Goal: Task Accomplishment & Management: Complete application form

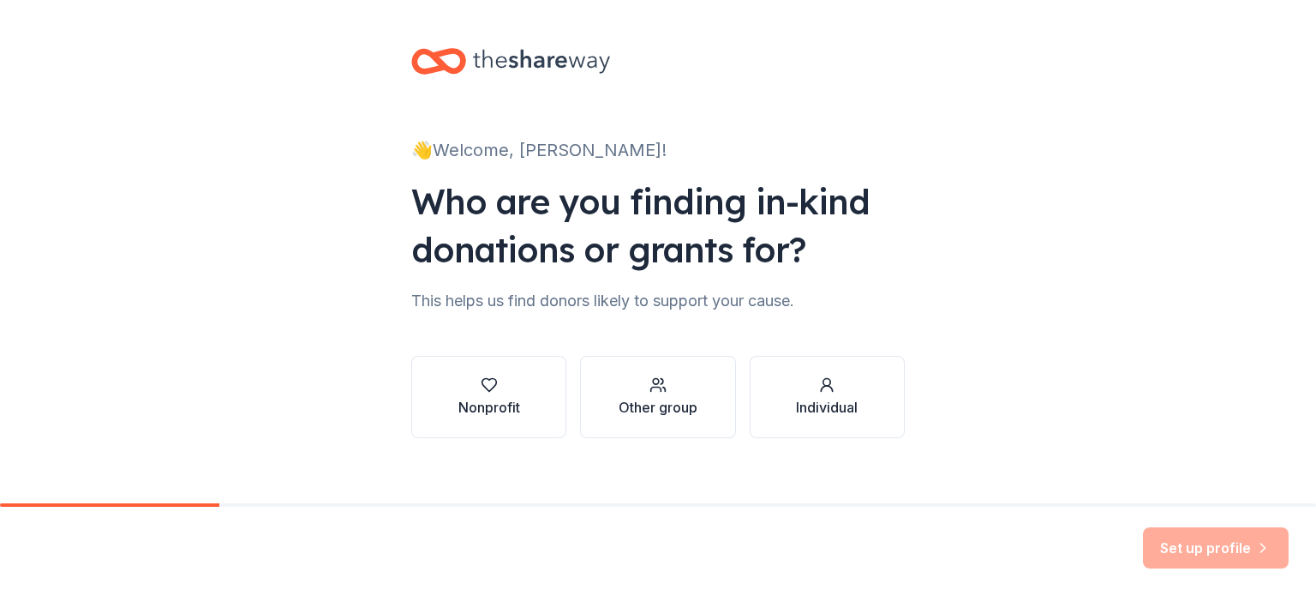
click at [494, 321] on div "👋 Welcome, [PERSON_NAME]! Who are you finding in-kind donations or grants for? …" at bounding box center [658, 260] width 549 height 520
click at [481, 393] on icon "button" at bounding box center [489, 384] width 17 height 17
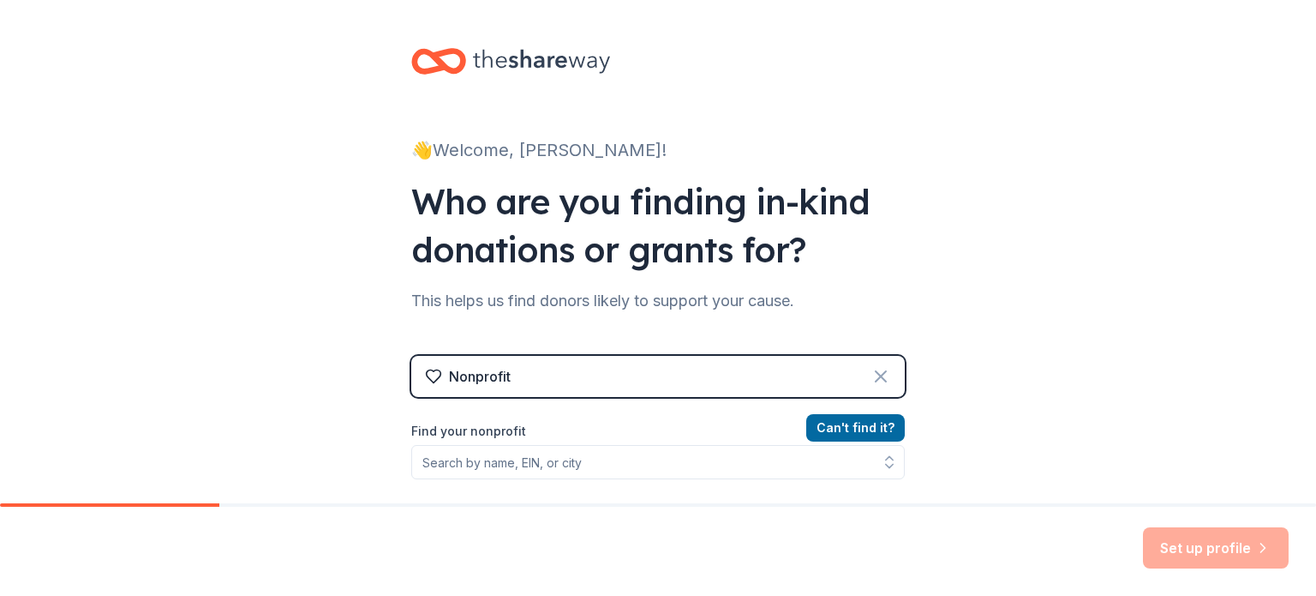
click at [881, 373] on icon at bounding box center [881, 376] width 21 height 21
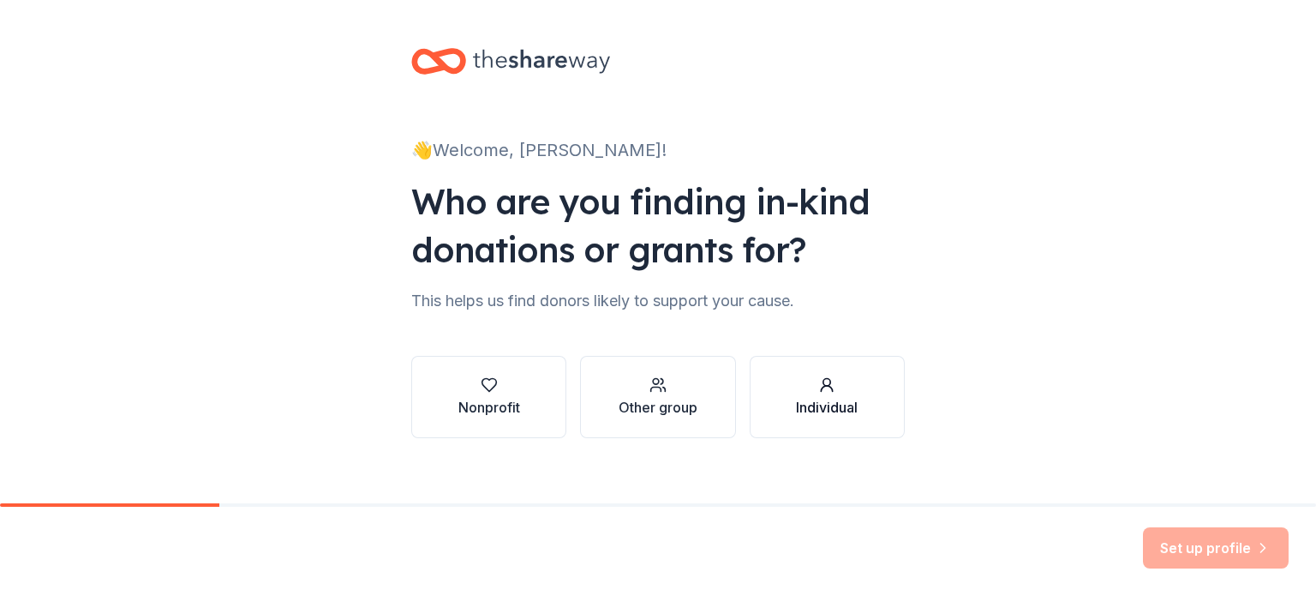
click at [818, 404] on div "Individual" at bounding box center [827, 407] width 62 height 21
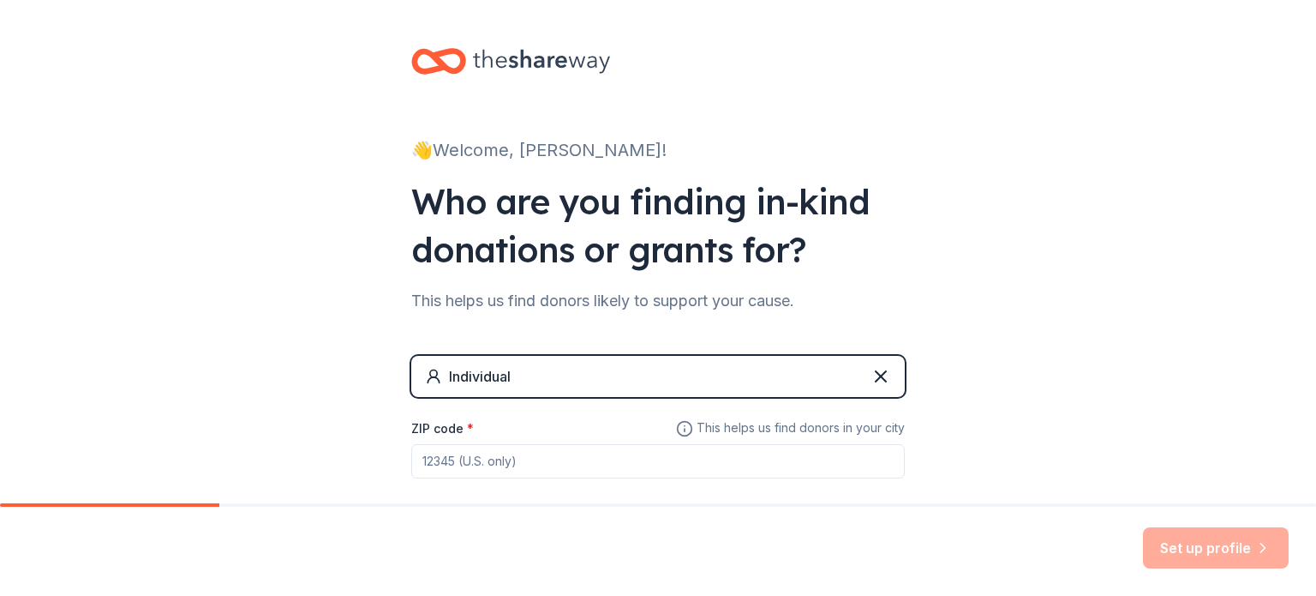
click at [477, 455] on input "ZIP code *" at bounding box center [658, 461] width 494 height 34
type input "95961"
click at [1175, 560] on button "Set up profile" at bounding box center [1216, 547] width 146 height 41
click at [1027, 448] on div "👋 Welcome, [PERSON_NAME]! Who are you finding in-kind donations or grants for? …" at bounding box center [658, 297] width 1316 height 595
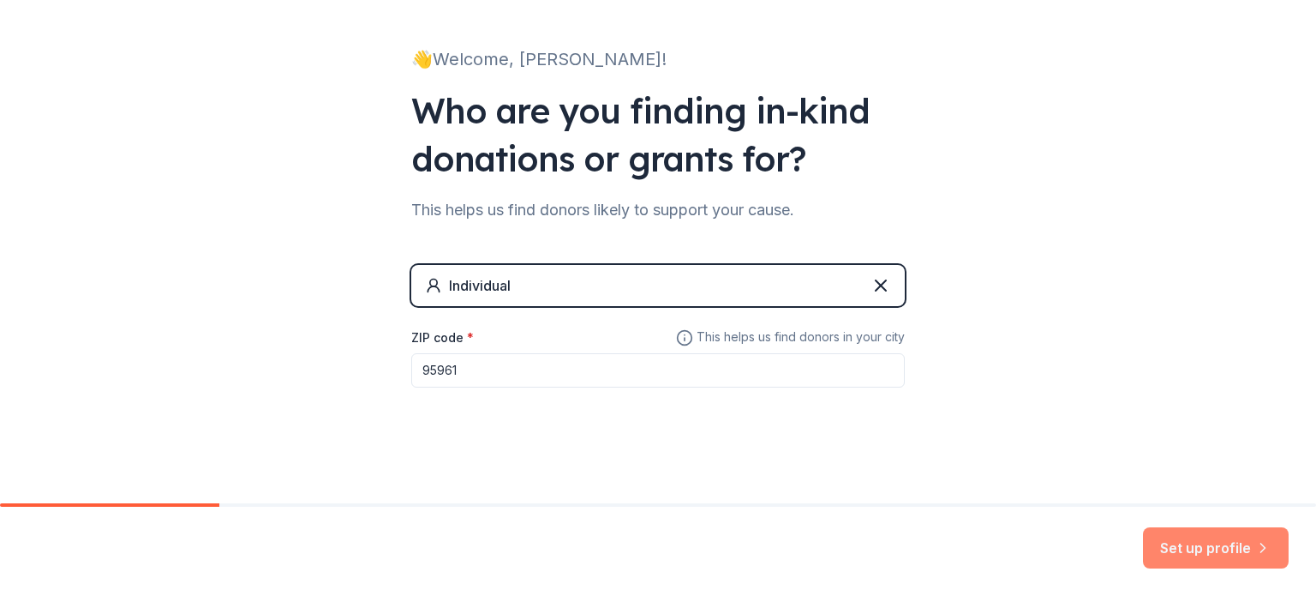
click at [1224, 558] on button "Set up profile" at bounding box center [1216, 547] width 146 height 41
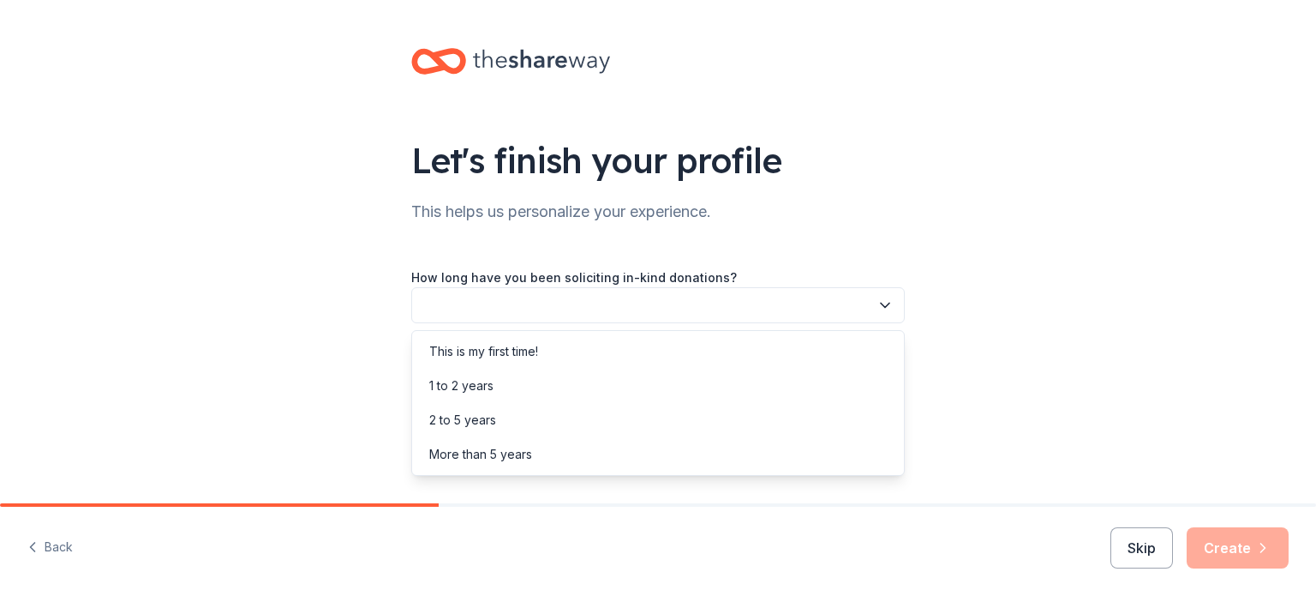
click at [648, 297] on button "button" at bounding box center [658, 305] width 494 height 36
click at [522, 345] on div "This is my first time!" at bounding box center [483, 351] width 109 height 21
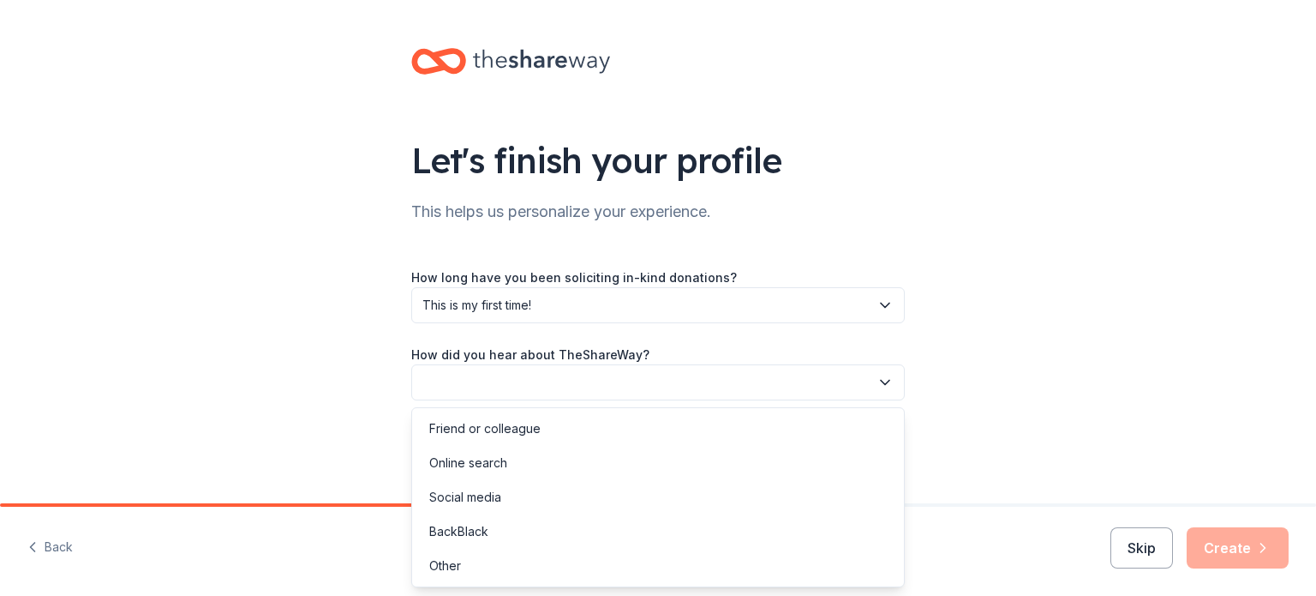
click at [634, 382] on button "button" at bounding box center [658, 382] width 494 height 36
click at [531, 418] on div "Friend or colleague" at bounding box center [484, 428] width 111 height 21
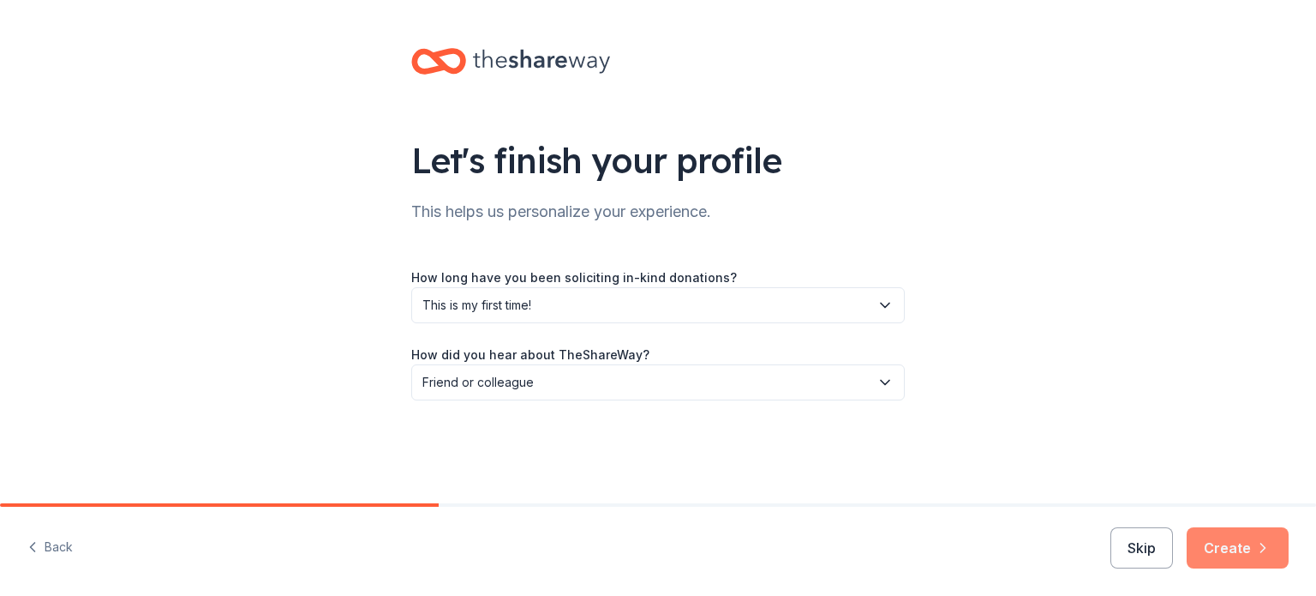
click at [1263, 545] on icon "button" at bounding box center [1264, 547] width 4 height 9
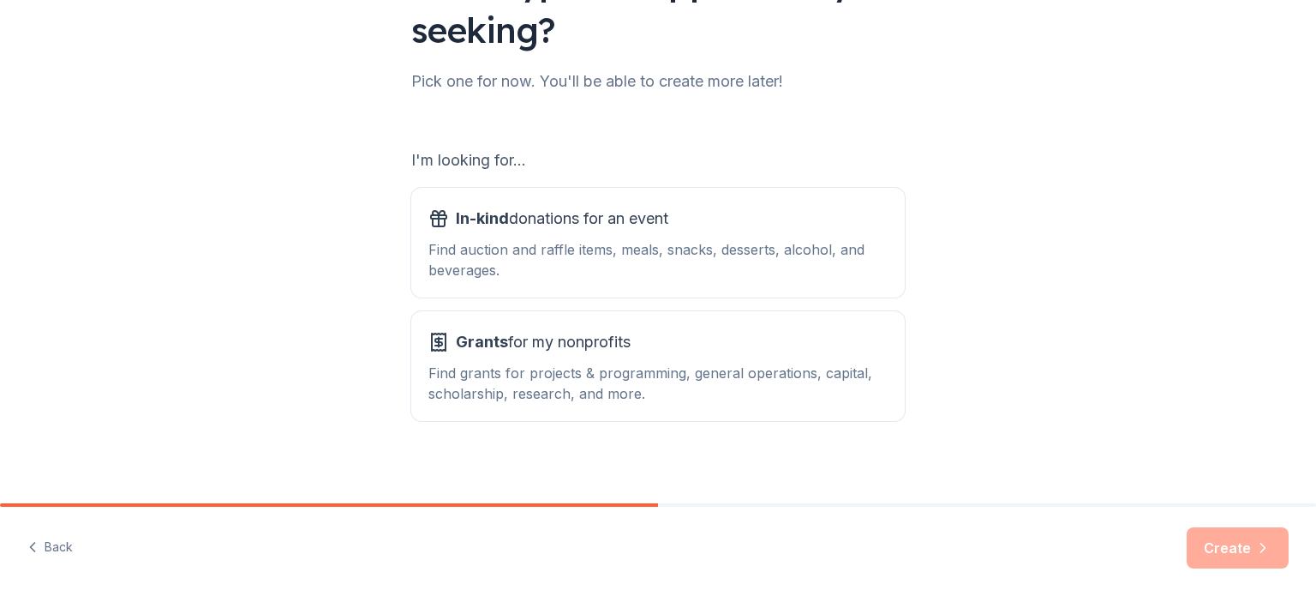
scroll to position [189, 0]
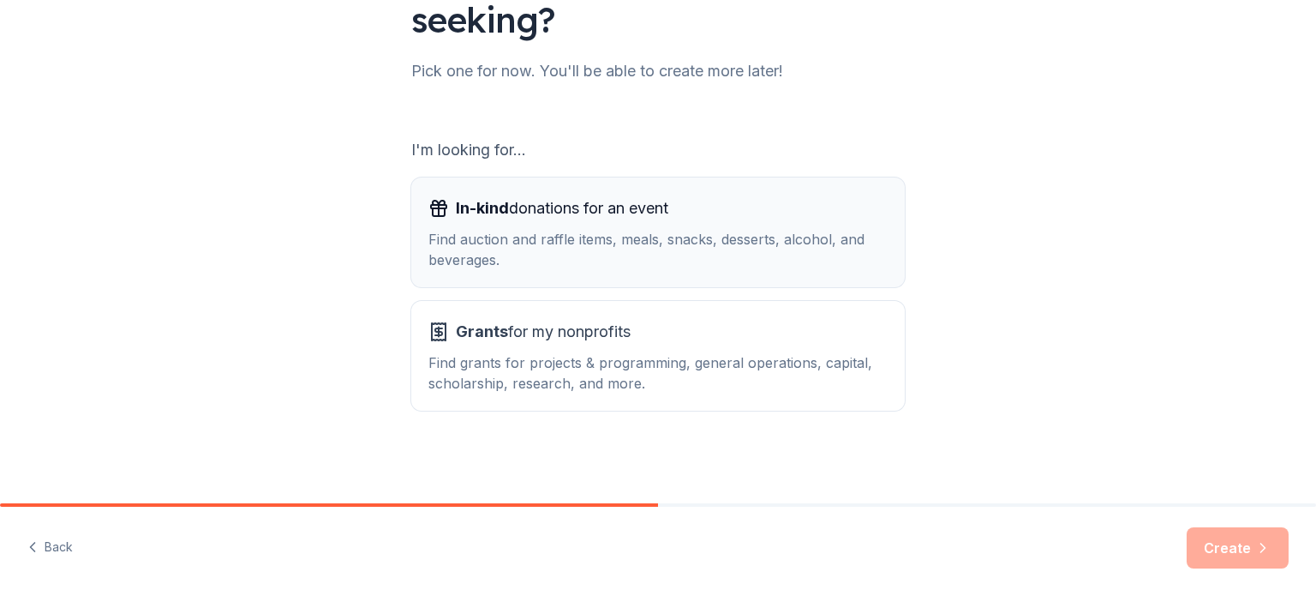
click at [778, 203] on div "In-kind donations for an event" at bounding box center [658, 208] width 459 height 27
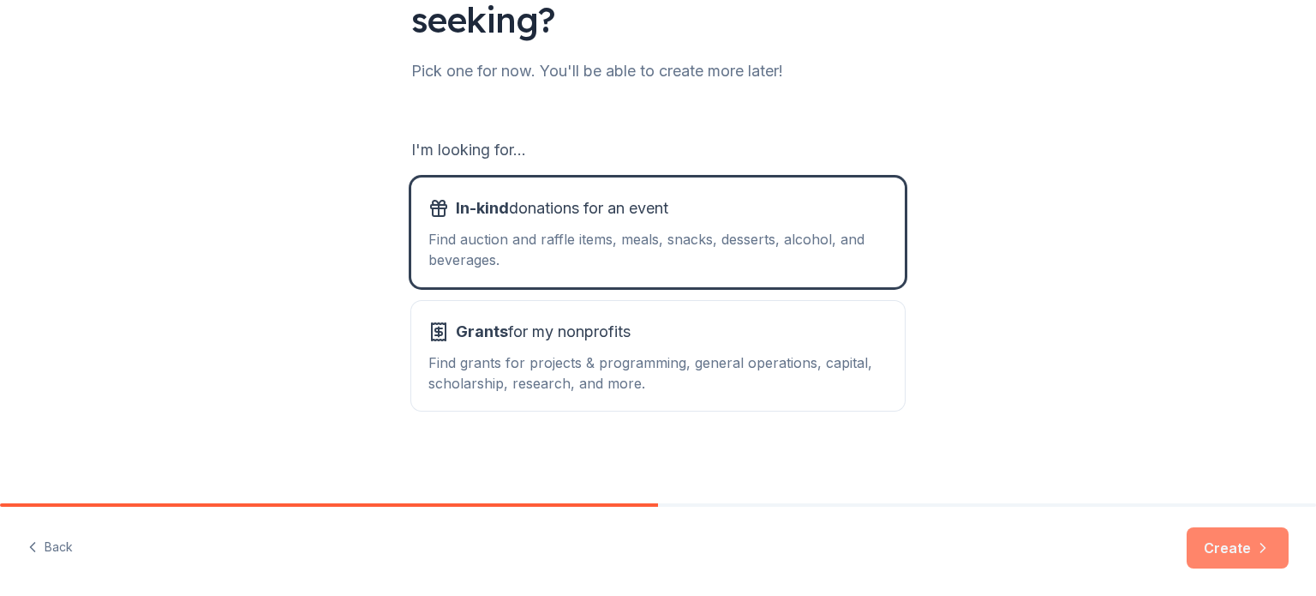
click at [1234, 537] on button "Create" at bounding box center [1238, 547] width 102 height 41
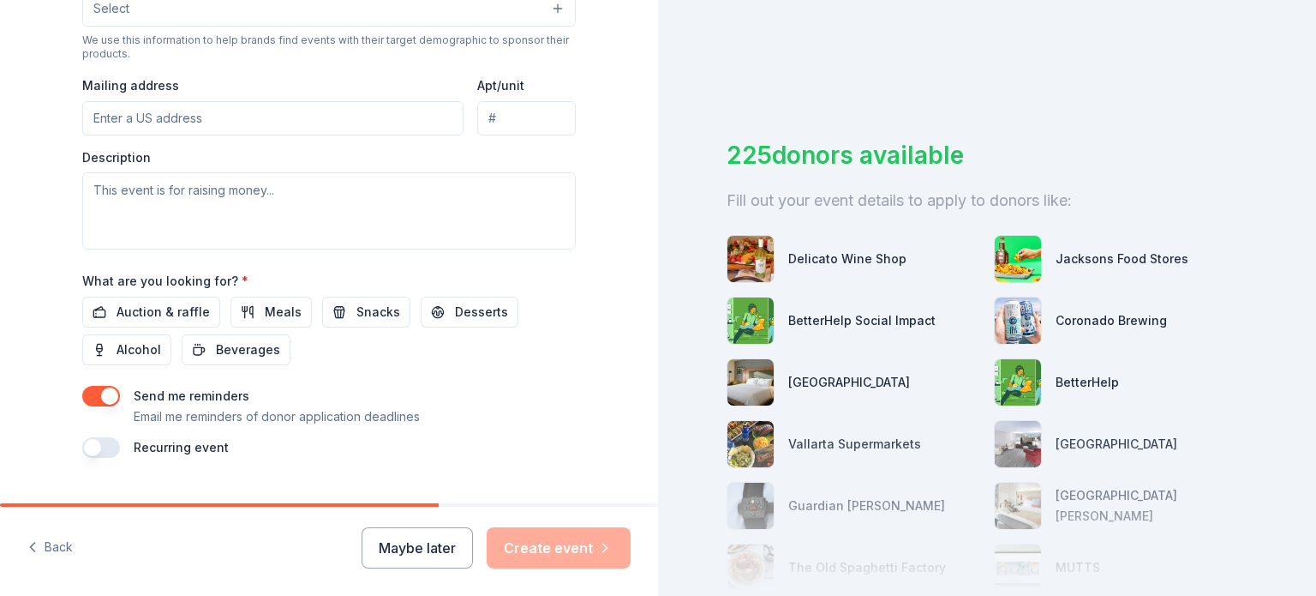
scroll to position [627, 0]
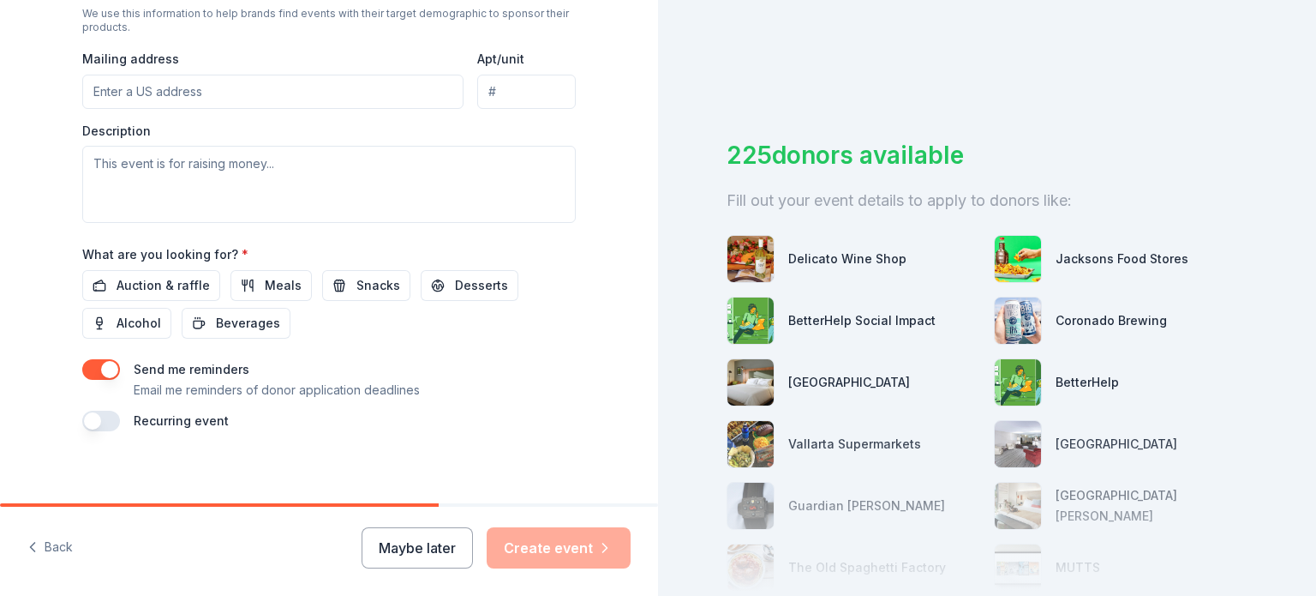
click at [670, 369] on div "225 donors available Fill out your event details to apply to donors like: Delic…" at bounding box center [987, 298] width 658 height 596
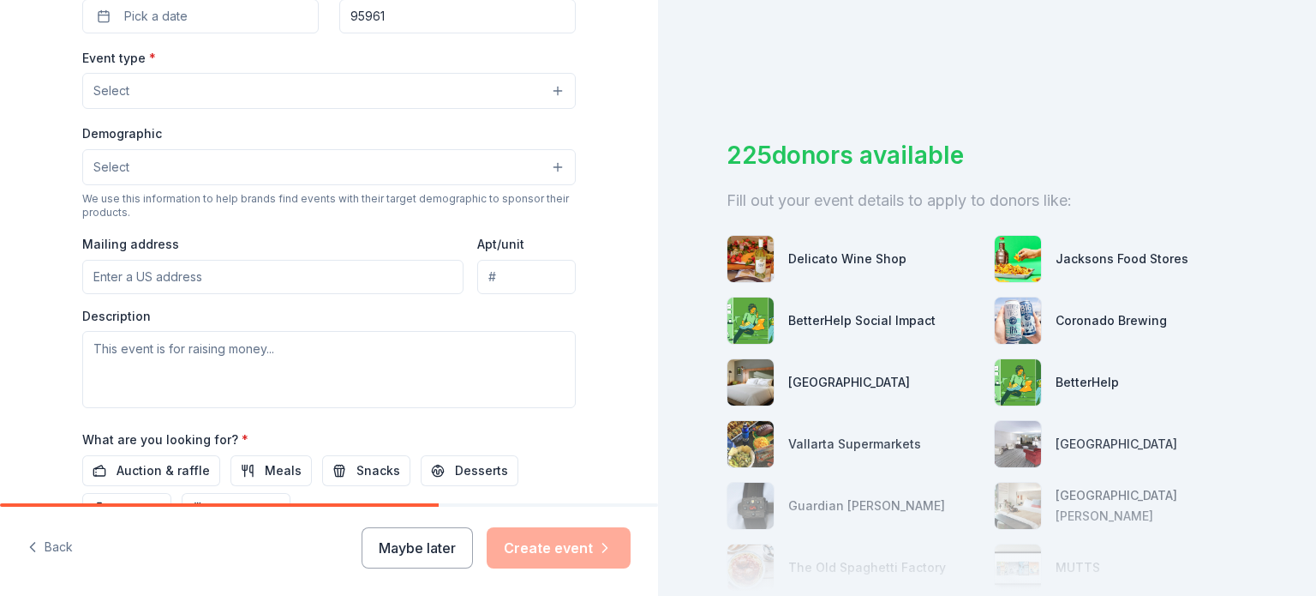
click at [665, 306] on div "225 donors available Fill out your event details to apply to donors like: Delic…" at bounding box center [987, 298] width 658 height 596
drag, startPoint x: 665, startPoint y: 306, endPoint x: 642, endPoint y: 170, distance: 138.2
click at [642, 170] on div "Tell us about your event. We'll find in-kind donations you can apply for. Event…" at bounding box center [658, 298] width 1316 height 596
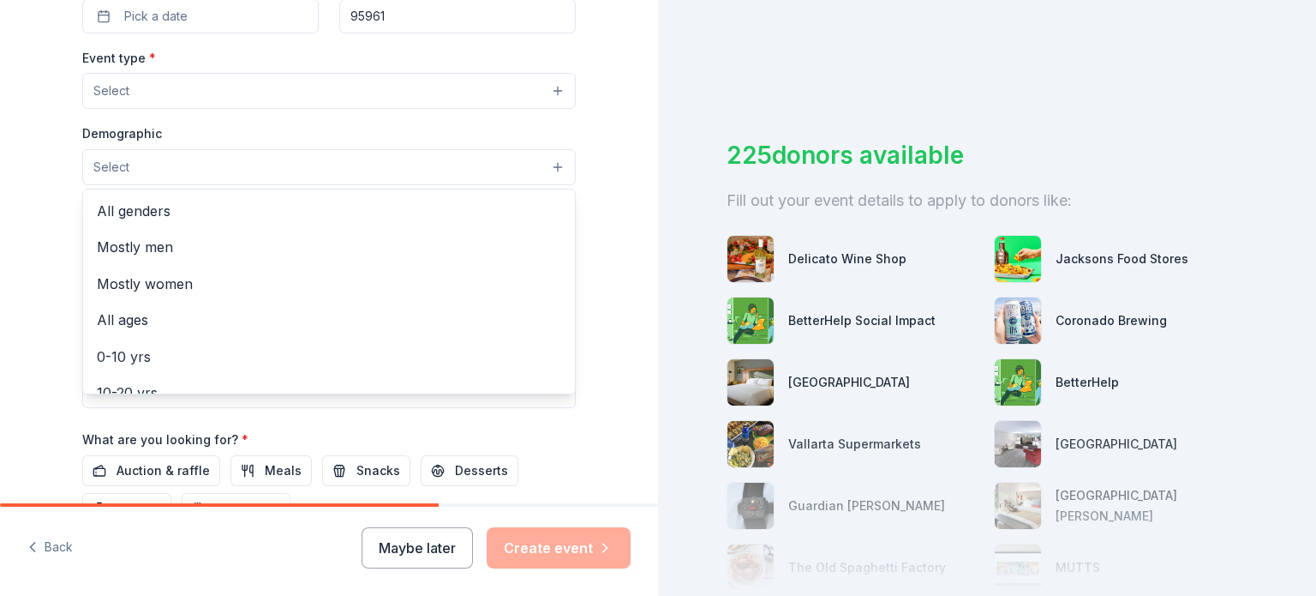
click at [545, 166] on button "Select" at bounding box center [329, 167] width 494 height 36
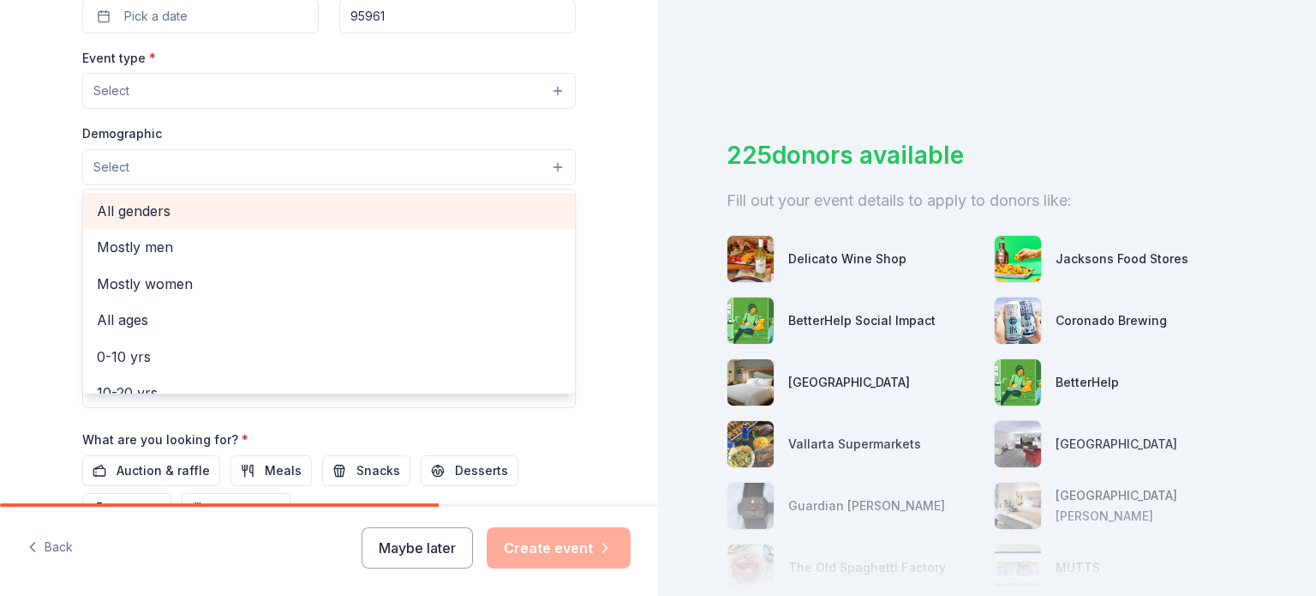
click at [536, 211] on span "All genders" at bounding box center [329, 211] width 465 height 22
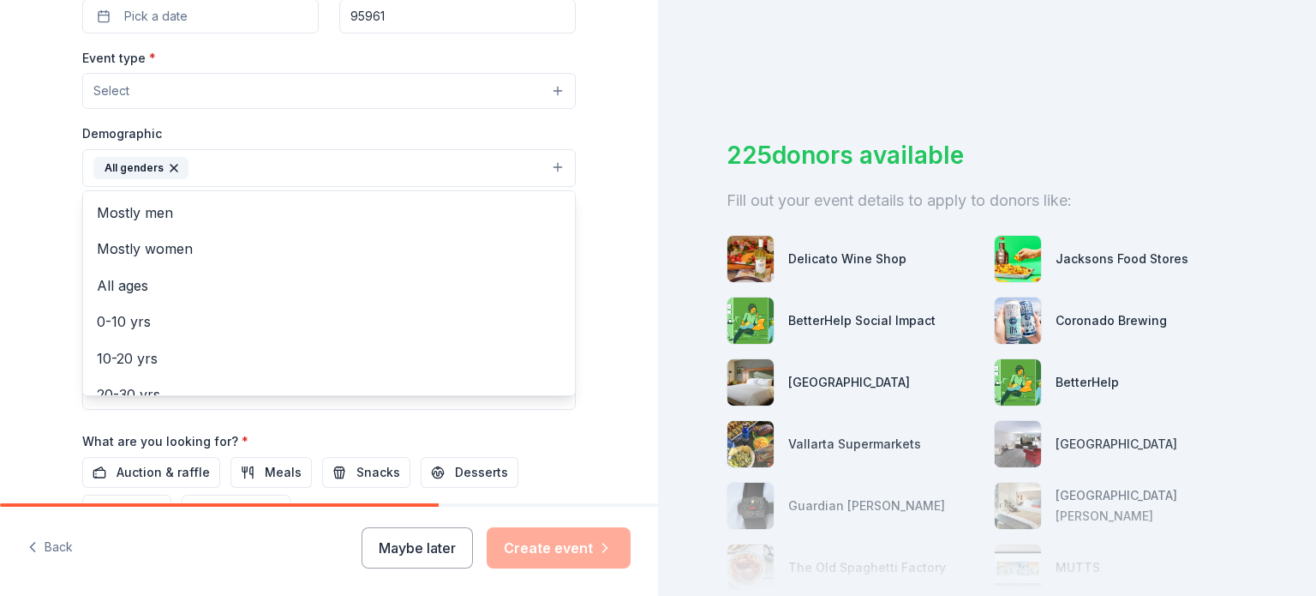
click at [593, 201] on div "Tell us about your event. We'll find in-kind donations you can apply for. Event…" at bounding box center [329, 129] width 549 height 1142
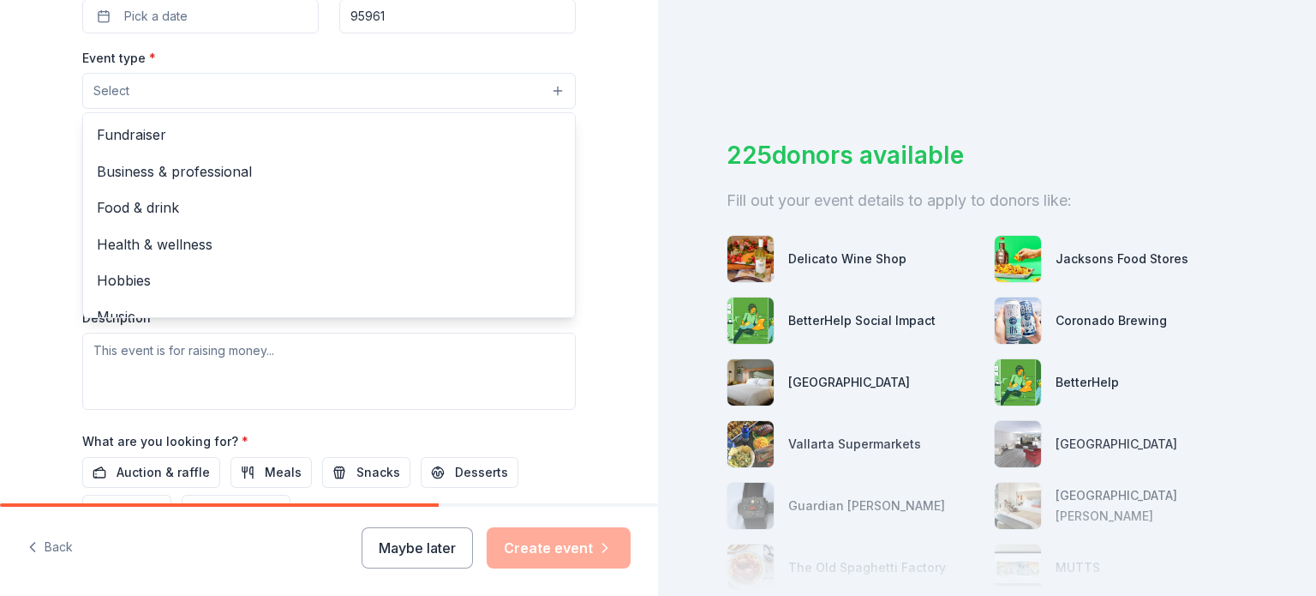
click at [545, 96] on button "Select" at bounding box center [329, 91] width 494 height 36
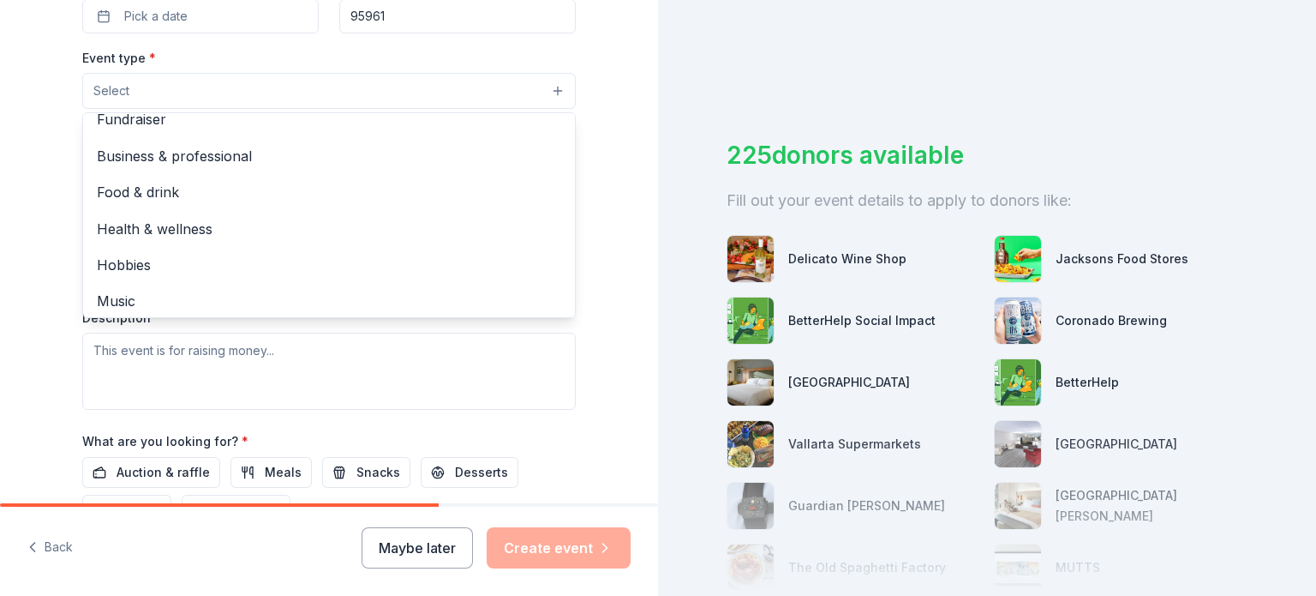
scroll to position [0, 0]
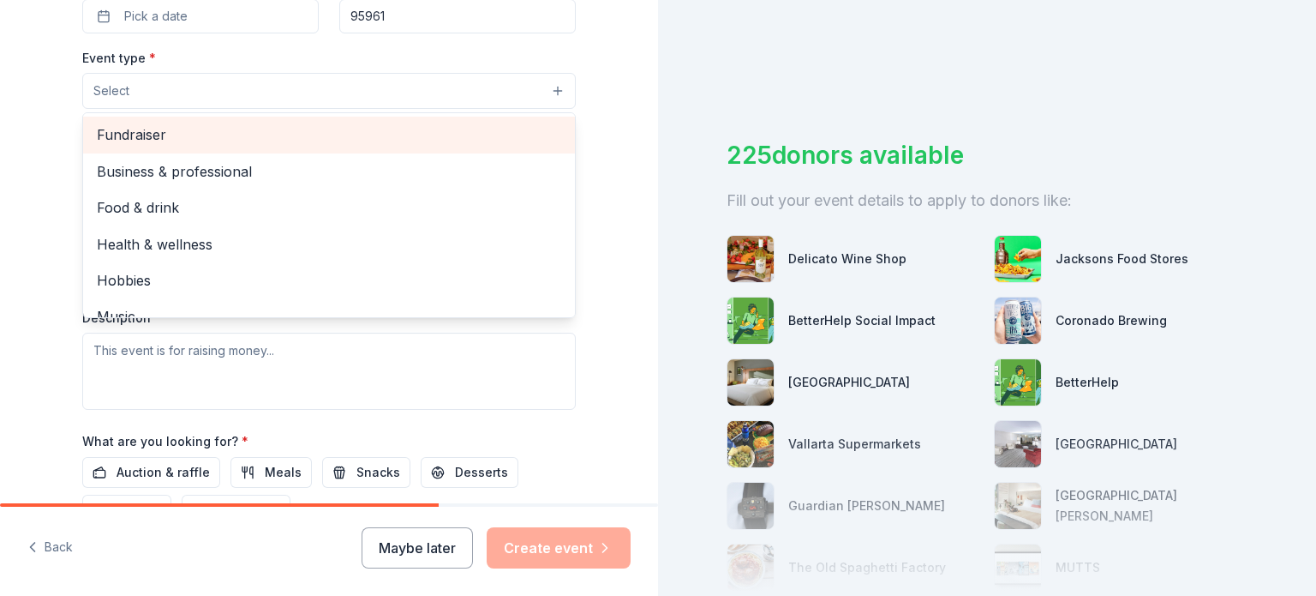
click at [549, 133] on div "Fundraiser" at bounding box center [329, 135] width 492 height 36
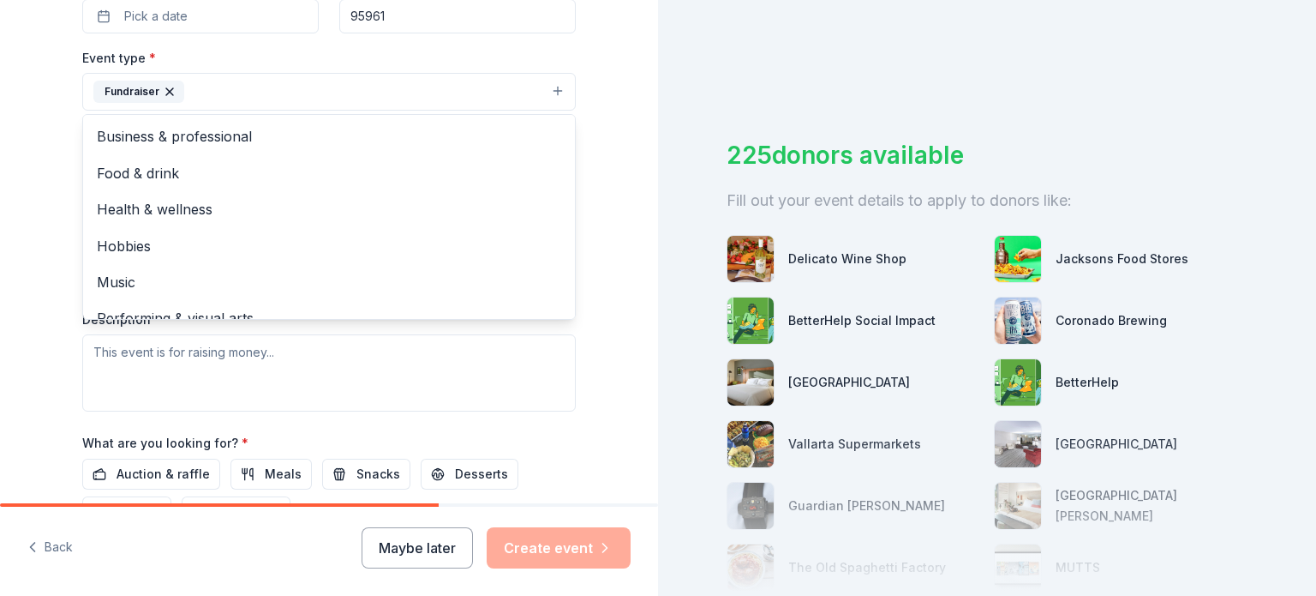
click at [610, 143] on div "Tell us about your event. We'll find in-kind donations you can apply for. Event…" at bounding box center [329, 130] width 658 height 1144
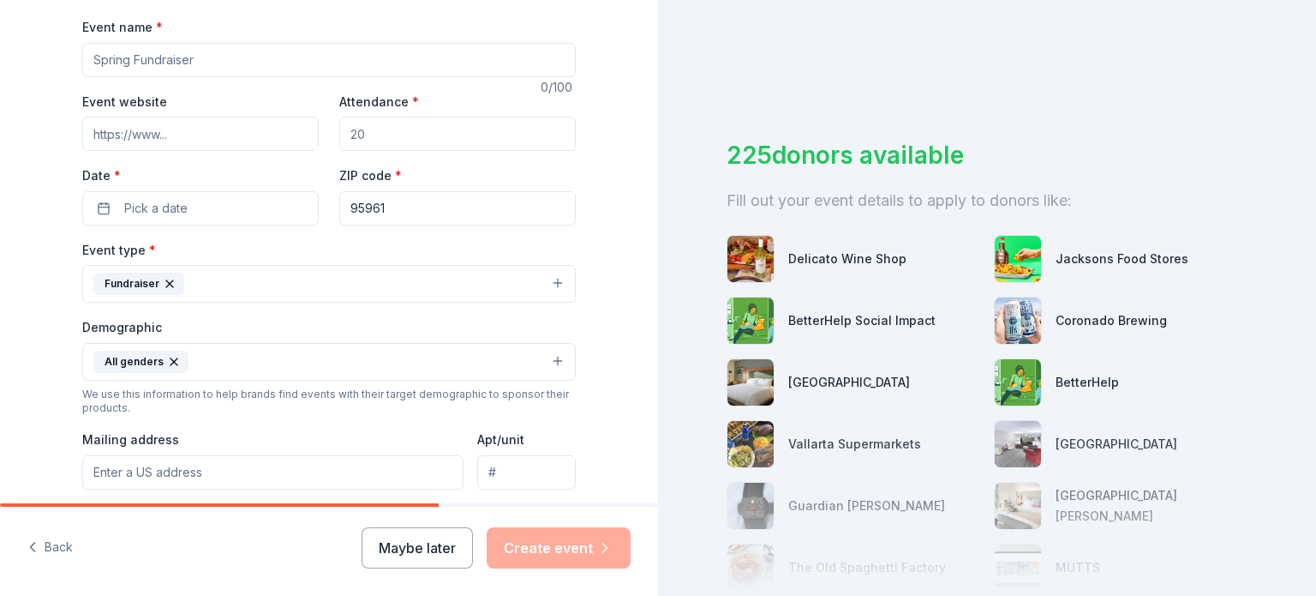
scroll to position [248, 0]
click at [411, 566] on button "Maybe later" at bounding box center [417, 547] width 111 height 41
click at [411, 551] on button "Maybe later" at bounding box center [417, 547] width 111 height 41
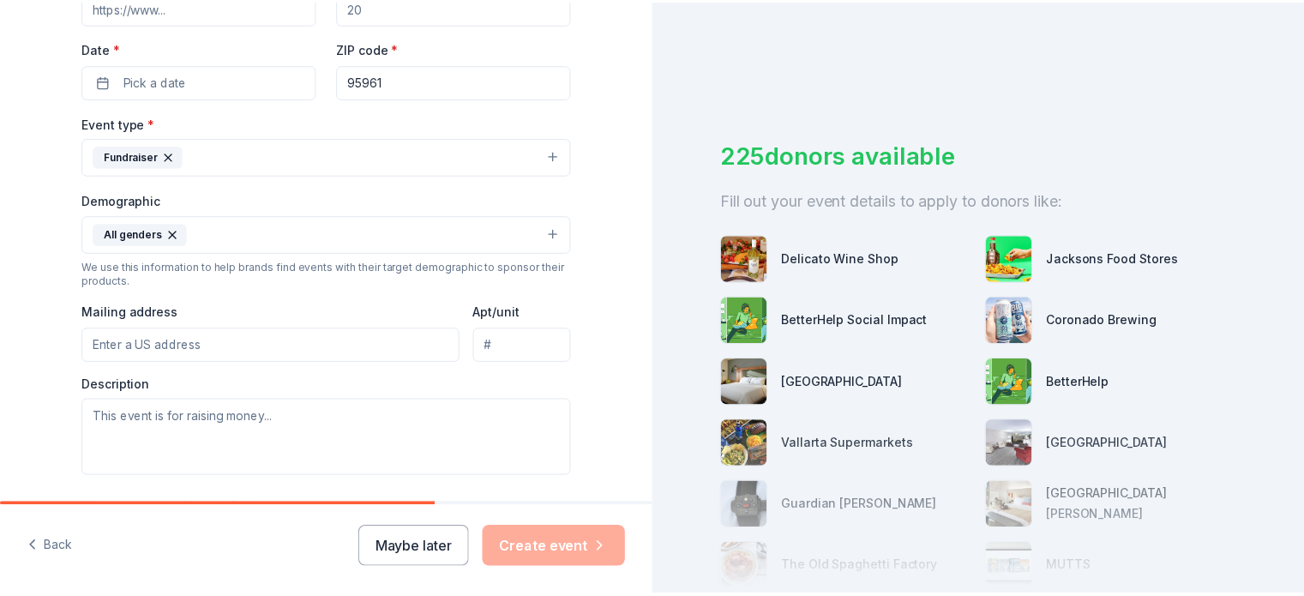
scroll to position [640, 0]
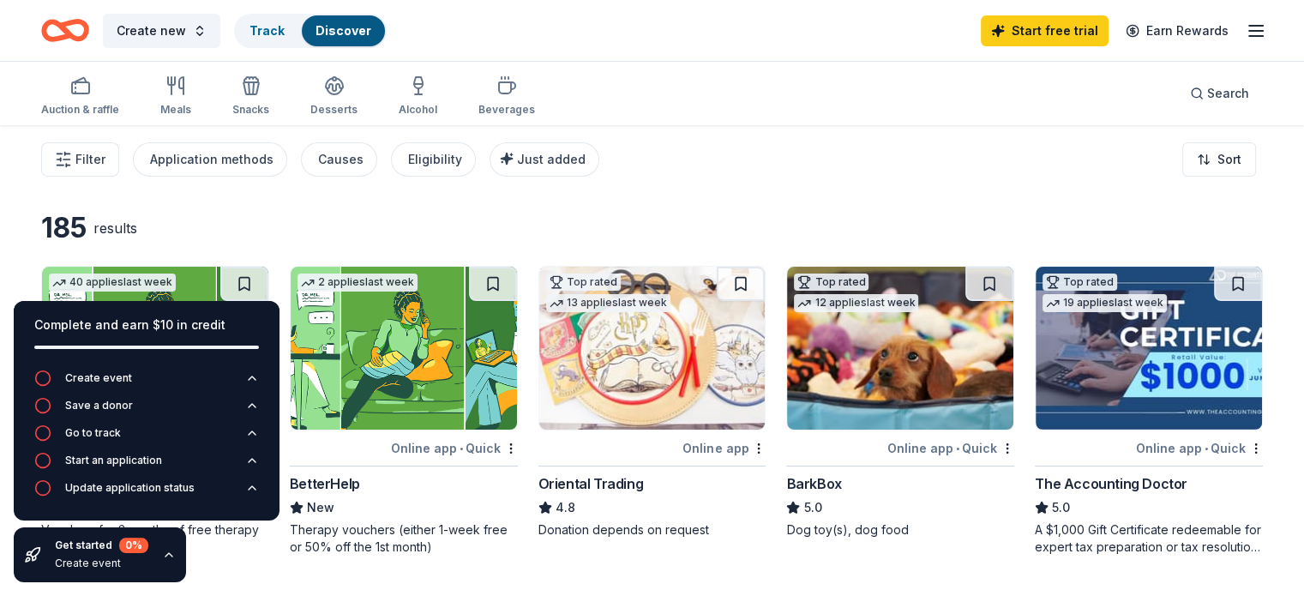
click at [706, 215] on div "185 results" at bounding box center [651, 228] width 1221 height 34
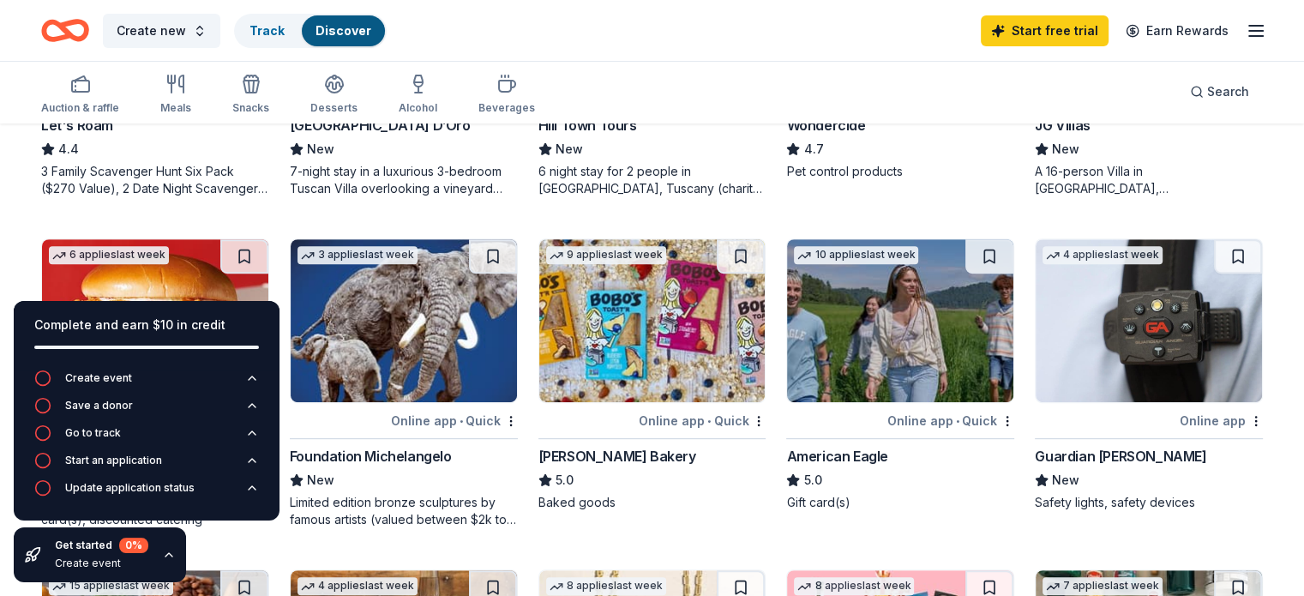
scroll to position [692, 0]
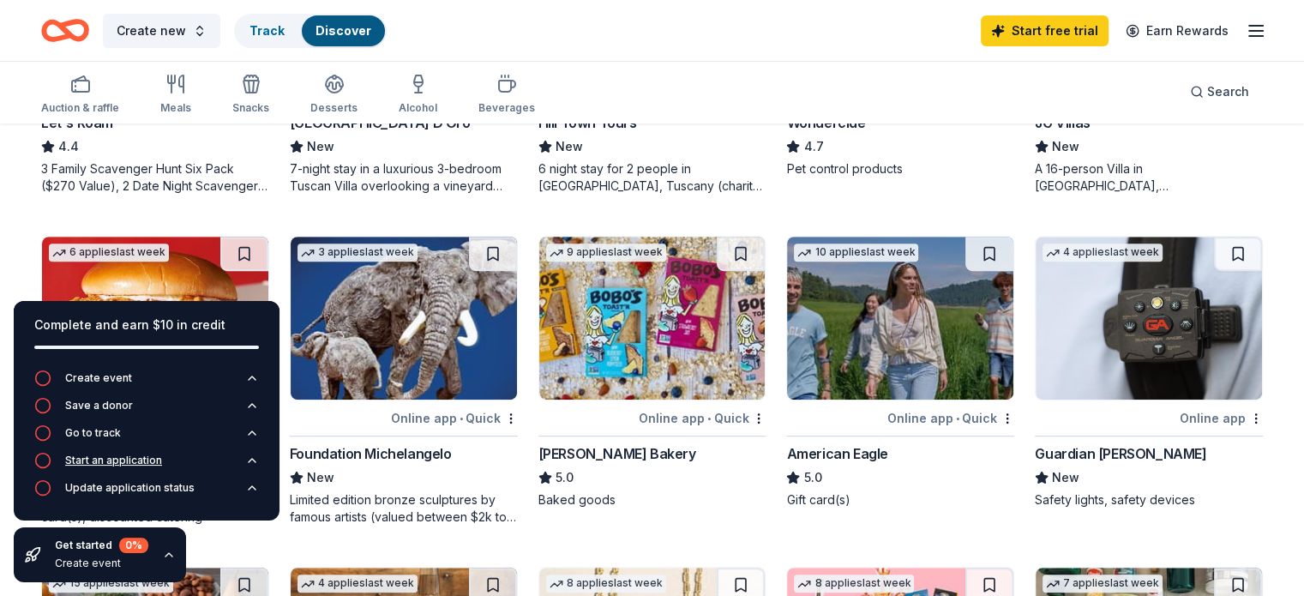
click at [127, 458] on div "Start an application" at bounding box center [113, 460] width 97 height 14
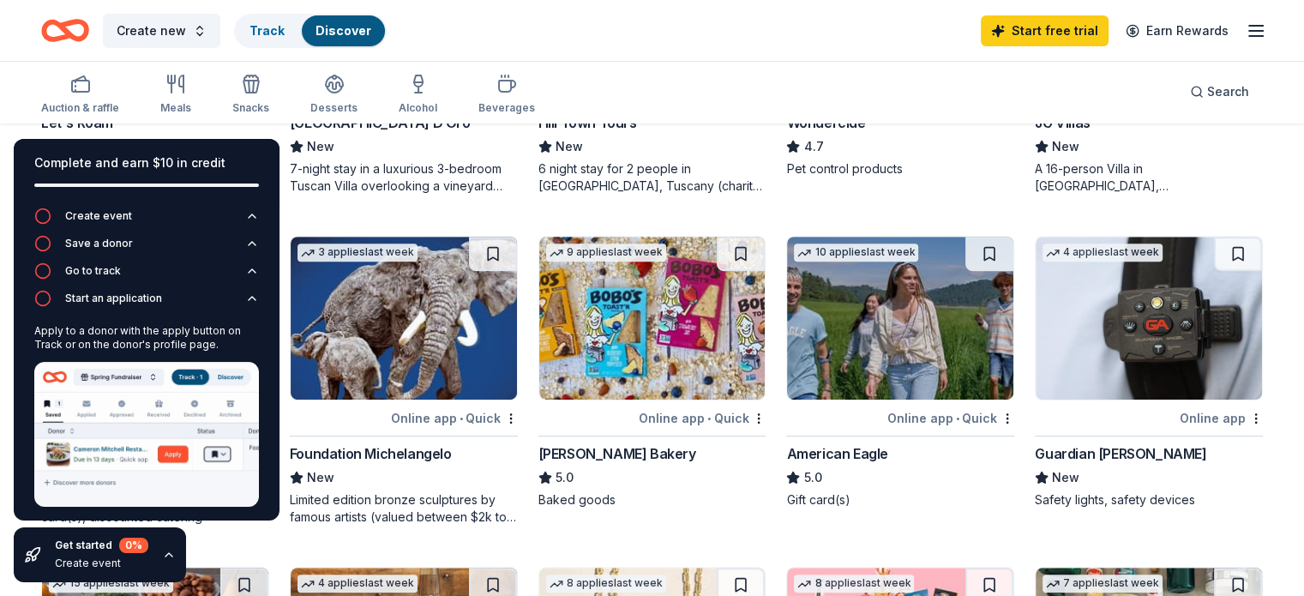
click at [157, 459] on img at bounding box center [146, 434] width 225 height 145
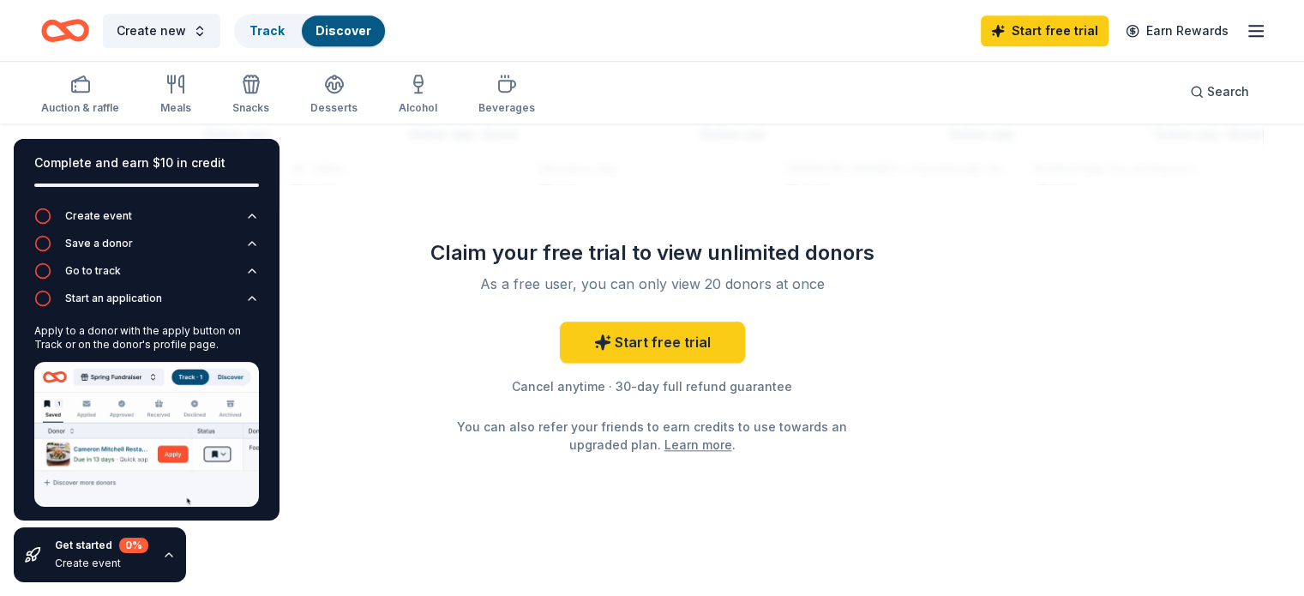
scroll to position [1286, 0]
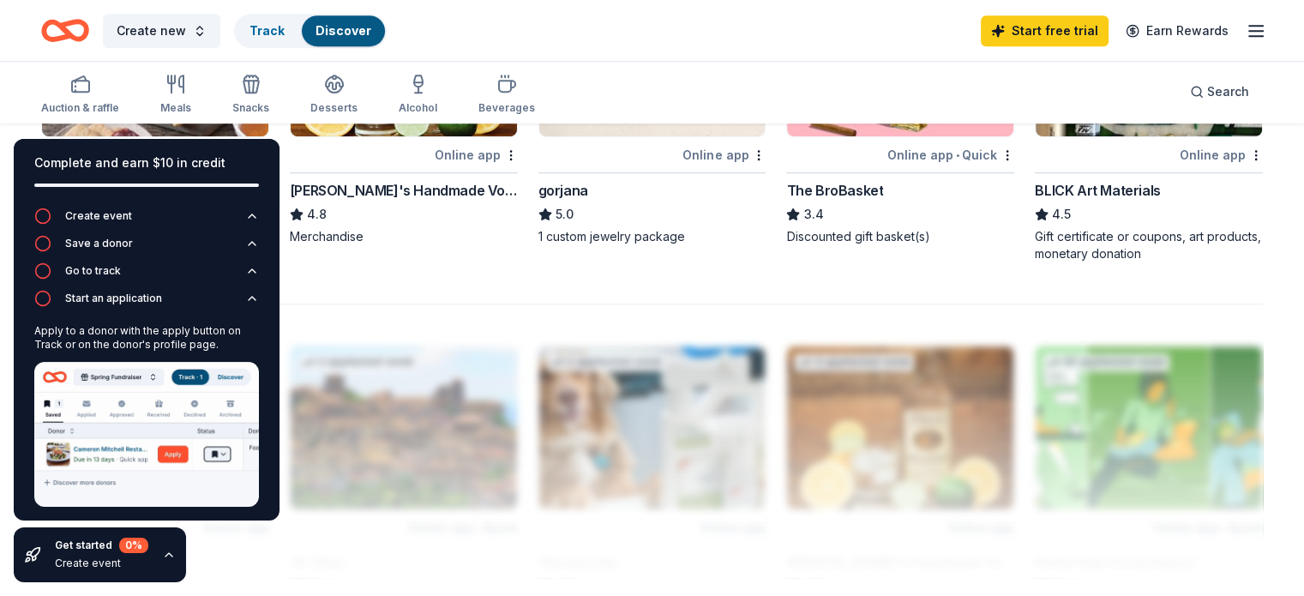
drag, startPoint x: 1286, startPoint y: 421, endPoint x: 1284, endPoint y: 360, distance: 60.9
drag, startPoint x: 1284, startPoint y: 360, endPoint x: 1282, endPoint y: 302, distance: 58.3
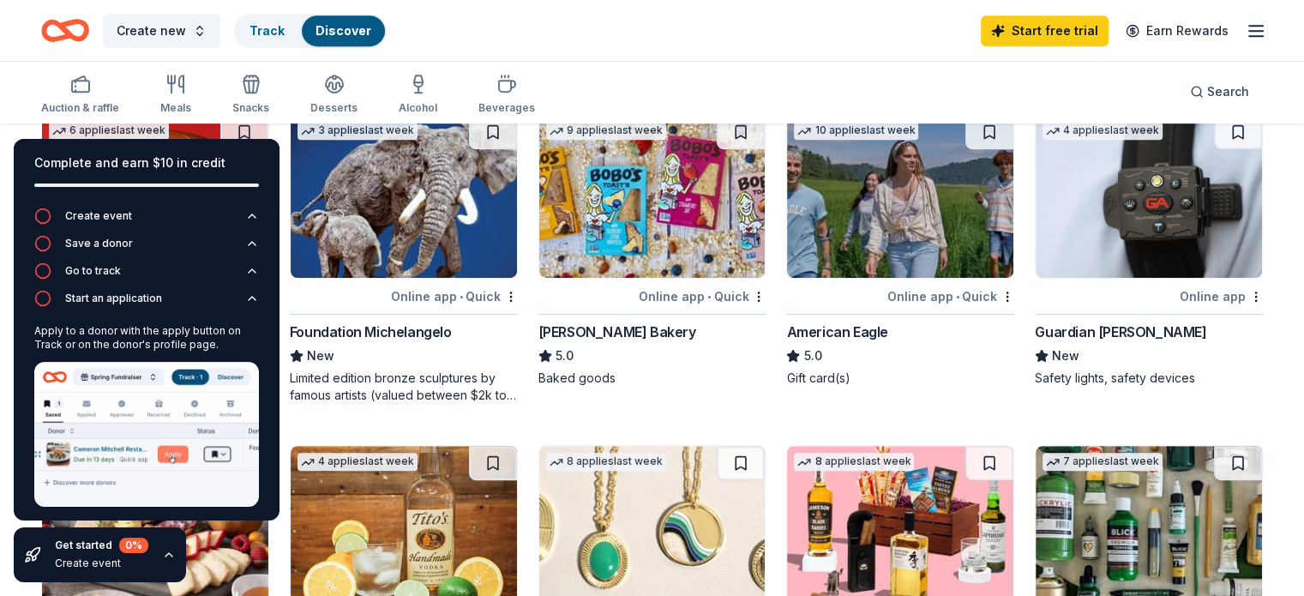
scroll to position [794, 0]
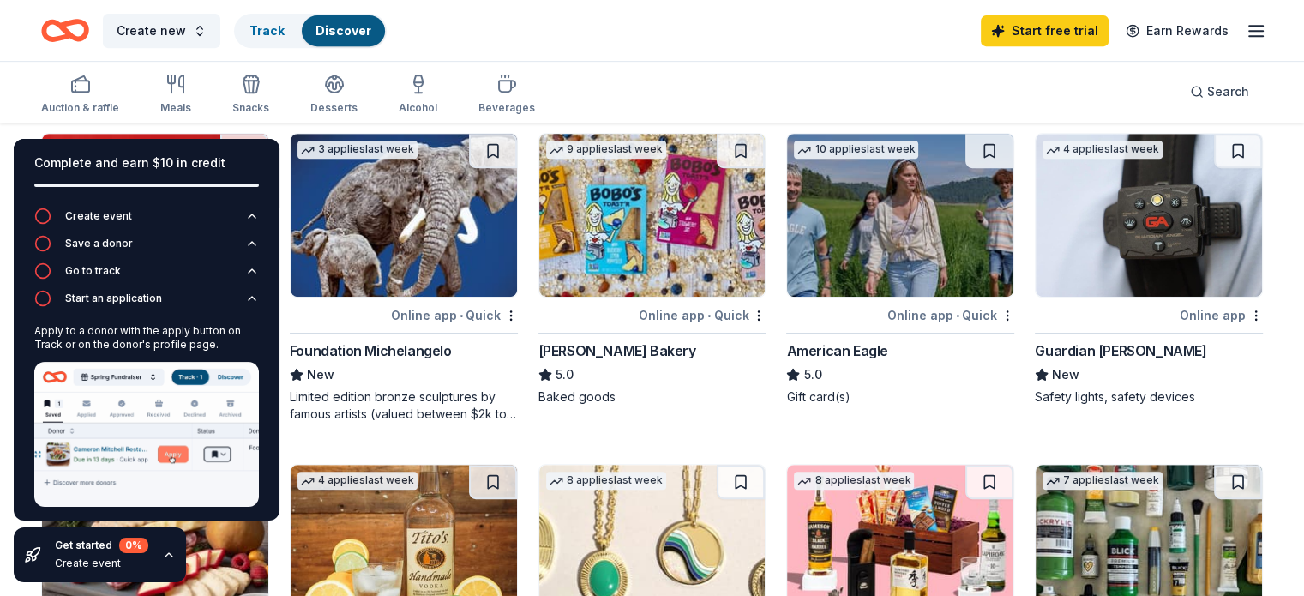
drag, startPoint x: 1296, startPoint y: 255, endPoint x: 1286, endPoint y: 208, distance: 48.2
click at [1286, 208] on div "185 results 40 applies last week Online app • Quick BetterHelp Social Impact Ne…" at bounding box center [652, 406] width 1304 height 2151
click at [644, 220] on img at bounding box center [652, 215] width 226 height 163
click at [245, 219] on icon "button" at bounding box center [252, 216] width 14 height 14
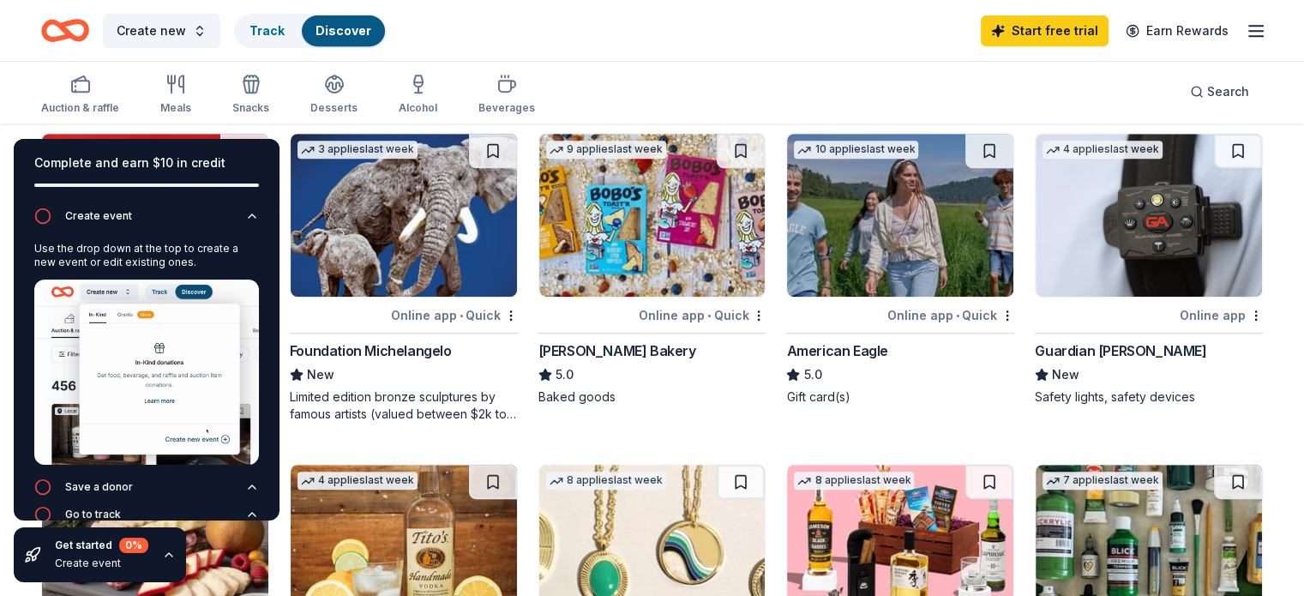
click at [11, 95] on div "Auction & raffle Meals Snacks Desserts Alcohol Beverages Search" at bounding box center [652, 91] width 1304 height 63
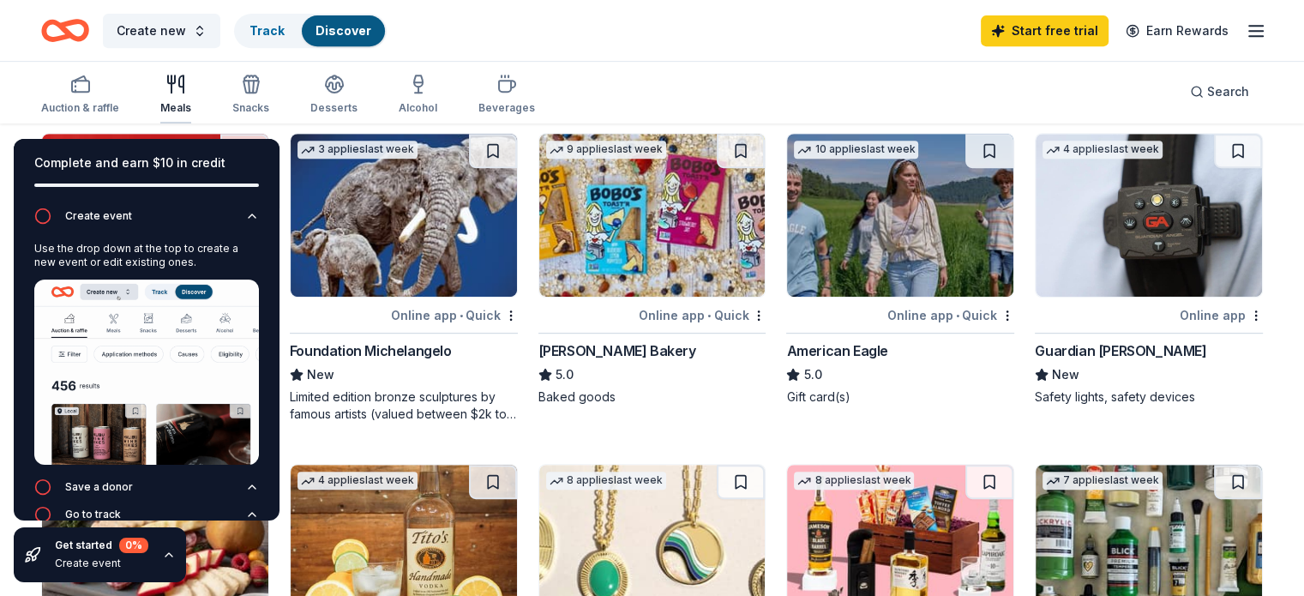
click at [191, 95] on div "Meals" at bounding box center [175, 94] width 31 height 41
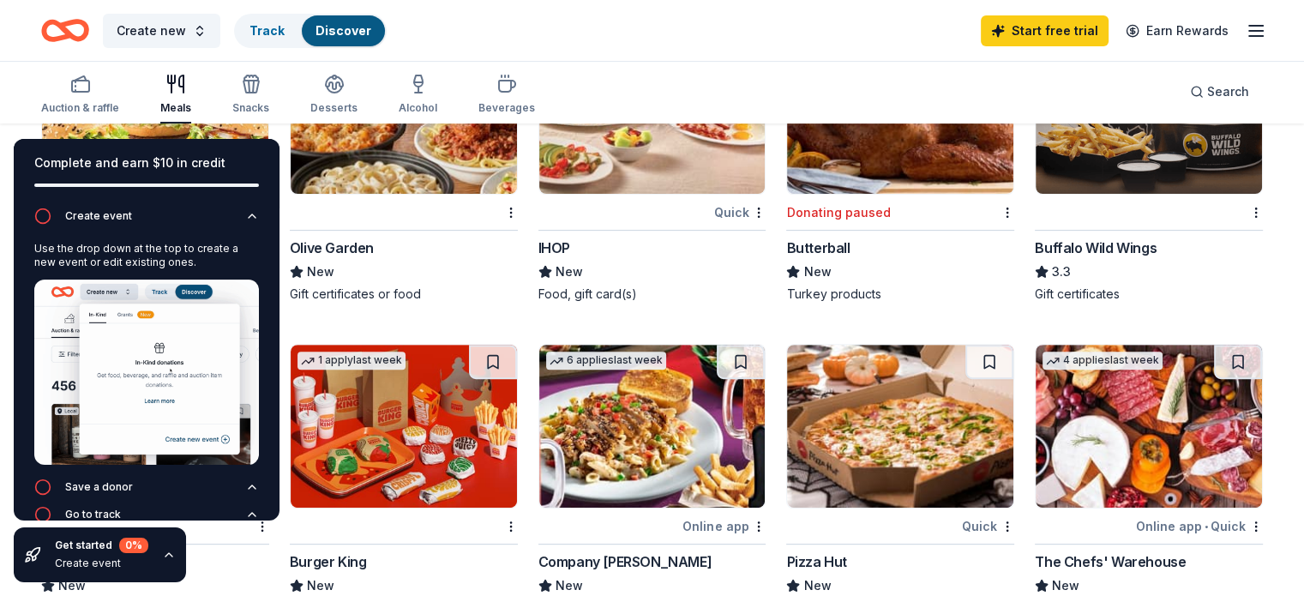
scroll to position [572, 0]
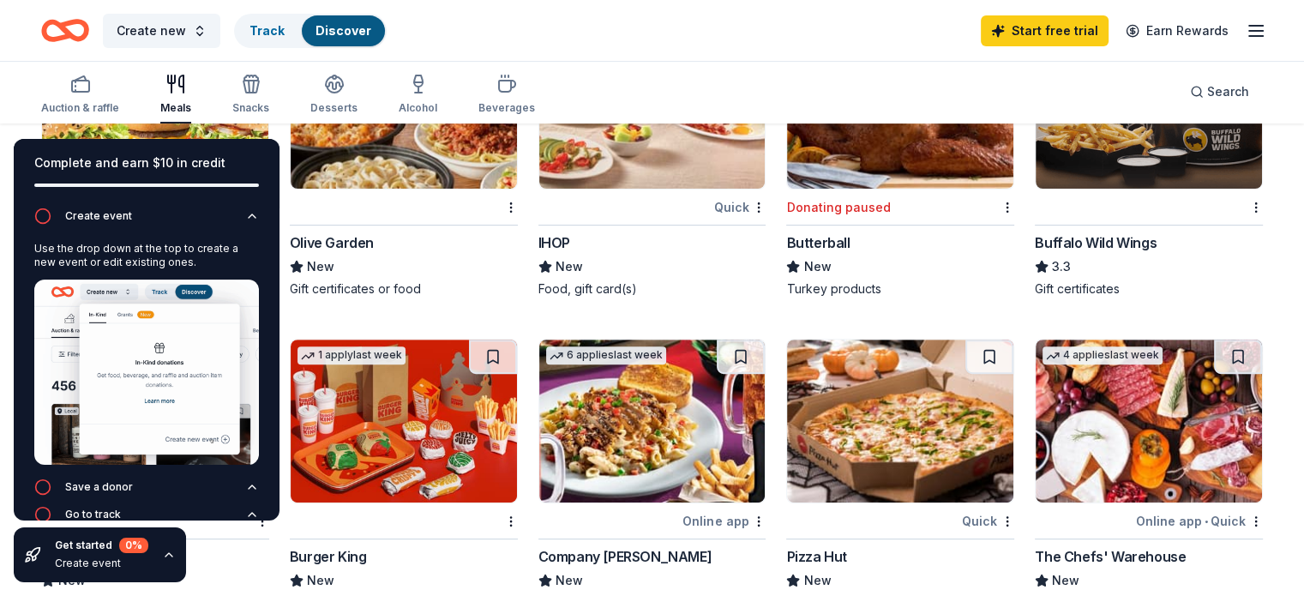
click at [147, 126] on div "Complete and earn $10 in credit Create event Use the drop down at the top to cr…" at bounding box center [146, 360] width 293 height 471
click at [148, 132] on div "Complete and earn $10 in credit Create event Use the drop down at the top to cr…" at bounding box center [146, 360] width 293 height 471
drag, startPoint x: 148, startPoint y: 132, endPoint x: 172, endPoint y: 116, distance: 29.0
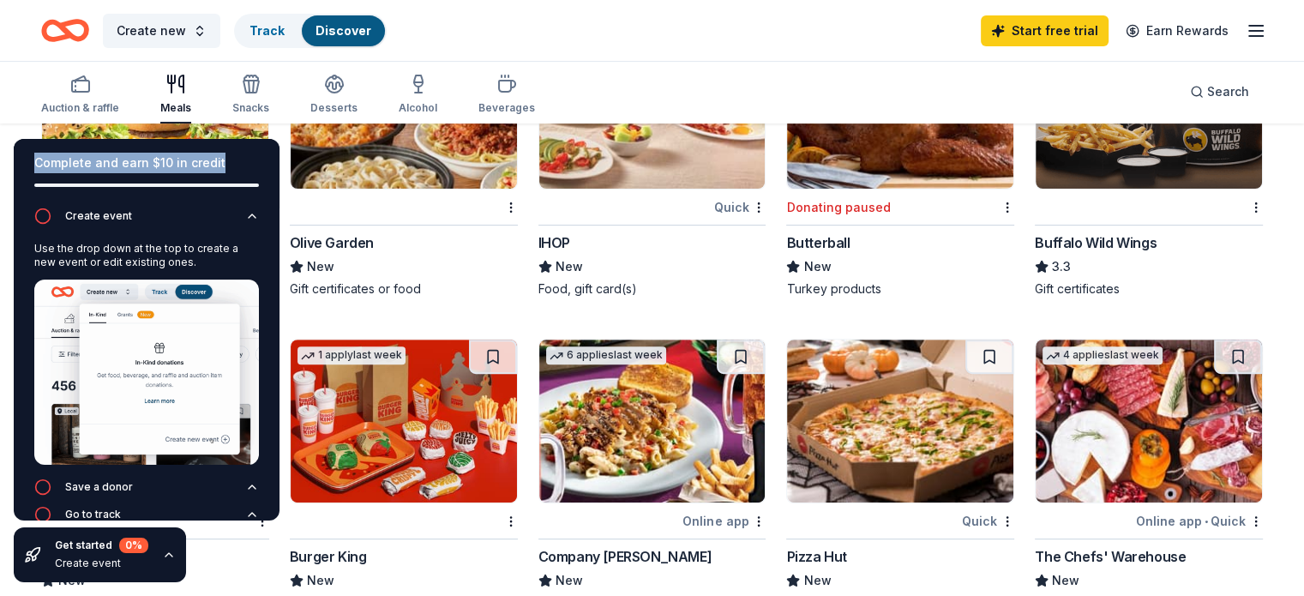
click at [172, 116] on div "Create new Track Discover Start free trial Earn Rewards Auction & raffle Meals …" at bounding box center [652, 382] width 1304 height 1909
click at [172, 116] on div "Auction & raffle Meals Snacks Desserts Alcohol Beverages" at bounding box center [288, 95] width 494 height 57
click at [280, 129] on div "Complete and earn $10 in credit Create event Use the drop down at the top to cr…" at bounding box center [146, 360] width 293 height 471
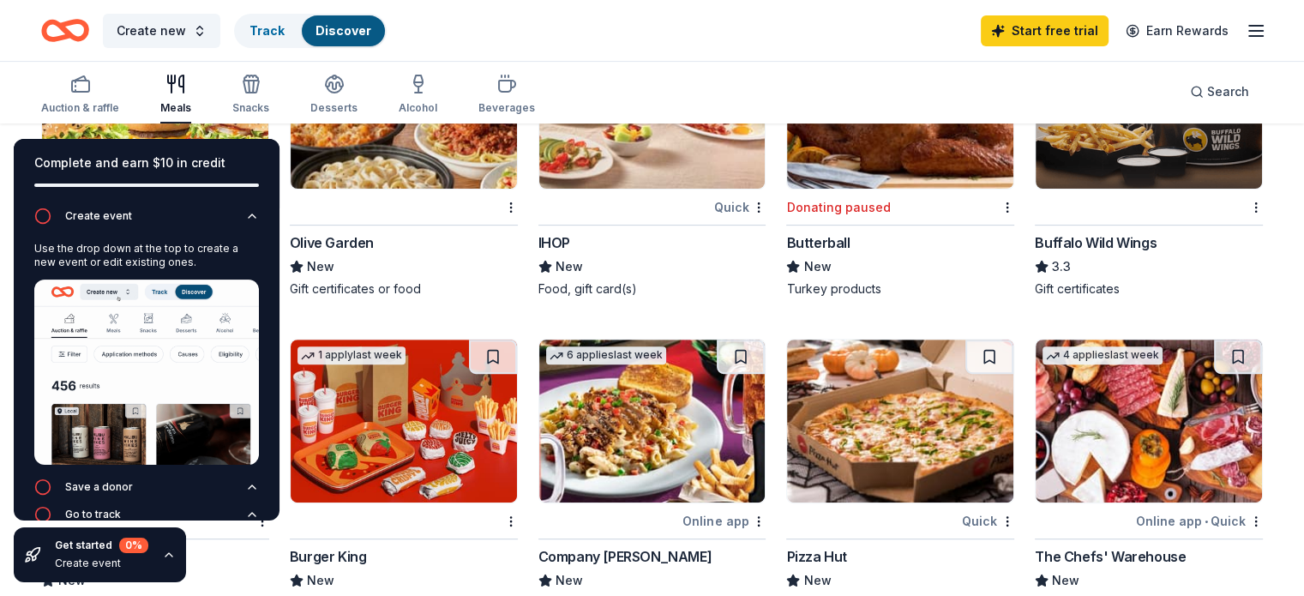
click at [280, 129] on div "Complete and earn $10 in credit Create event Use the drop down at the top to cr…" at bounding box center [146, 360] width 293 height 471
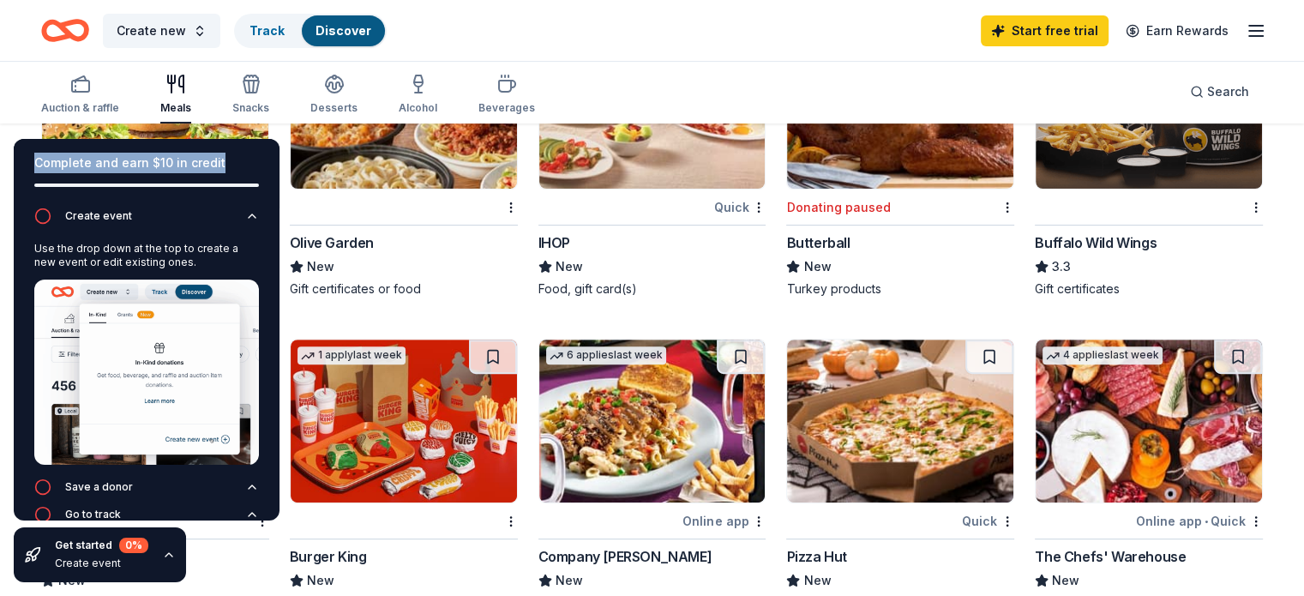
click at [271, 127] on div "Complete and earn $10 in credit Create event Use the drop down at the top to cr…" at bounding box center [146, 360] width 293 height 471
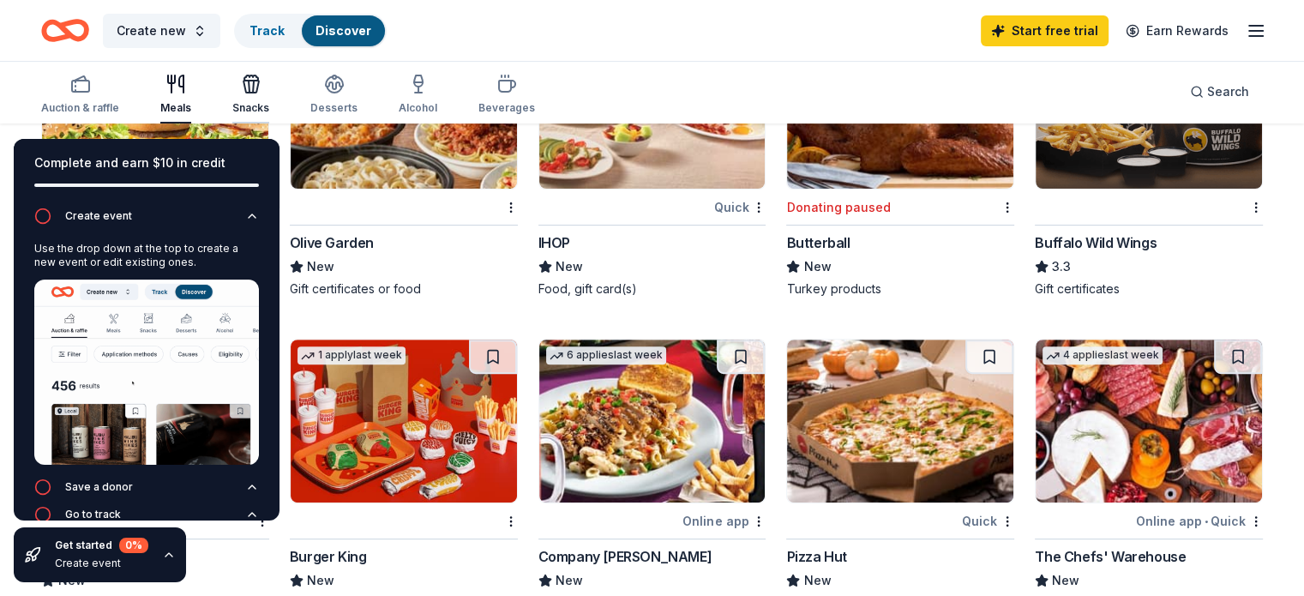
click at [269, 101] on div "Snacks" at bounding box center [250, 108] width 37 height 14
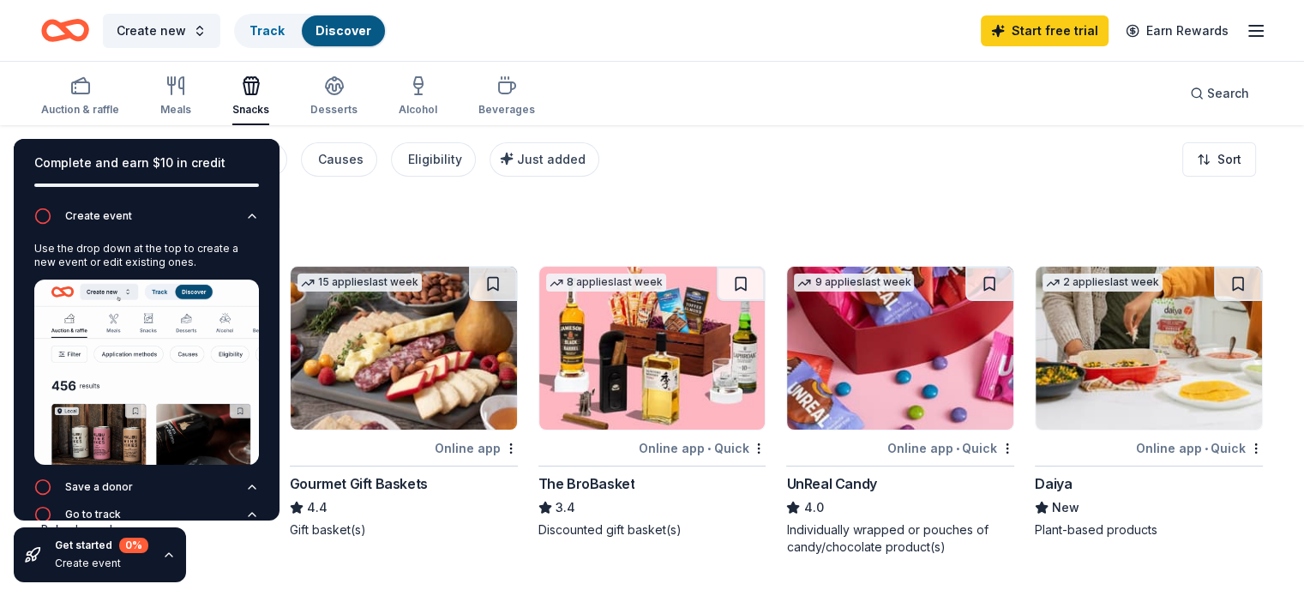
click at [165, 555] on icon "button" at bounding box center [168, 554] width 7 height 3
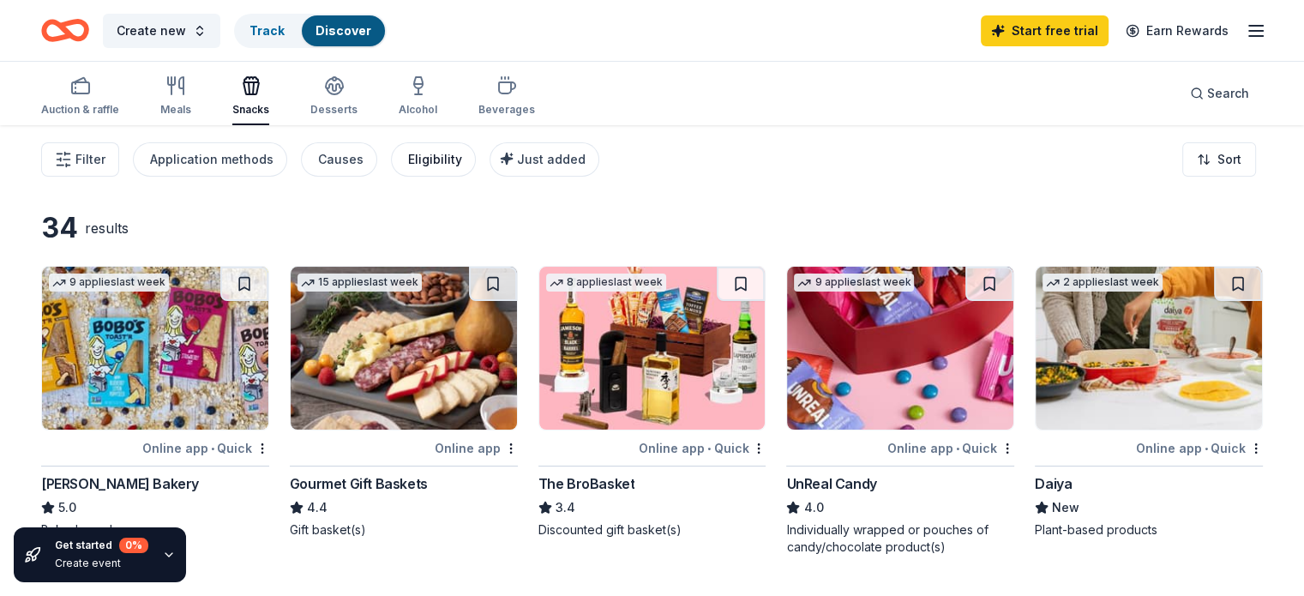
click at [459, 149] on div "Eligibility" at bounding box center [435, 159] width 54 height 21
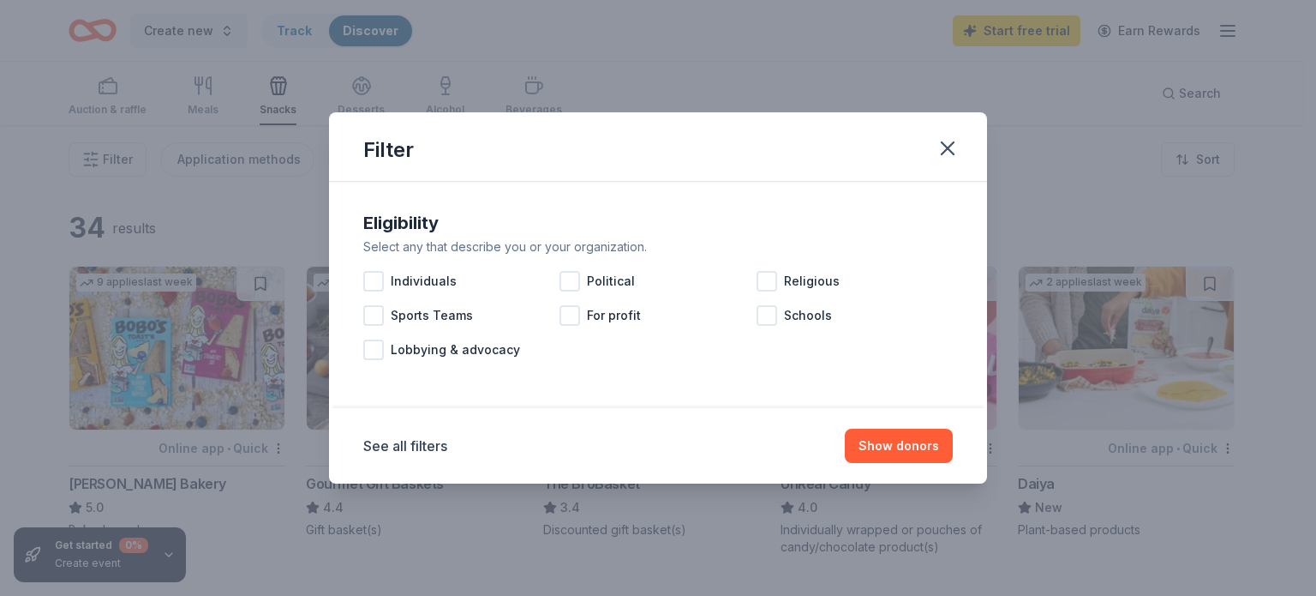
click at [459, 149] on div "Filter" at bounding box center [658, 146] width 658 height 69
click at [947, 151] on icon "button" at bounding box center [948, 148] width 24 height 24
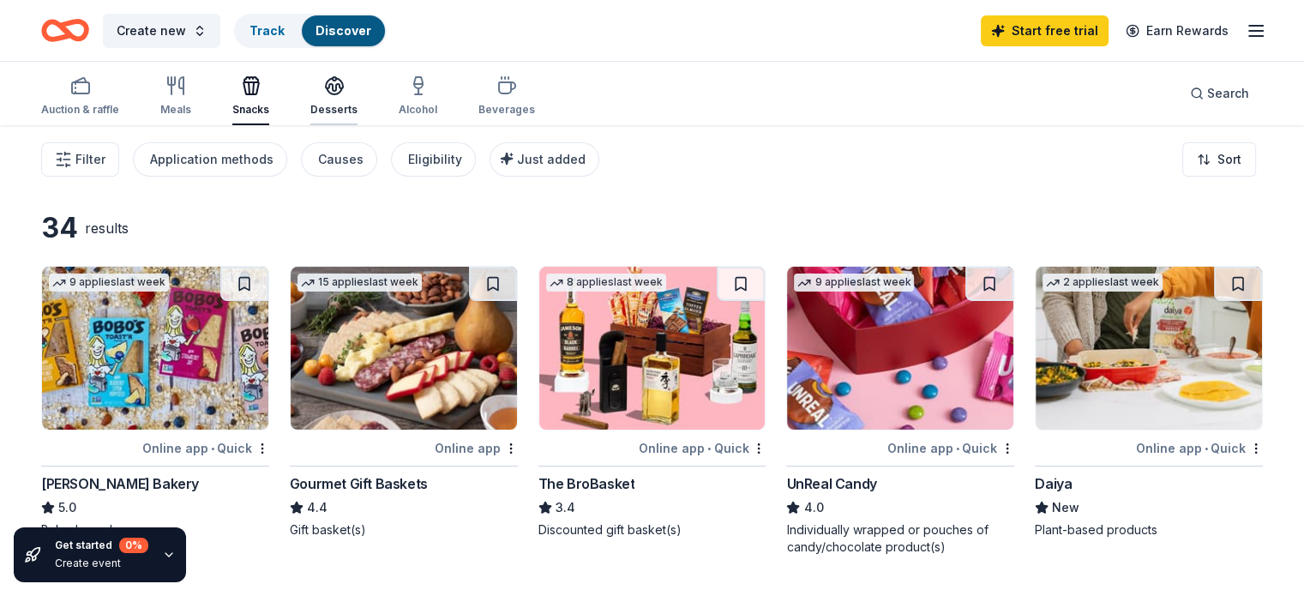
click at [357, 95] on div "button" at bounding box center [333, 85] width 47 height 21
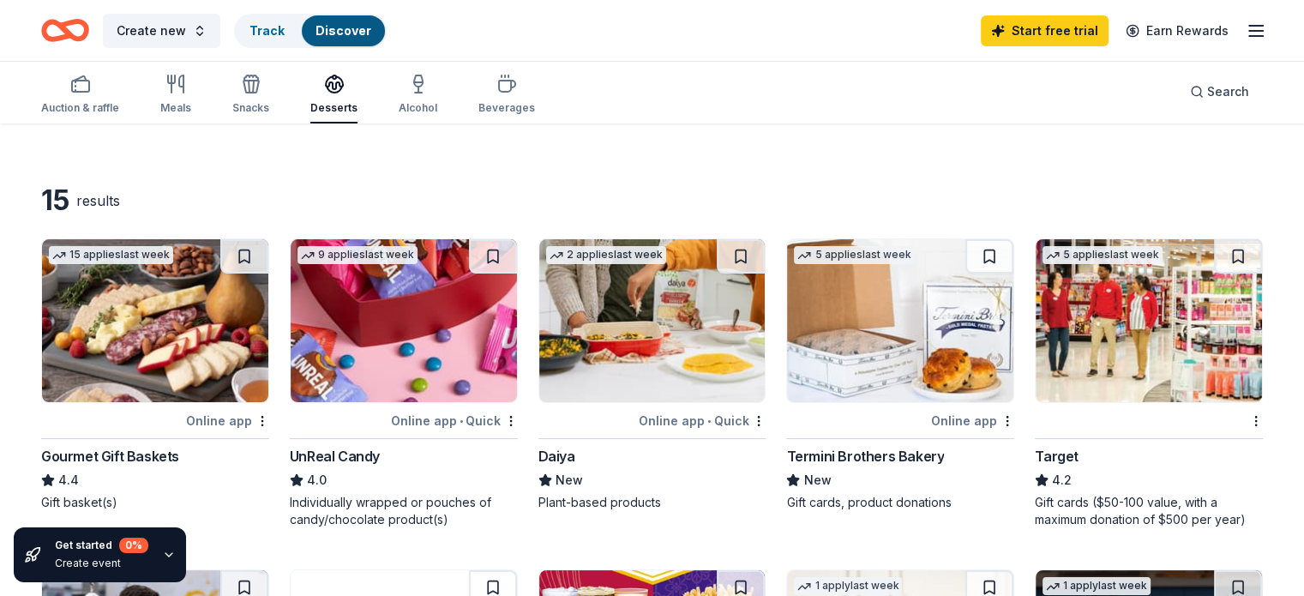
scroll to position [58, 0]
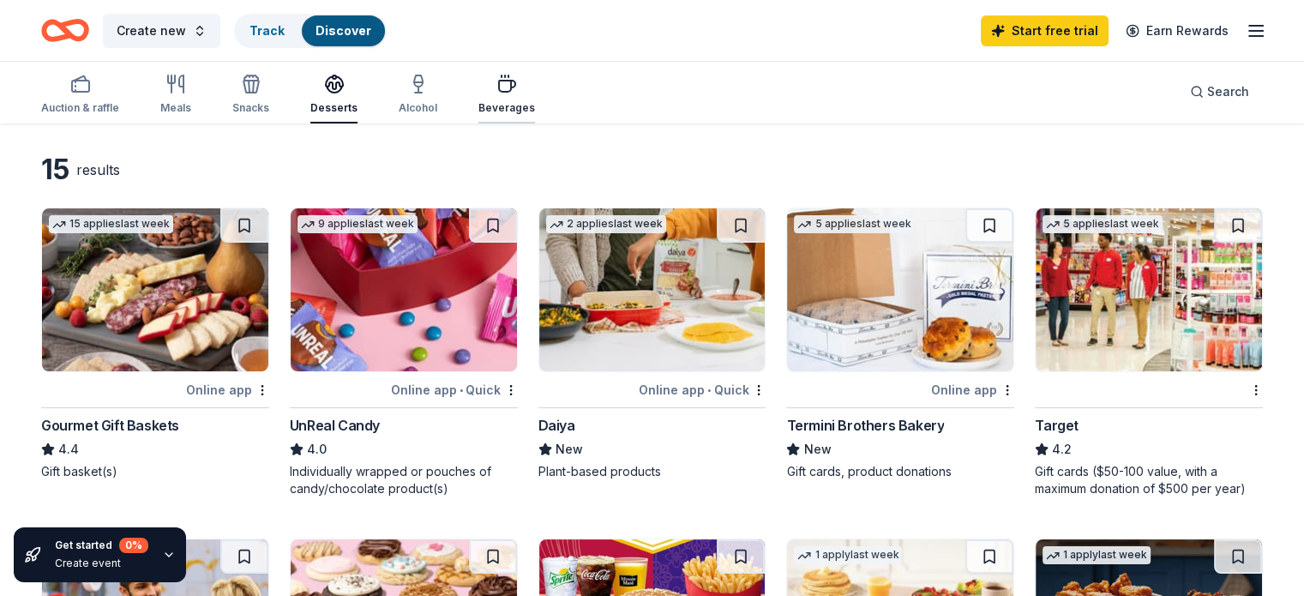
click at [517, 93] on icon "button" at bounding box center [506, 84] width 21 height 21
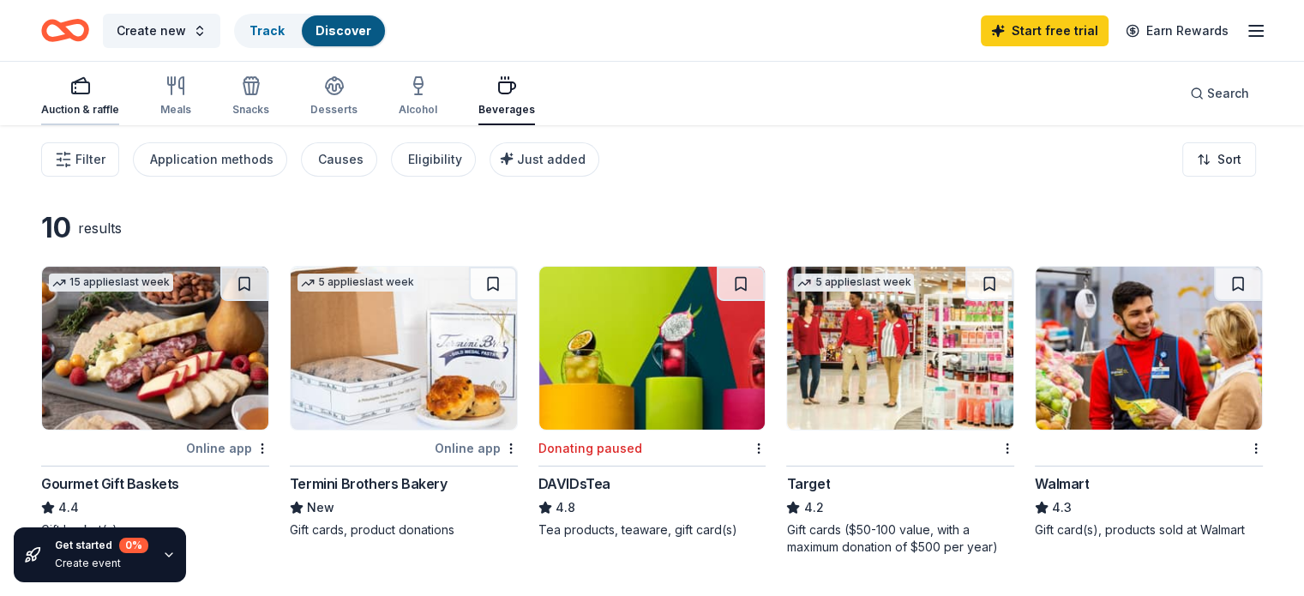
click at [119, 88] on div "button" at bounding box center [80, 85] width 78 height 21
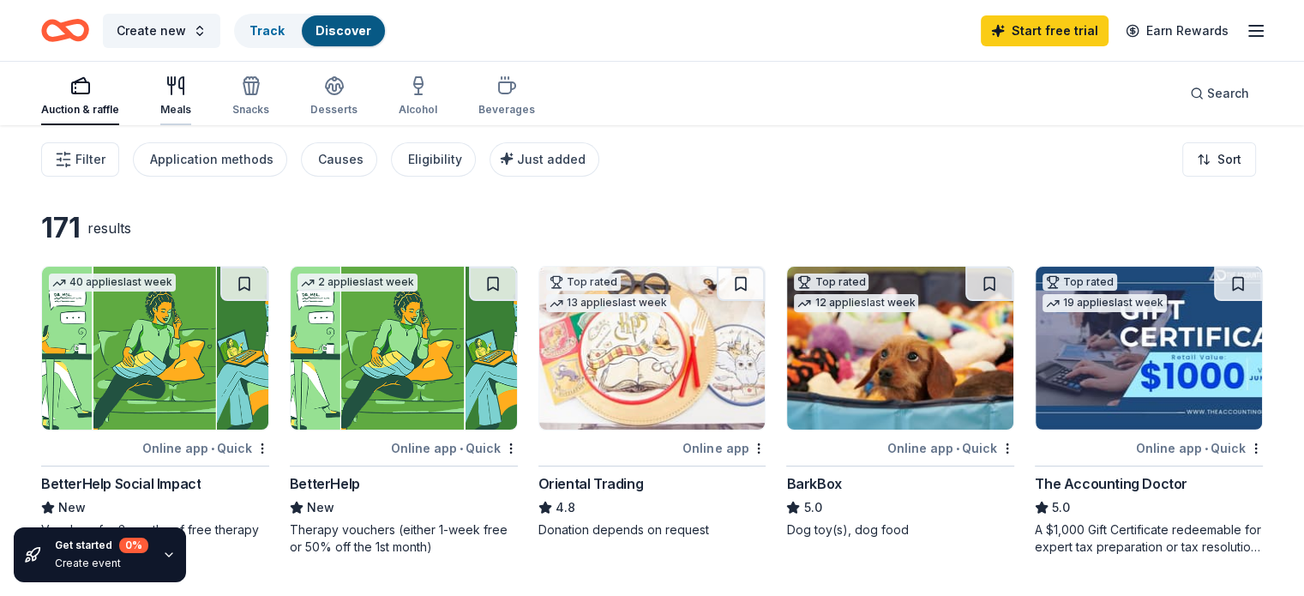
click at [191, 97] on div "Meals" at bounding box center [175, 95] width 31 height 41
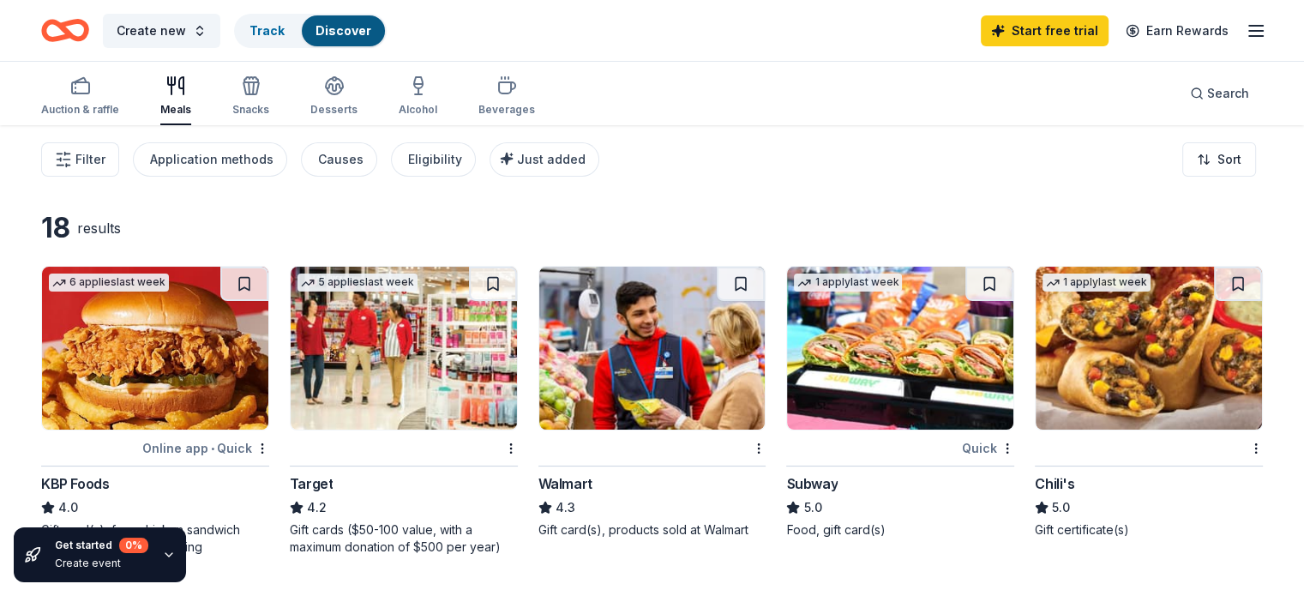
click at [1245, 39] on icon "button" at bounding box center [1255, 31] width 21 height 21
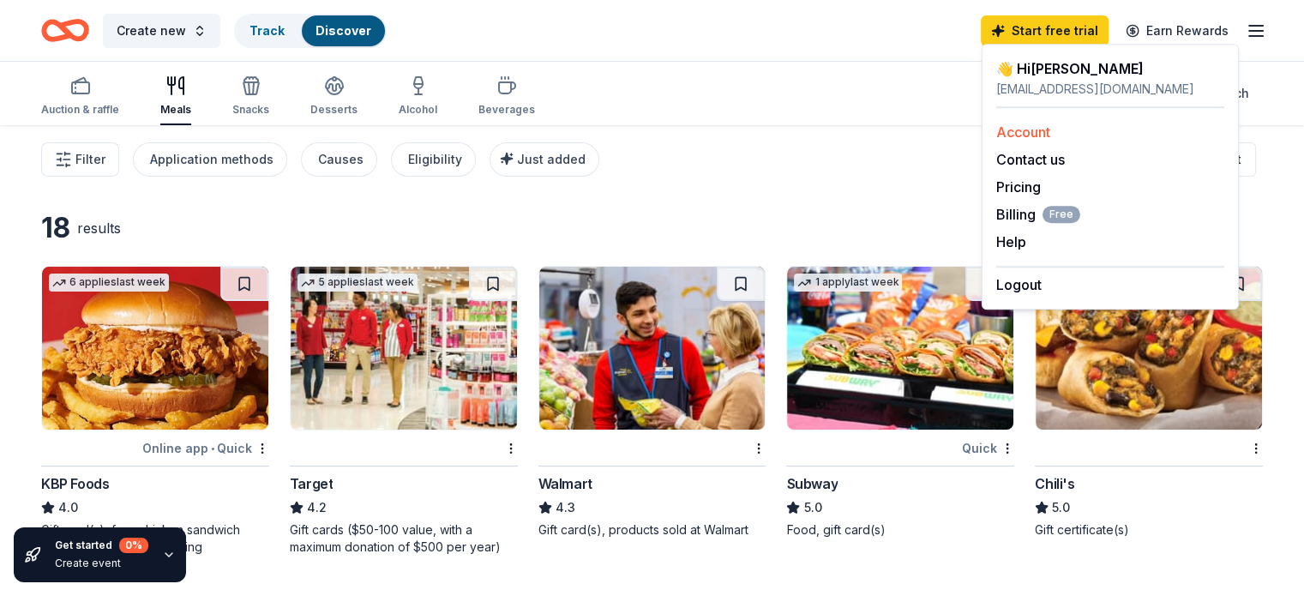
click at [1030, 128] on link "Account" at bounding box center [1023, 131] width 54 height 17
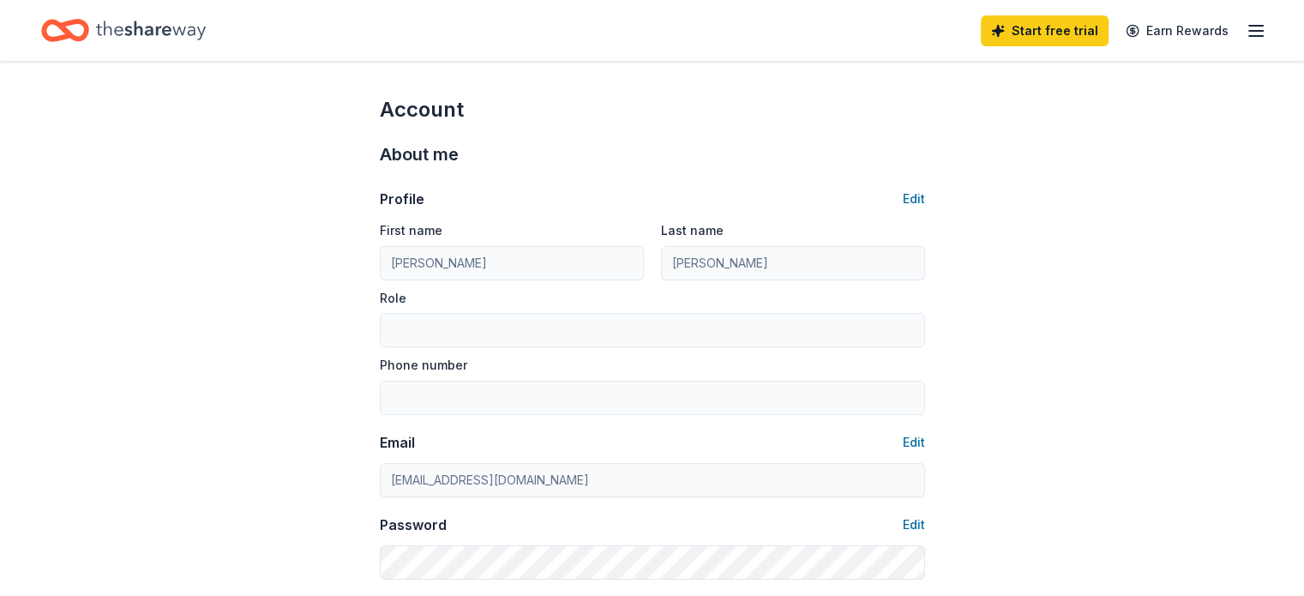
click at [1249, 26] on line "button" at bounding box center [1256, 26] width 14 height 0
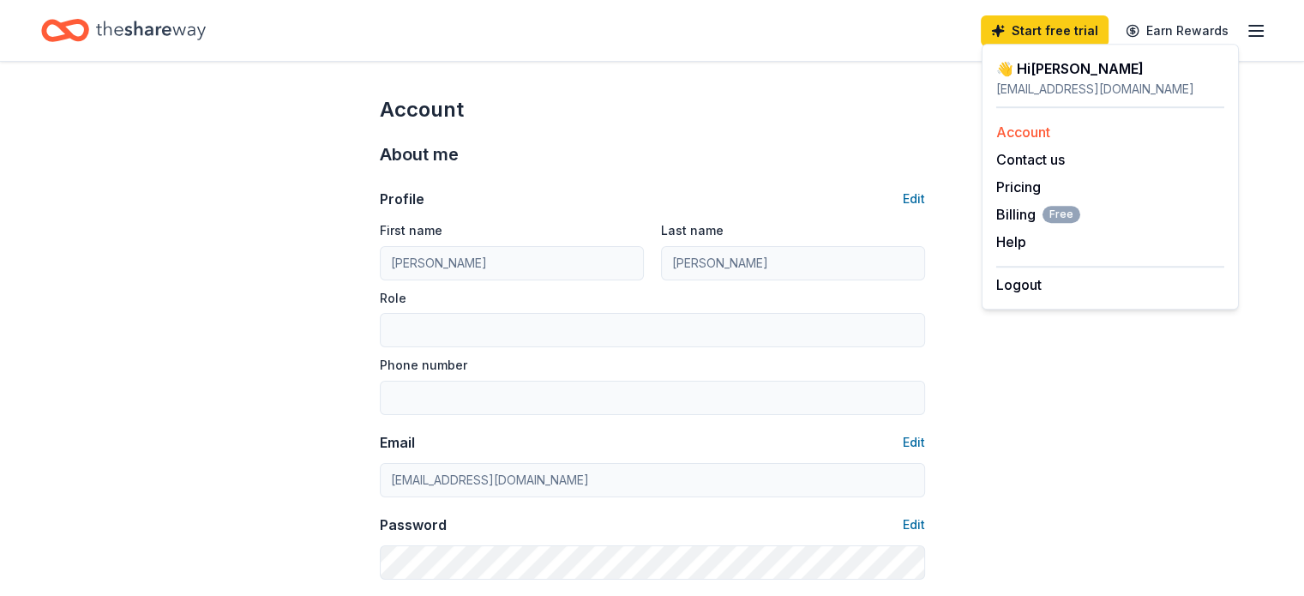
click at [1041, 126] on link "Account" at bounding box center [1023, 131] width 54 height 17
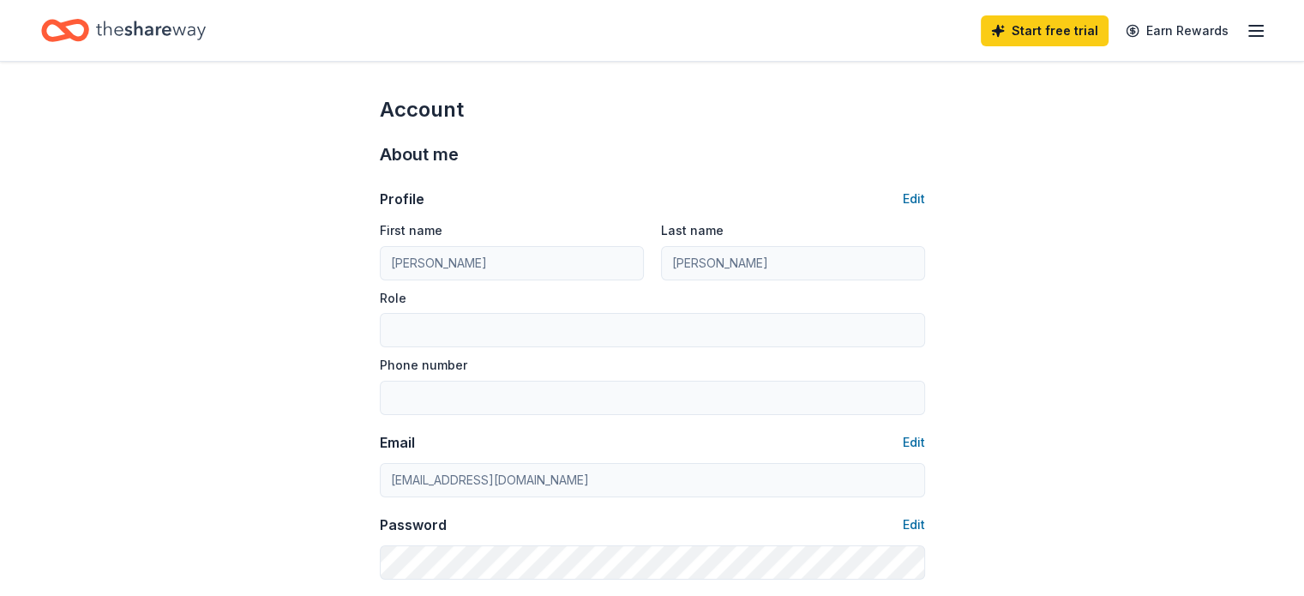
click at [675, 129] on div "About me Profile Edit First name Ramona Last name Leal Role Phone number Email …" at bounding box center [652, 359] width 545 height 473
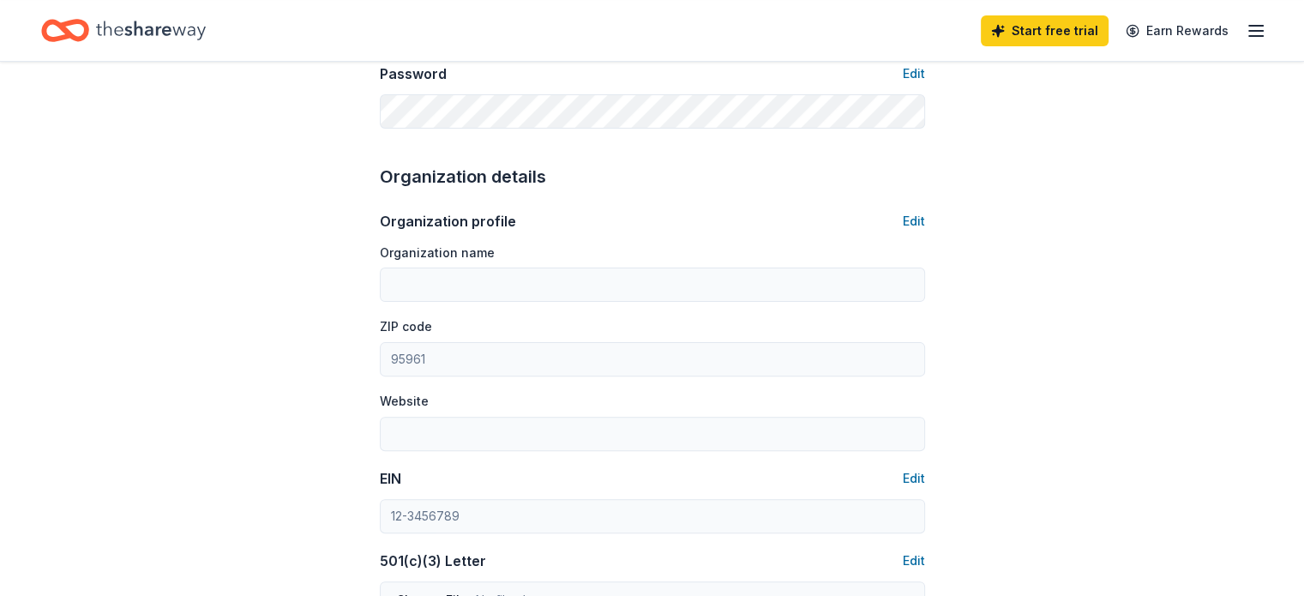
scroll to position [453, 0]
click at [905, 219] on button "Edit" at bounding box center [913, 219] width 22 height 21
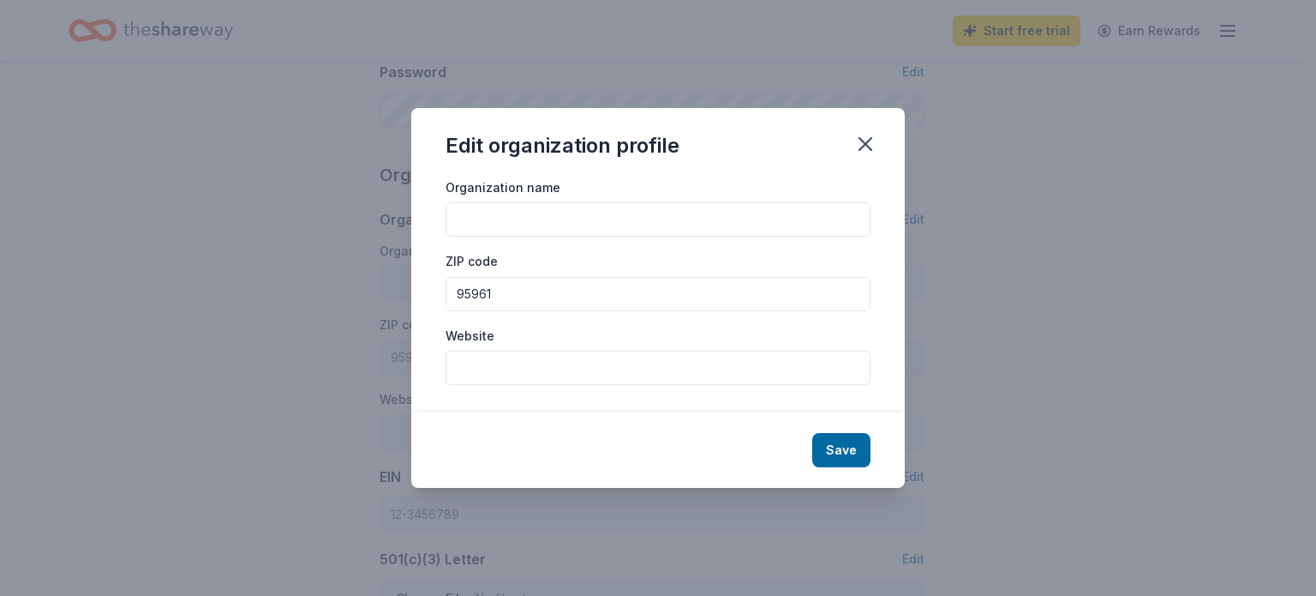
click at [596, 231] on input "Organization name" at bounding box center [658, 219] width 425 height 34
type input "P"
type input "Olivehurst PTA"
click at [552, 368] on input "Website" at bounding box center [658, 368] width 425 height 34
type input "olivehurst.mjusd.com"
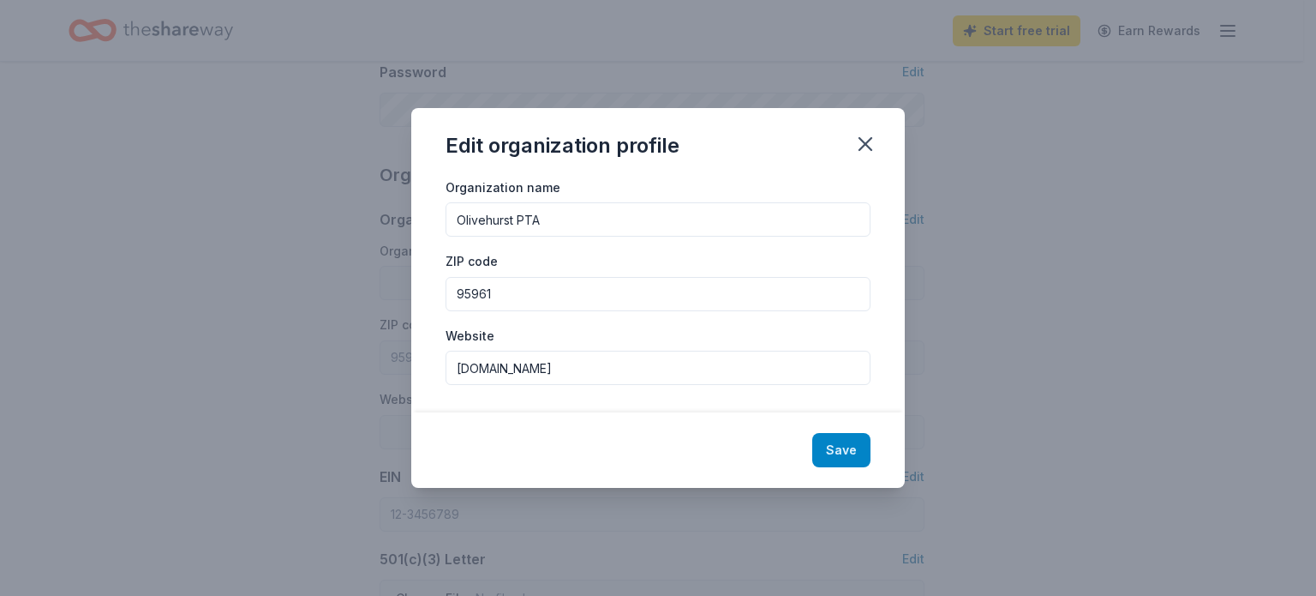
click at [854, 458] on button "Save" at bounding box center [841, 450] width 58 height 34
click at [844, 452] on div "Save" at bounding box center [658, 449] width 494 height 75
type input "Olivehurst PTA"
type input "olivehurst.mjusd.com"
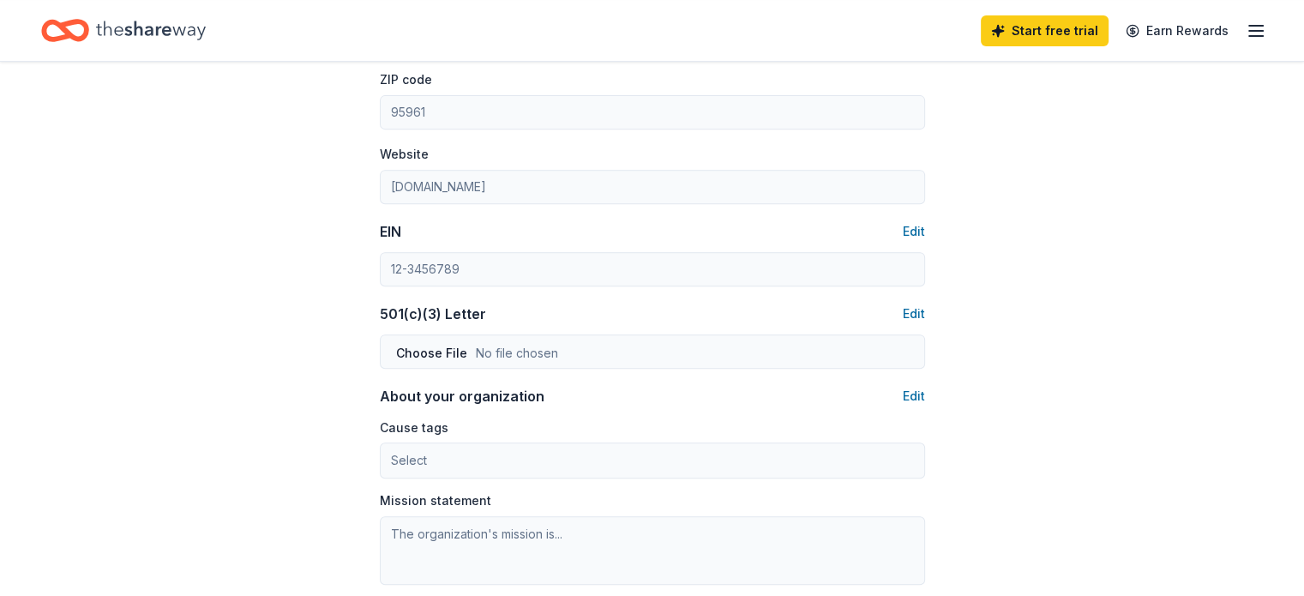
scroll to position [699, 0]
click at [908, 311] on button "Edit" at bounding box center [913, 312] width 22 height 21
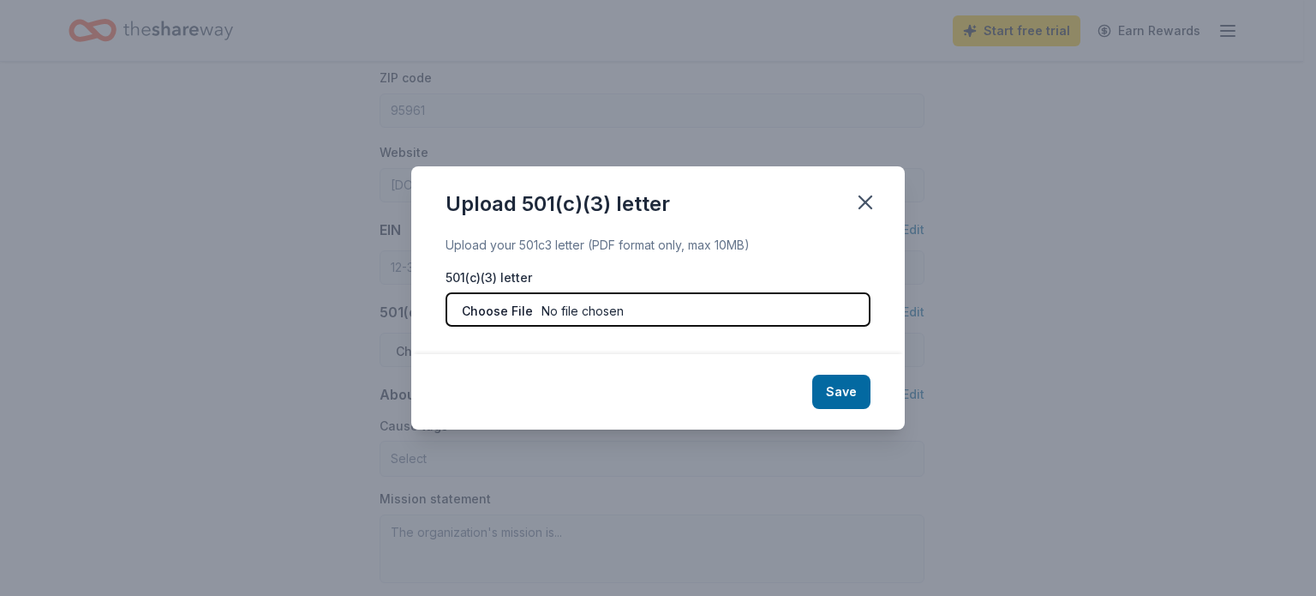
click at [658, 316] on input "file" at bounding box center [658, 309] width 425 height 34
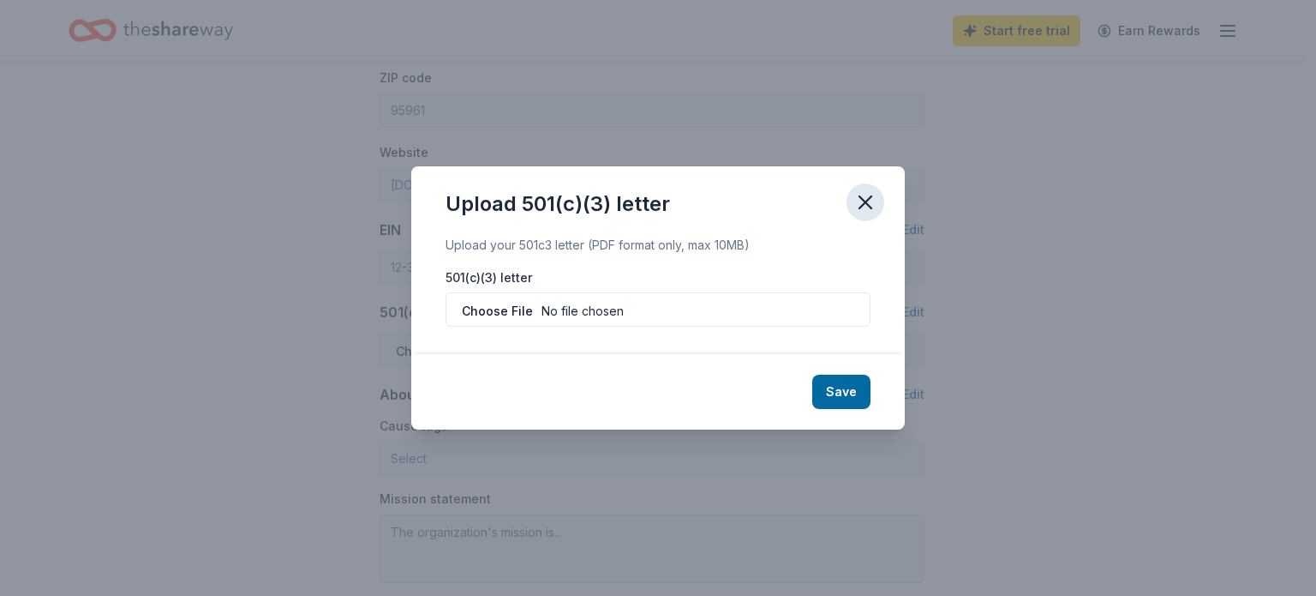
click at [866, 201] on icon "button" at bounding box center [866, 202] width 12 height 12
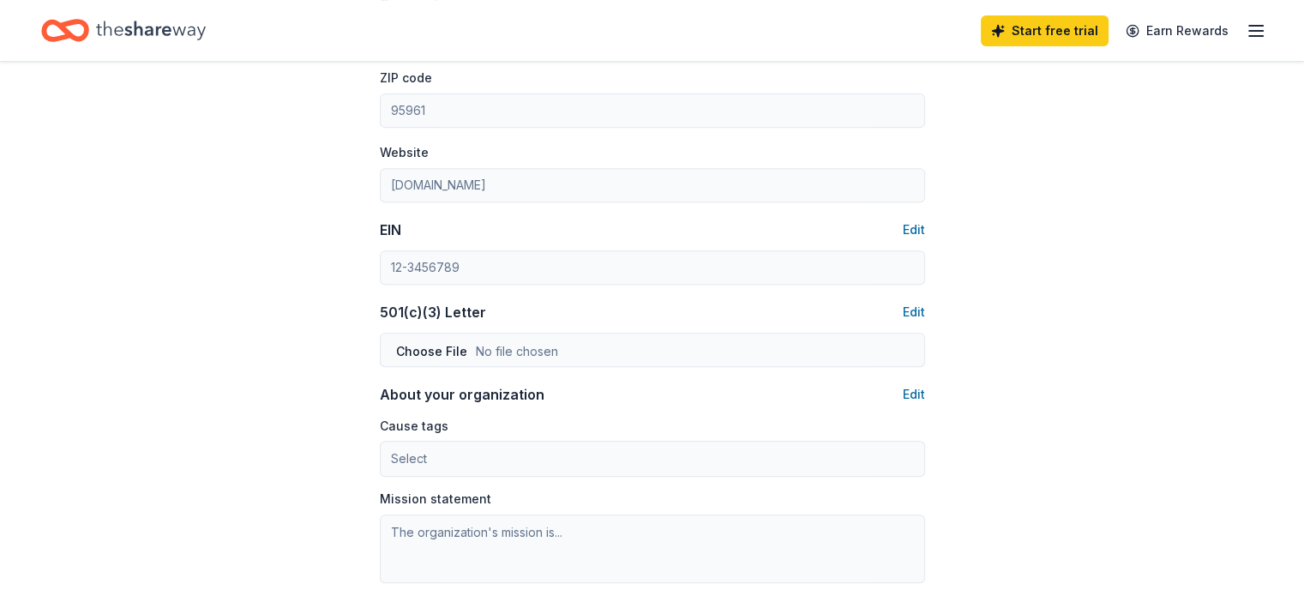
scroll to position [501, 0]
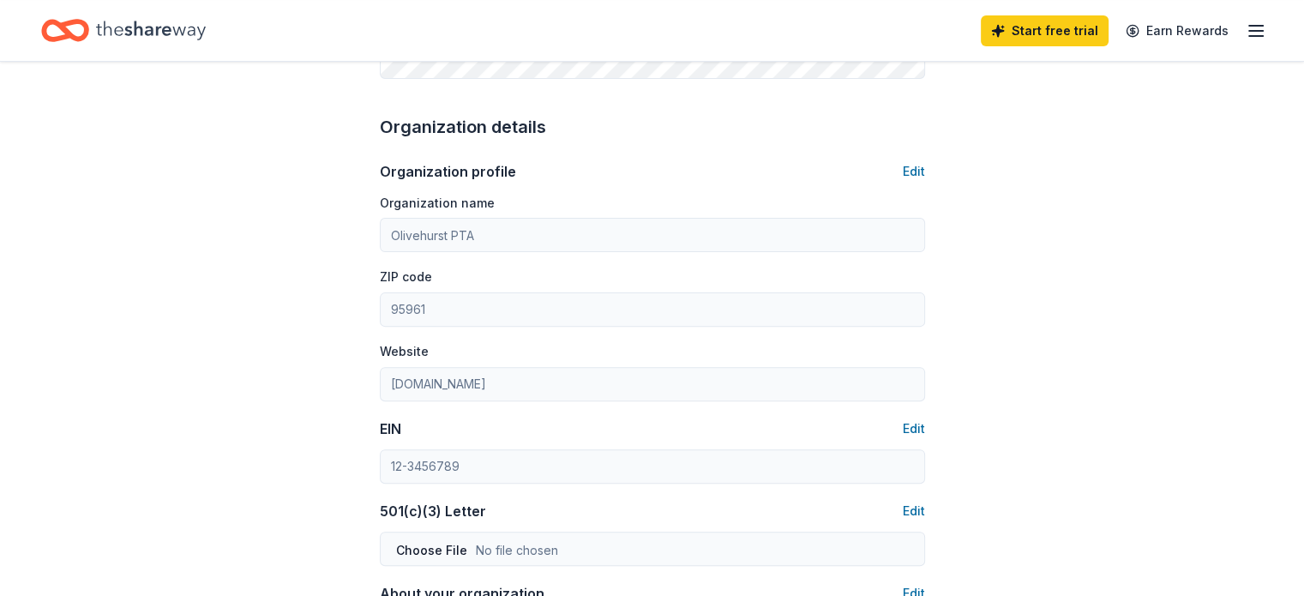
click at [1245, 33] on icon "button" at bounding box center [1255, 31] width 21 height 21
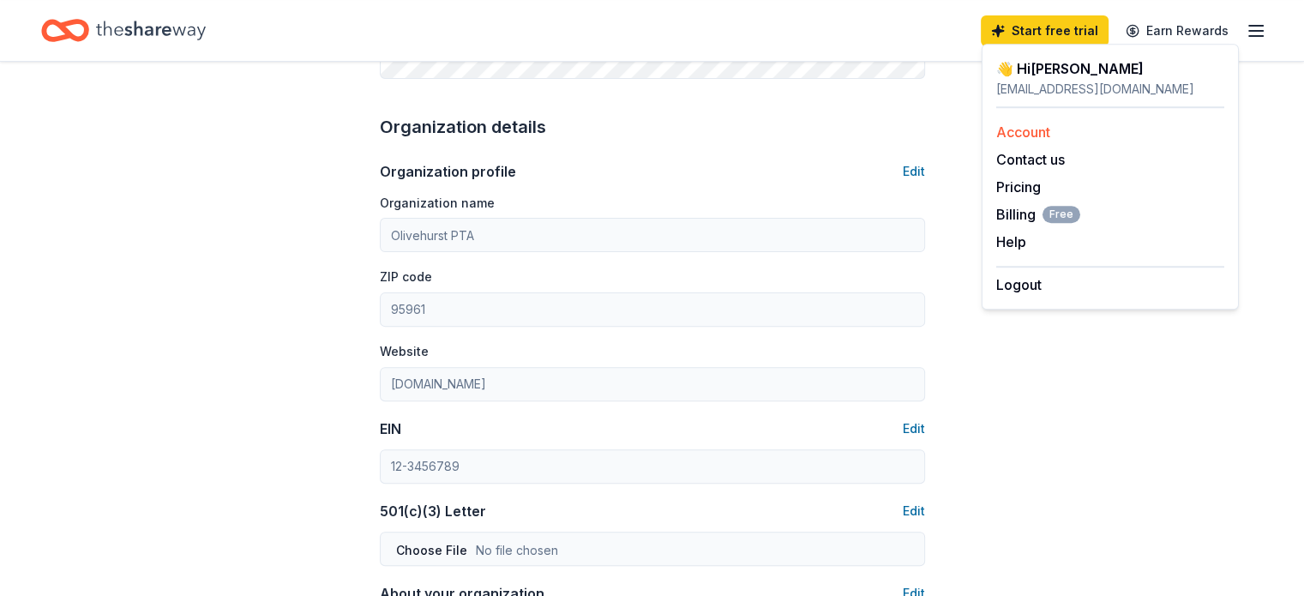
click at [1079, 141] on div "Account" at bounding box center [1110, 132] width 228 height 21
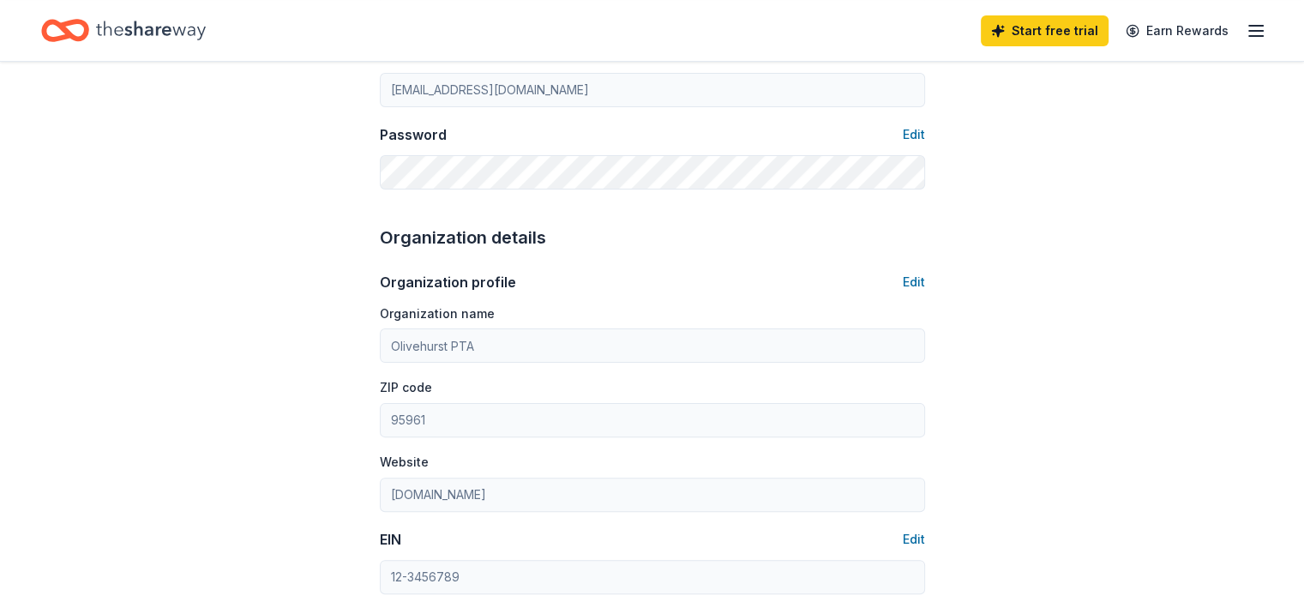
scroll to position [0, 0]
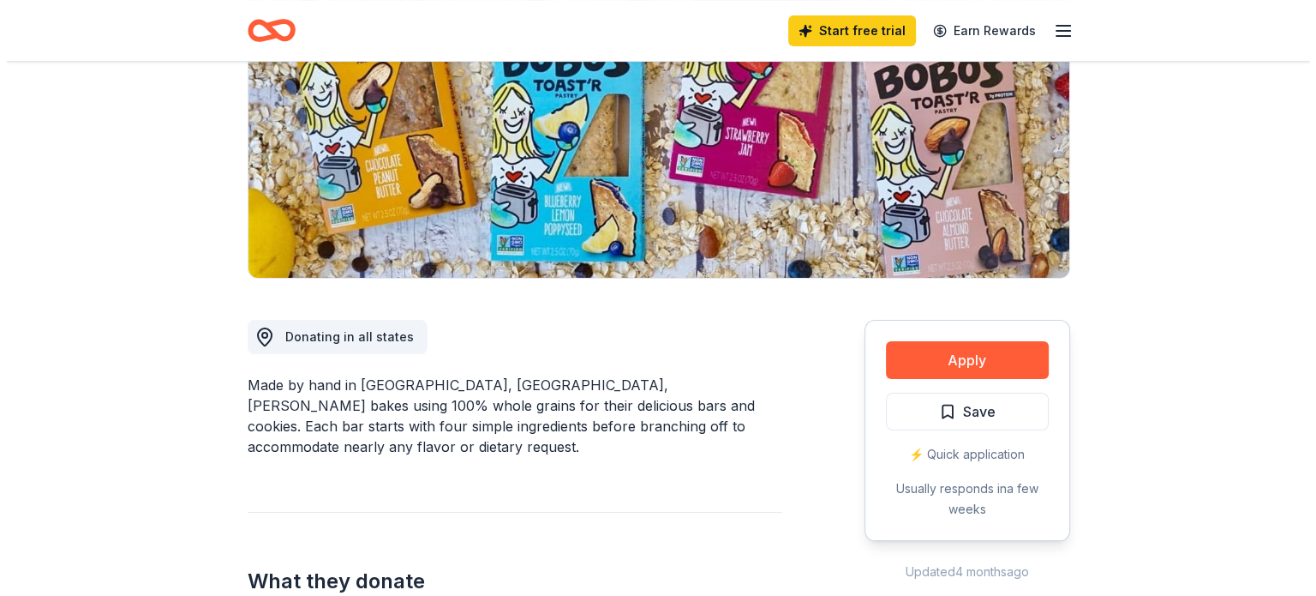
scroll to position [223, 0]
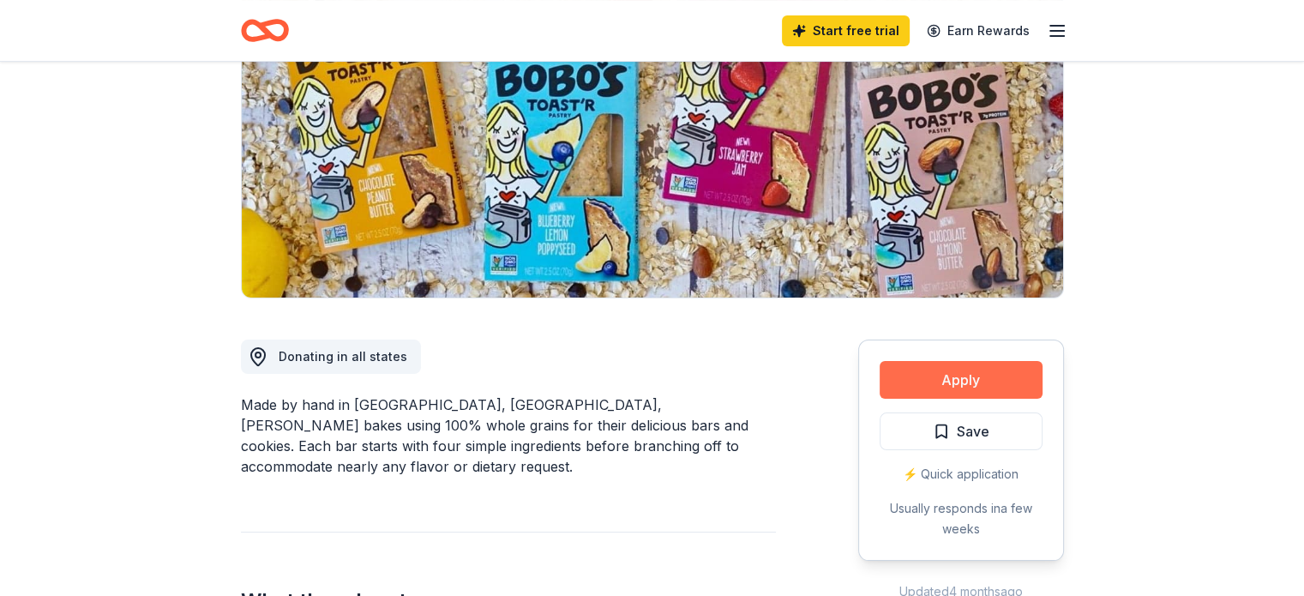
click at [962, 369] on button "Apply" at bounding box center [960, 380] width 163 height 38
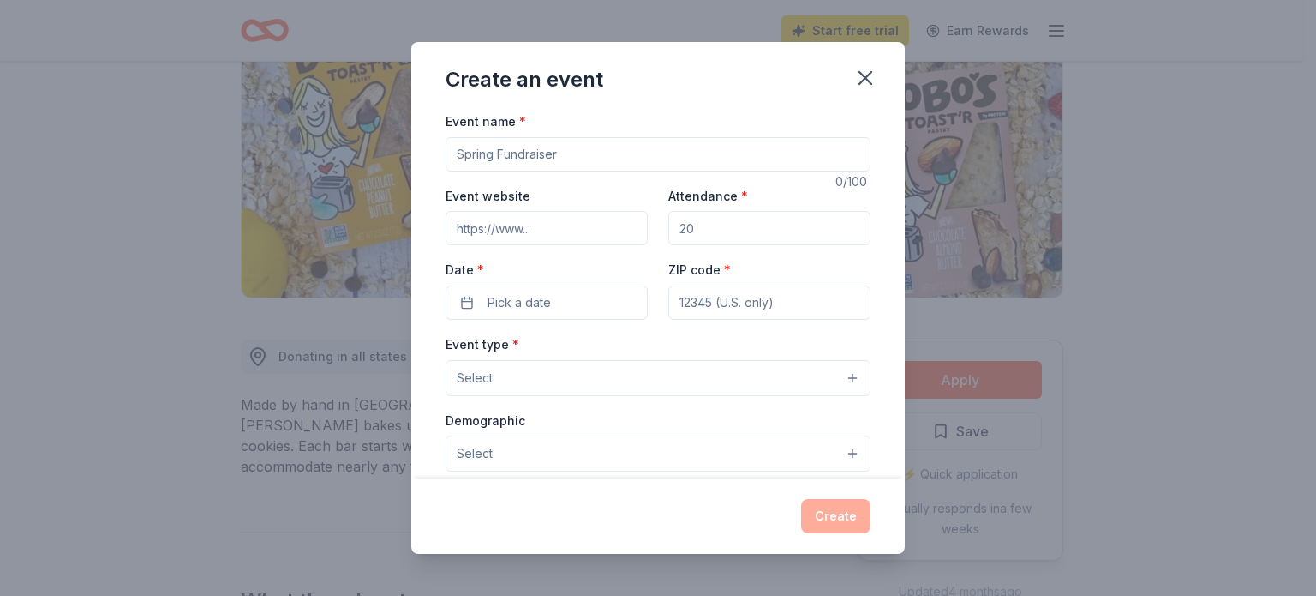
click at [812, 155] on input "Event name *" at bounding box center [658, 154] width 425 height 34
type input "Ooky Spooky Event"
click at [592, 239] on input "Event website" at bounding box center [547, 228] width 202 height 34
click at [719, 237] on input "Attendance *" at bounding box center [769, 228] width 202 height 34
type input "200"
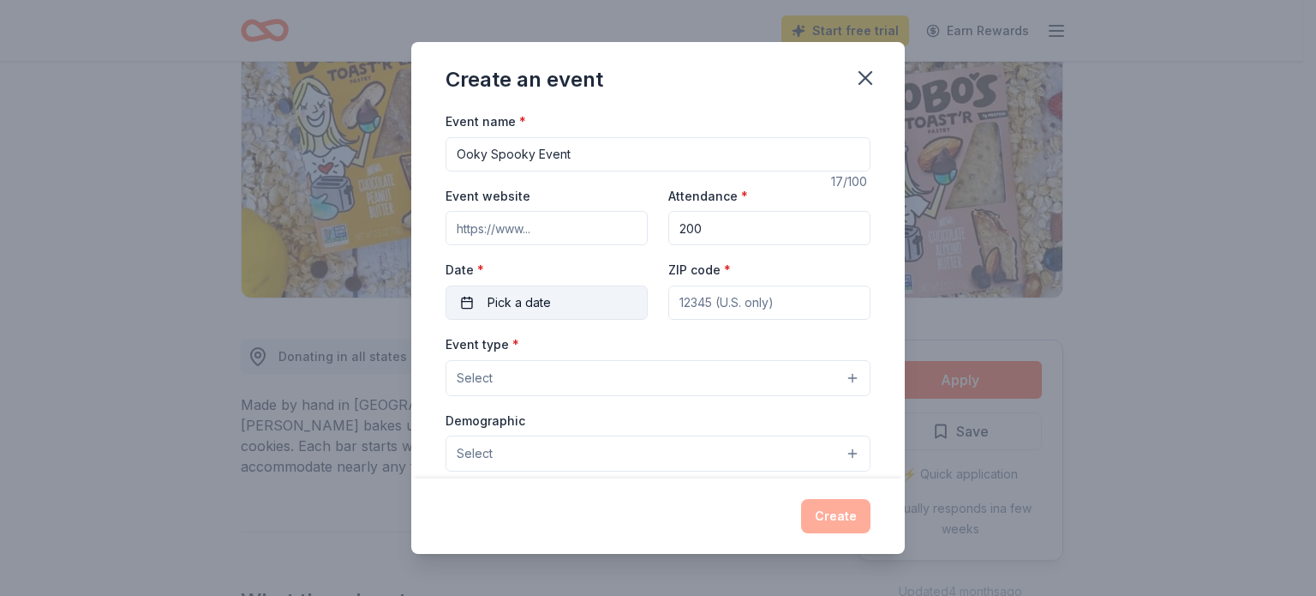
click at [549, 300] on span "Pick a date" at bounding box center [519, 302] width 63 height 21
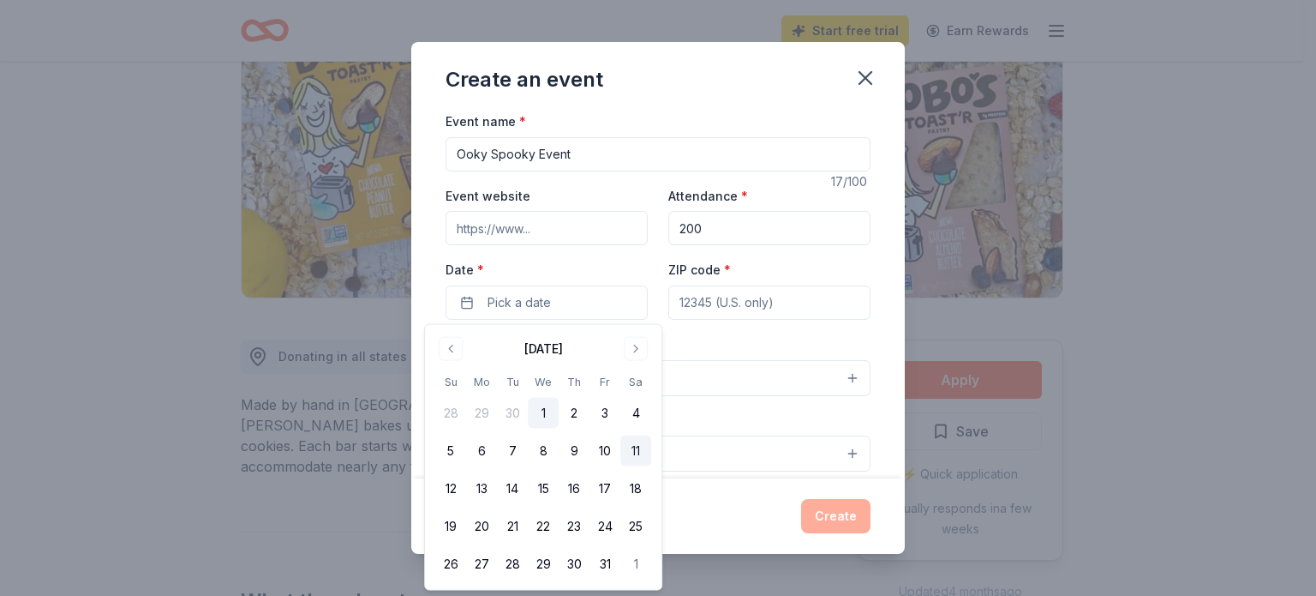
click at [630, 452] on button "11" at bounding box center [635, 450] width 31 height 31
click at [729, 304] on input "ZIP code *" at bounding box center [769, 302] width 202 height 34
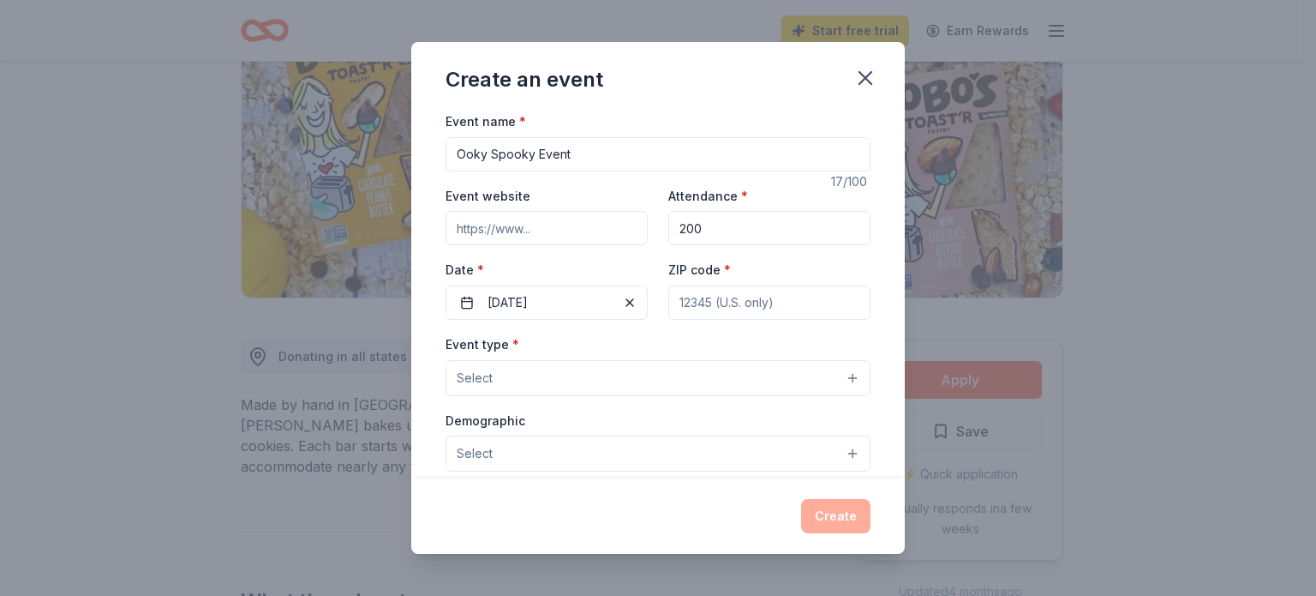
click at [729, 304] on input "ZIP code *" at bounding box center [769, 302] width 202 height 34
type input "95961"
click at [245, 375] on div "Create an event Event name * Ooky Spooky Event 17 /100 Event website Attendance…" at bounding box center [658, 298] width 1316 height 596
click at [525, 378] on button "Select" at bounding box center [658, 378] width 425 height 36
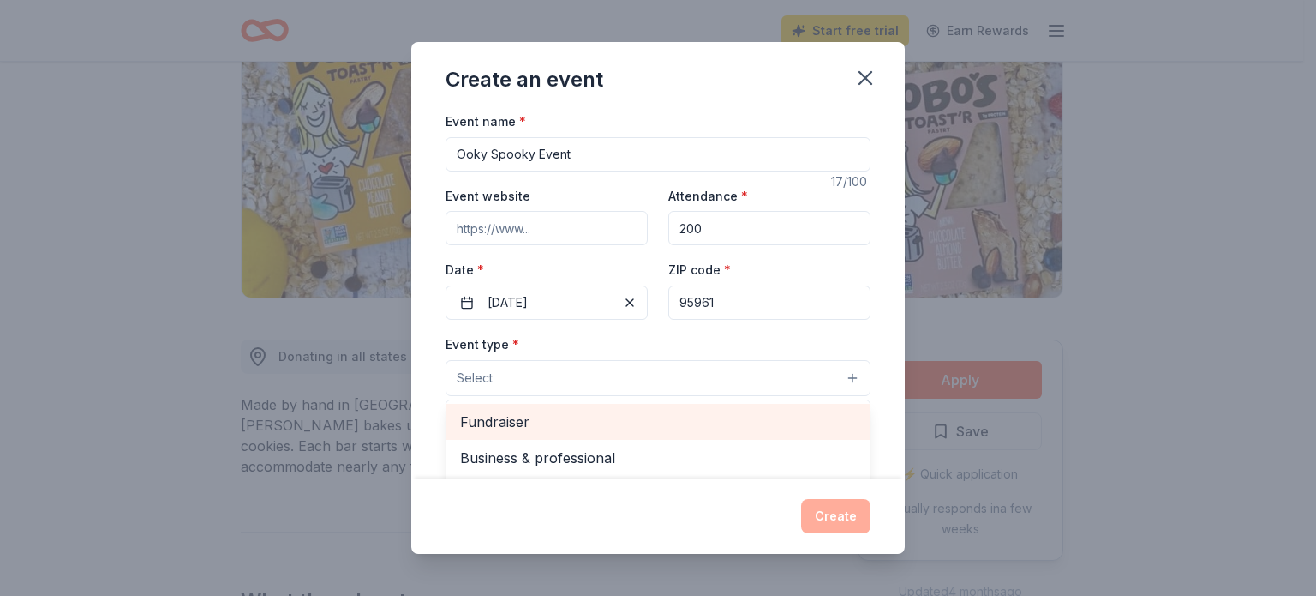
click at [793, 405] on div "Fundraiser" at bounding box center [658, 422] width 423 height 36
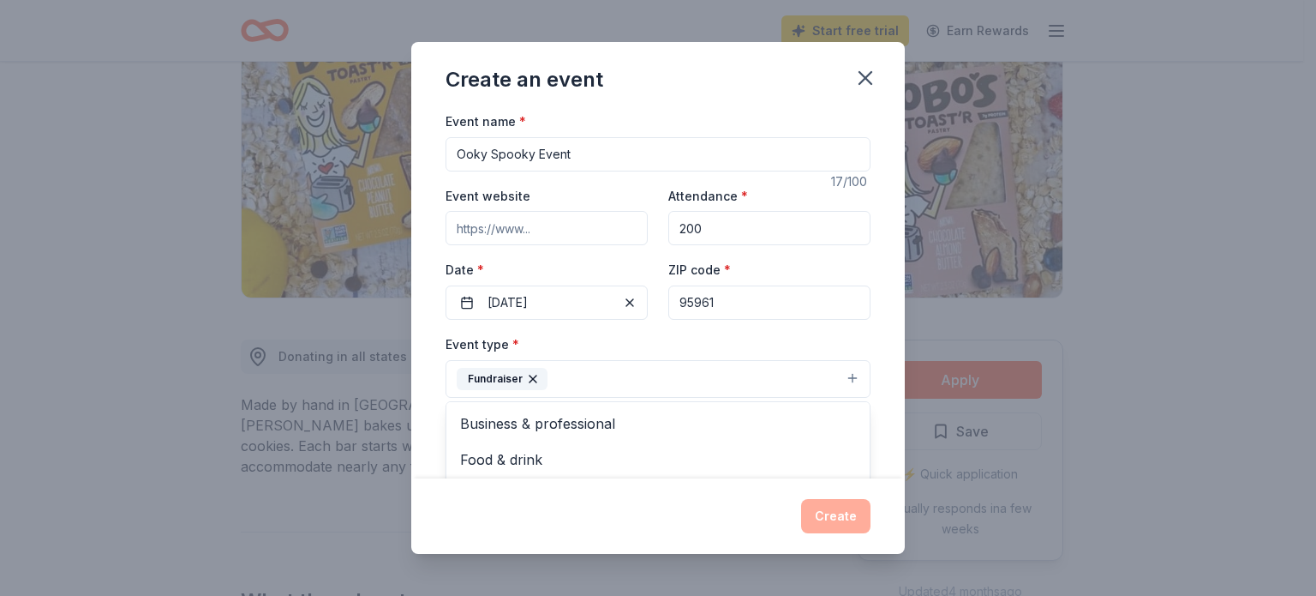
click at [999, 368] on div "Create an event Event name * Ooky Spooky Event 17 /100 Event website Attendance…" at bounding box center [658, 298] width 1316 height 596
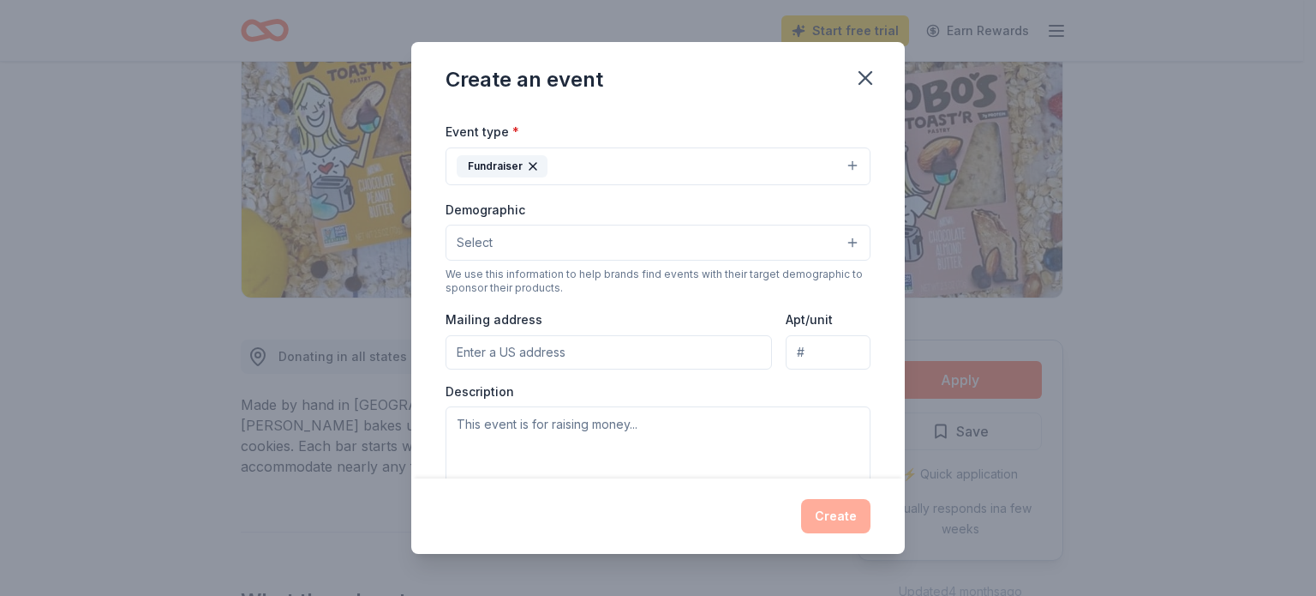
scroll to position [213, 0]
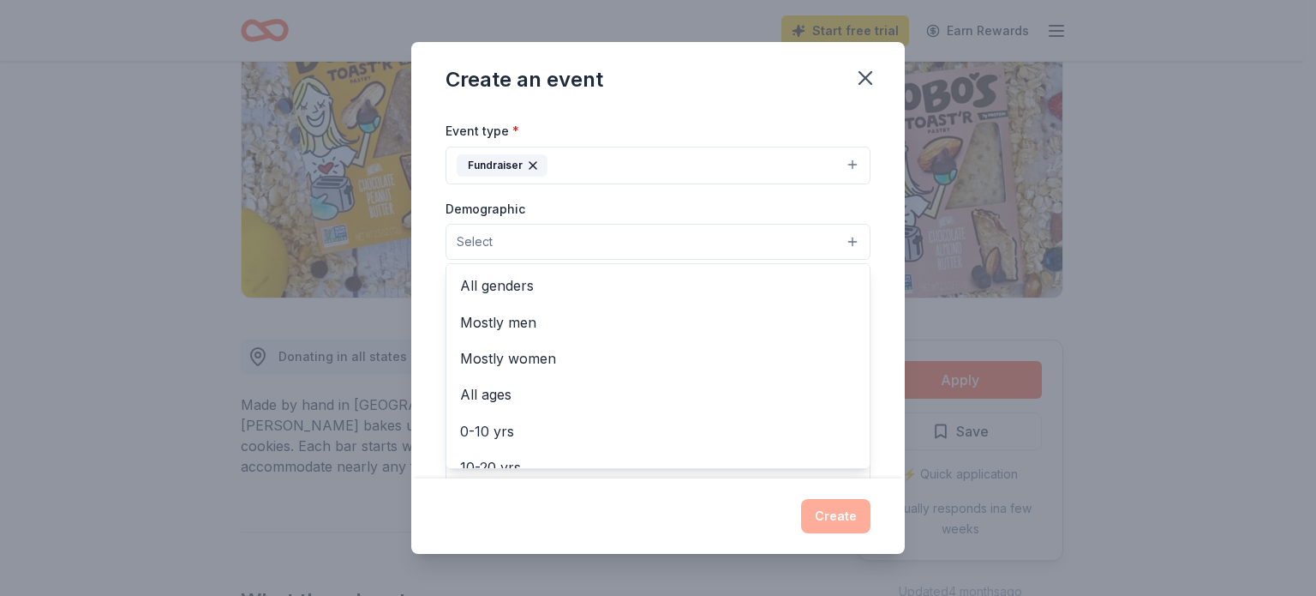
click at [842, 248] on button "Select" at bounding box center [658, 242] width 425 height 36
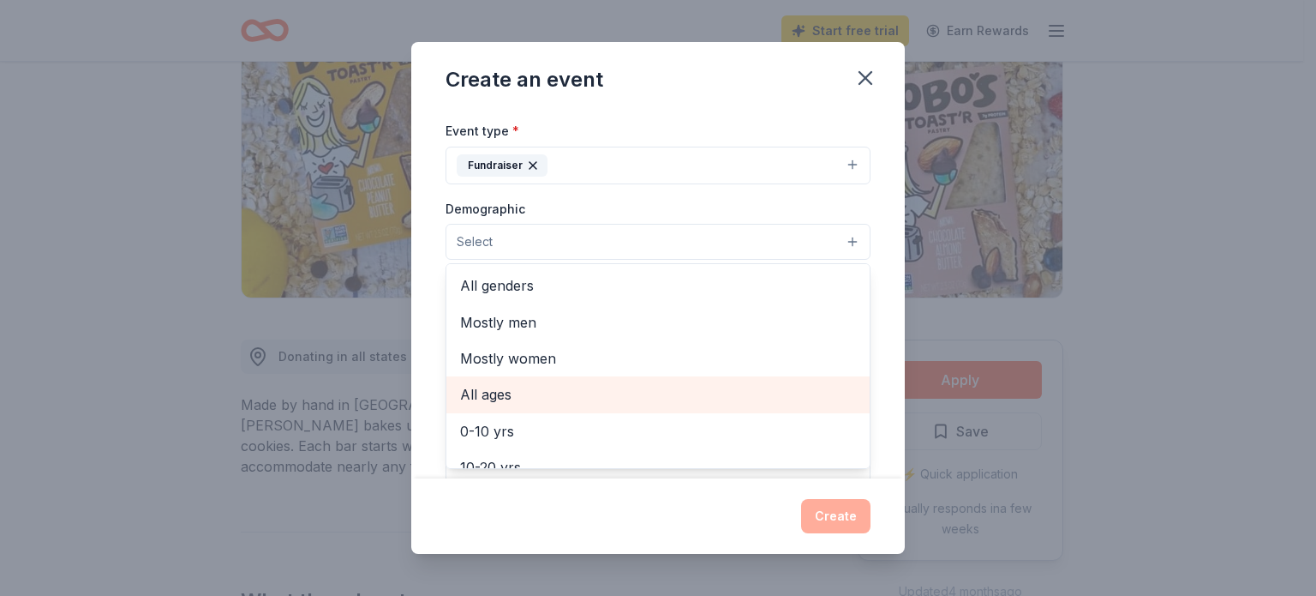
click at [754, 387] on span "All ages" at bounding box center [658, 394] width 396 height 22
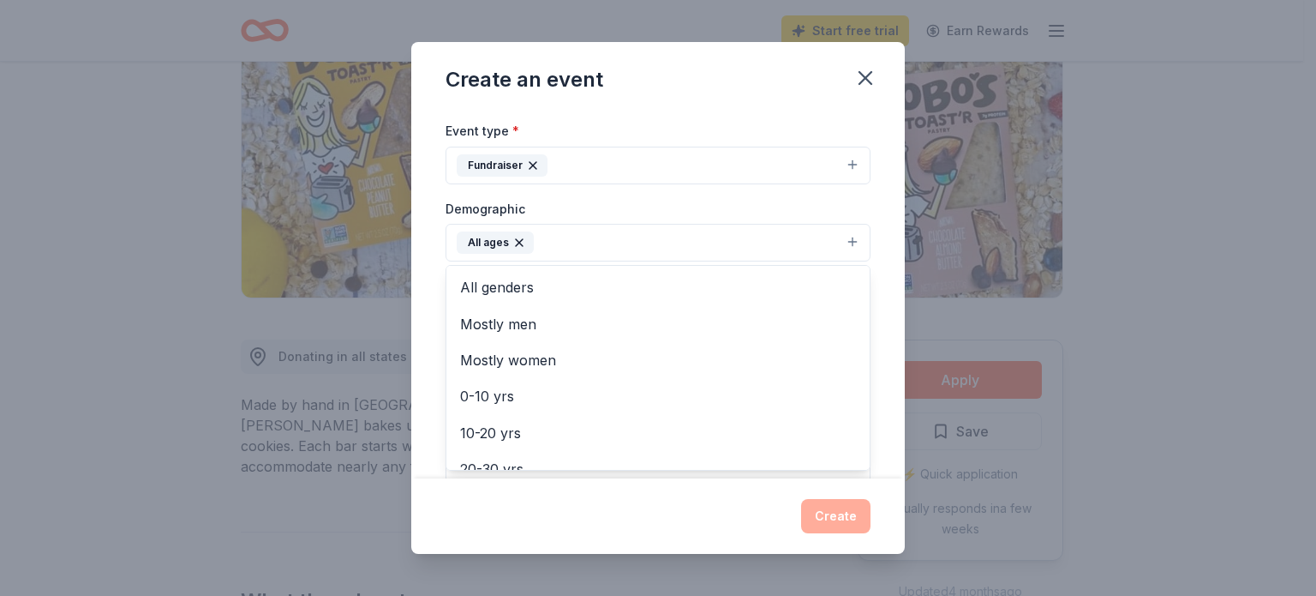
click at [1018, 277] on div "Create an event Event name * Ooky Spooky Event 17 /100 Event website Attendance…" at bounding box center [658, 298] width 1316 height 596
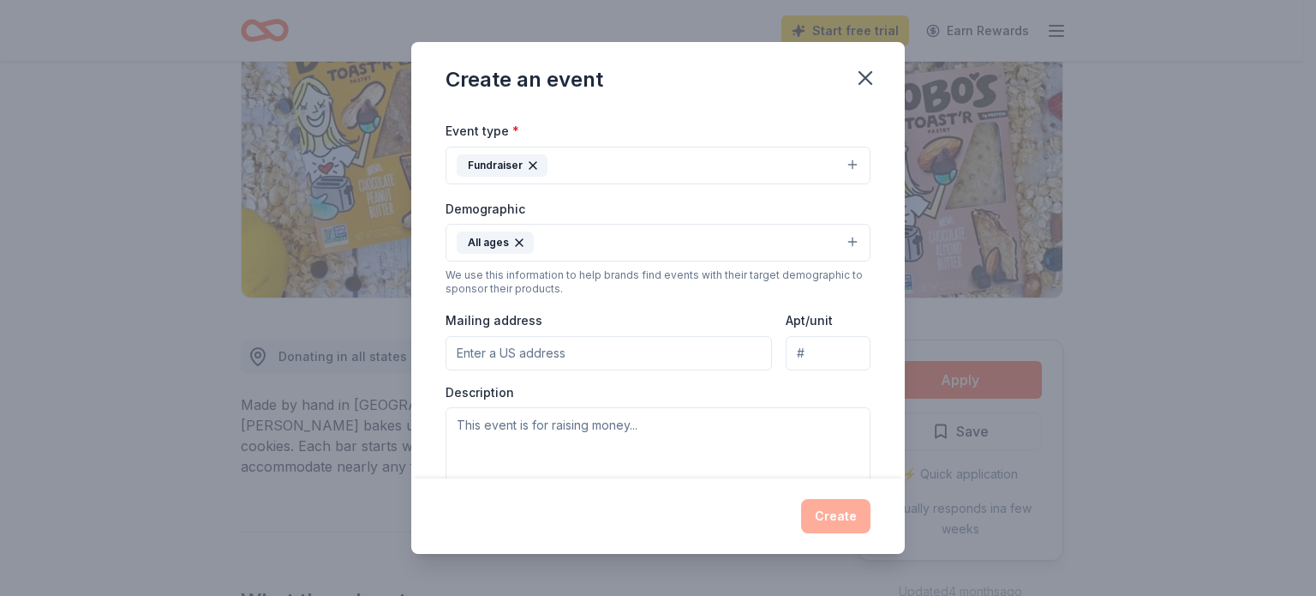
click at [593, 346] on input "Mailing address" at bounding box center [609, 353] width 327 height 34
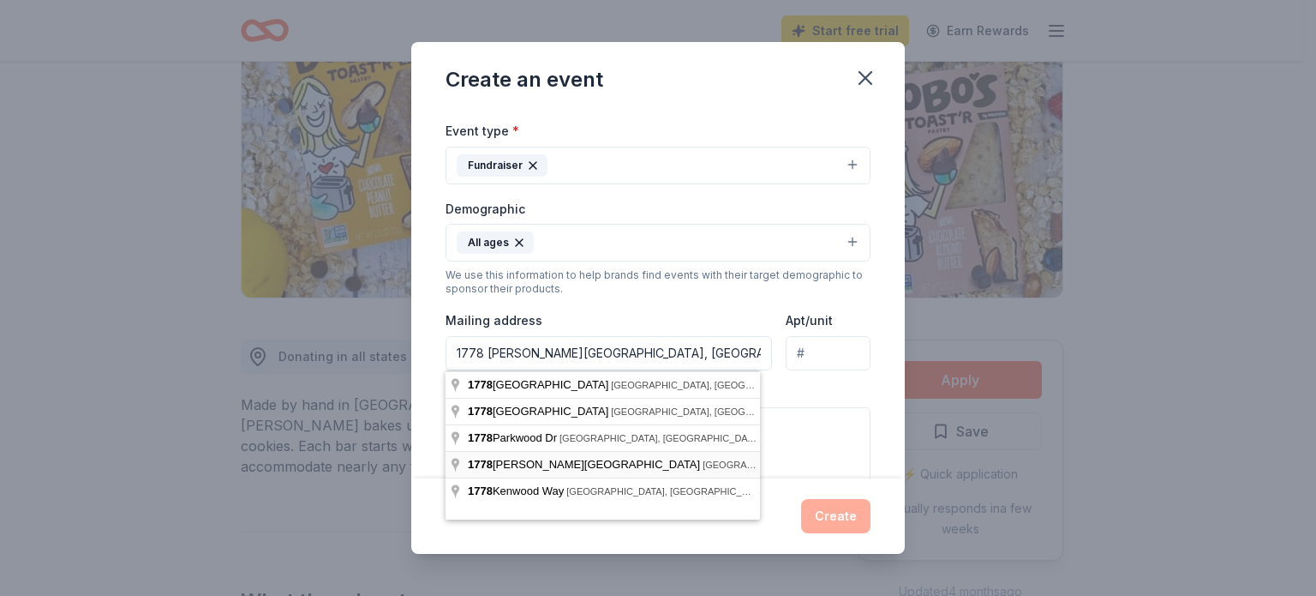
type input "1778 McGowan Parkway, Olivehurst, CA, 95961"
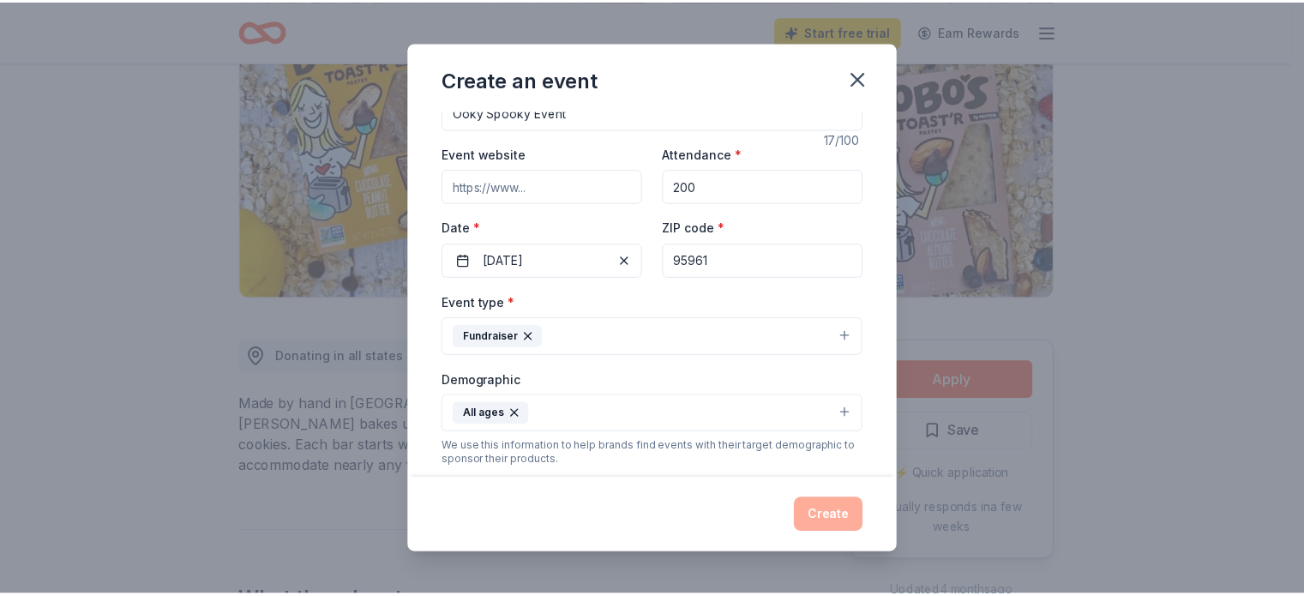
scroll to position [0, 0]
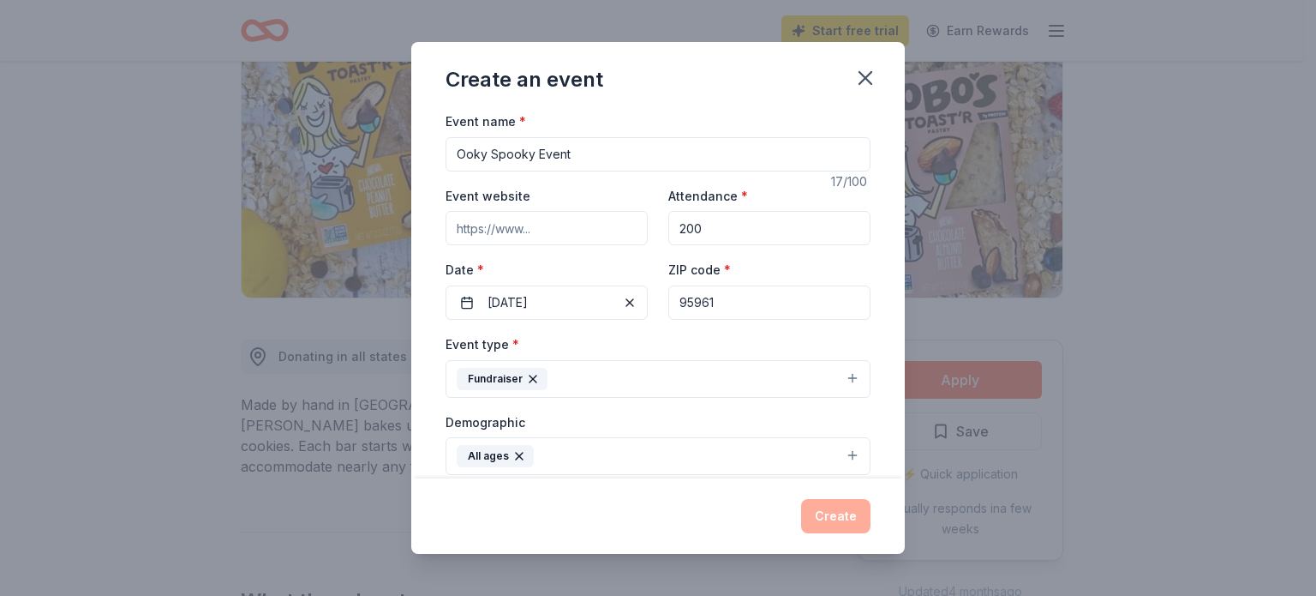
click at [485, 234] on input "Event website" at bounding box center [547, 228] width 202 height 34
type input "o"
click at [864, 81] on icon "button" at bounding box center [866, 78] width 24 height 24
click at [788, 85] on div "Create an event" at bounding box center [658, 76] width 494 height 69
click at [864, 86] on icon "button" at bounding box center [866, 78] width 24 height 24
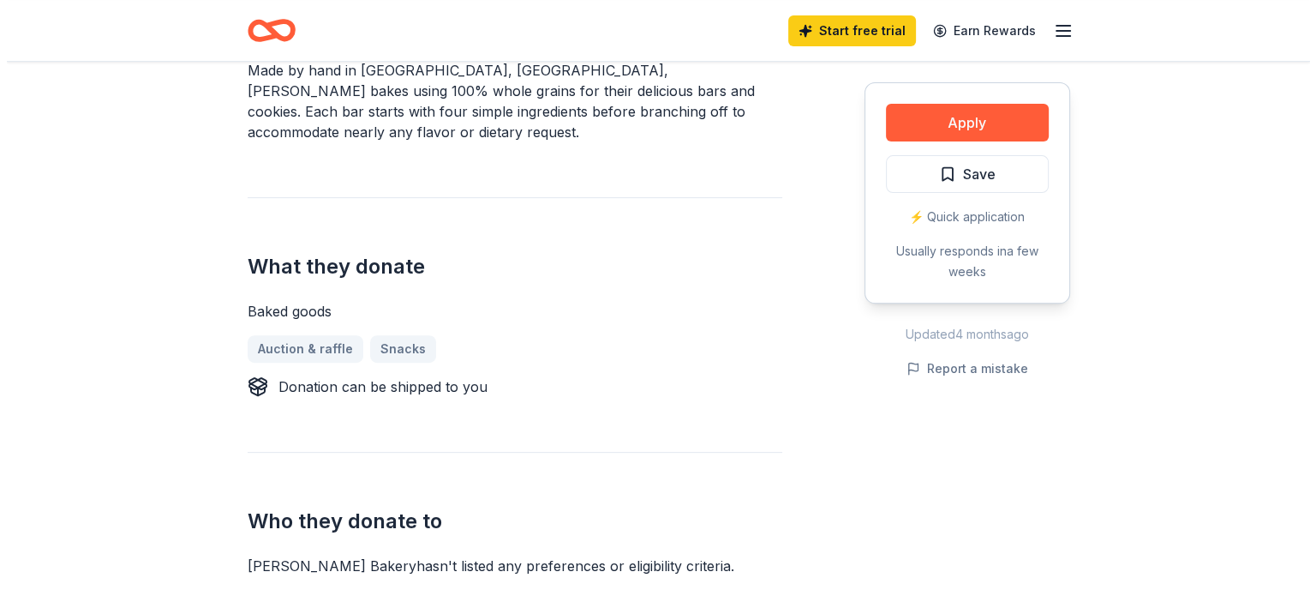
scroll to position [586, 0]
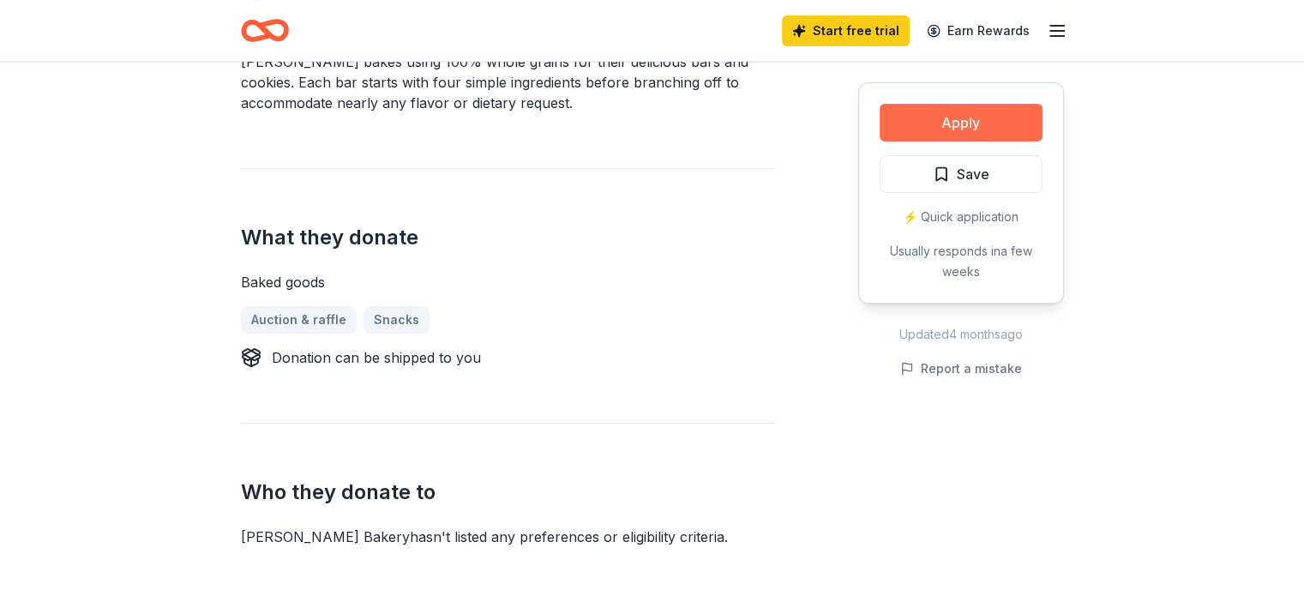
click at [989, 119] on button "Apply" at bounding box center [960, 123] width 163 height 38
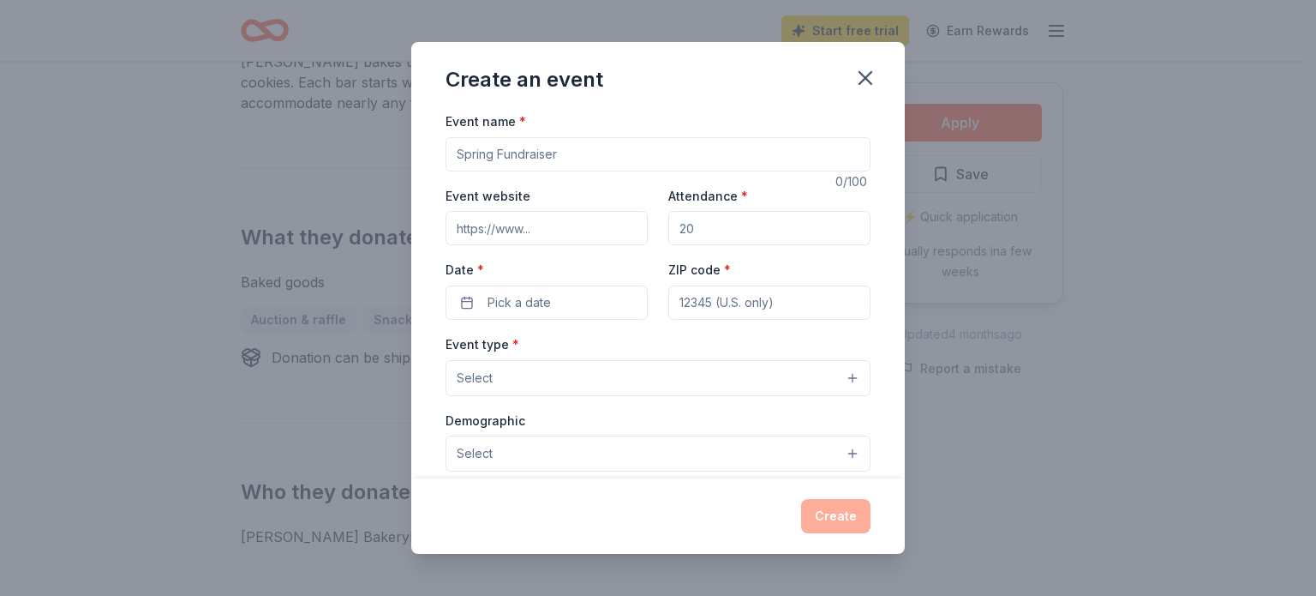
click at [562, 225] on input "Event website" at bounding box center [547, 228] width 202 height 34
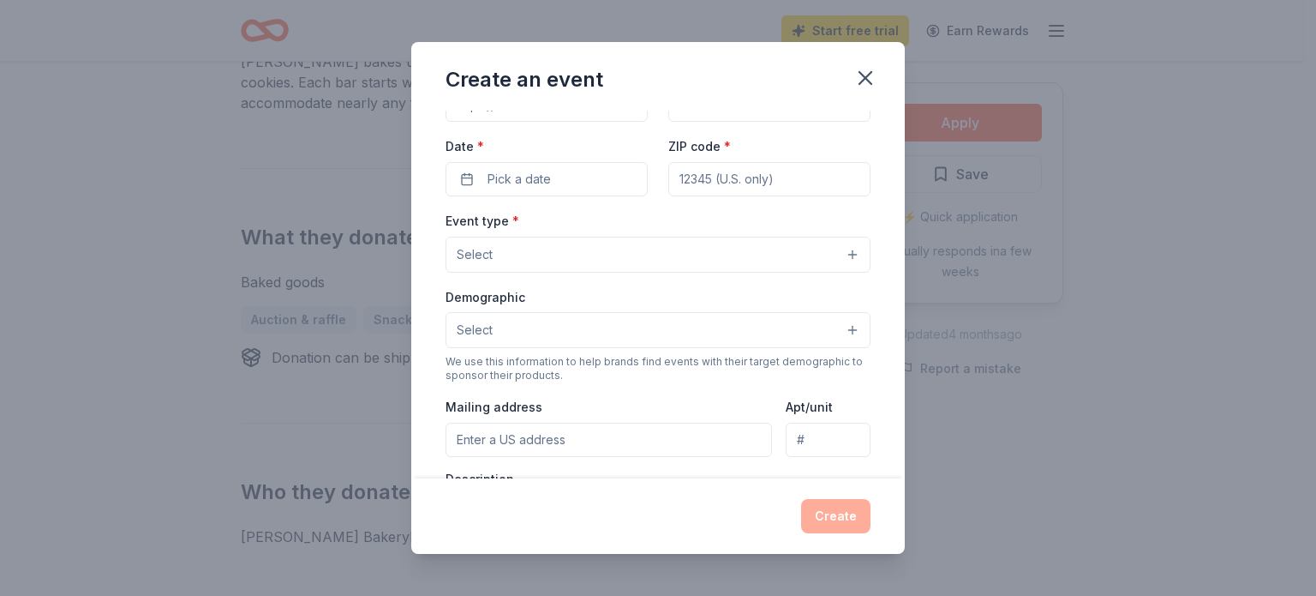
scroll to position [0, 0]
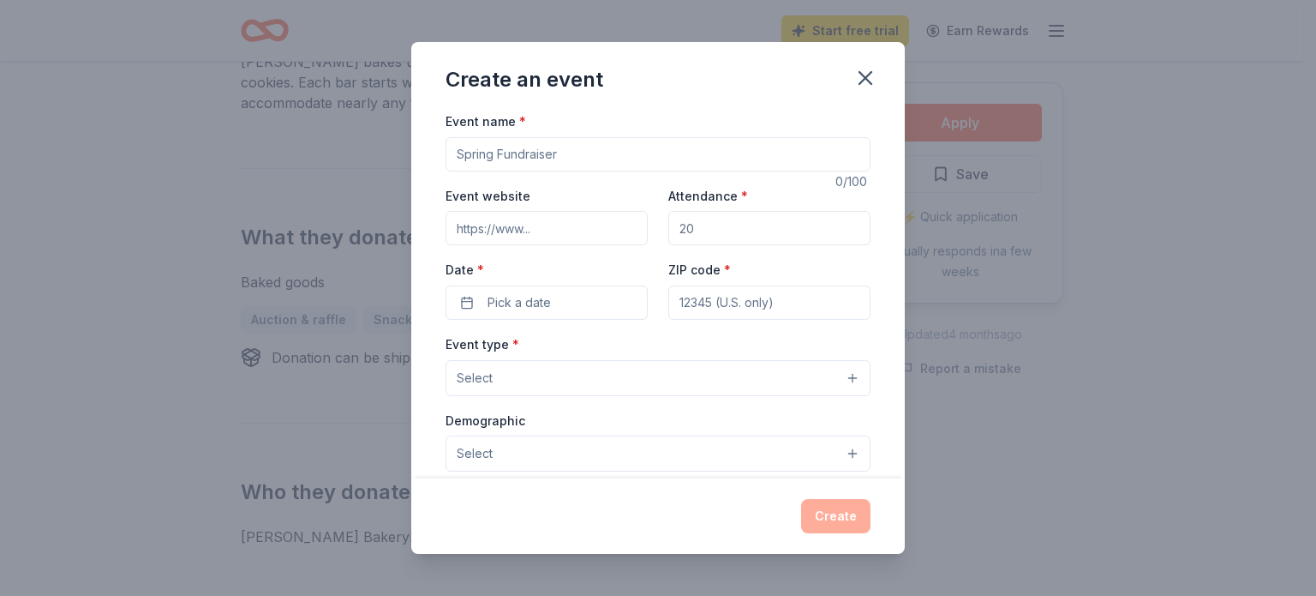
paste input "https://jointotem.com/ca/olivehurst/olivehurst-eagles-pta"
type input "https://jointotem.com/ca/olivehurst/olivehurst-eagles-pta"
click at [751, 236] on input "Attendance *" at bounding box center [769, 228] width 202 height 34
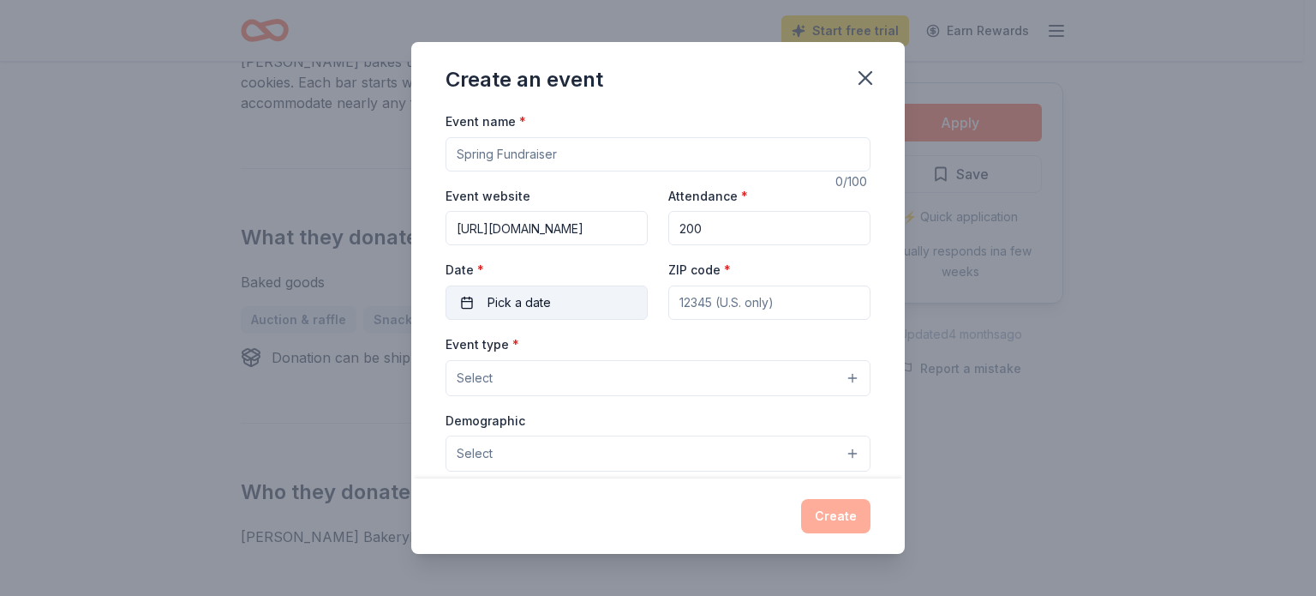
type input "200"
click at [590, 297] on button "Pick a date" at bounding box center [547, 302] width 202 height 34
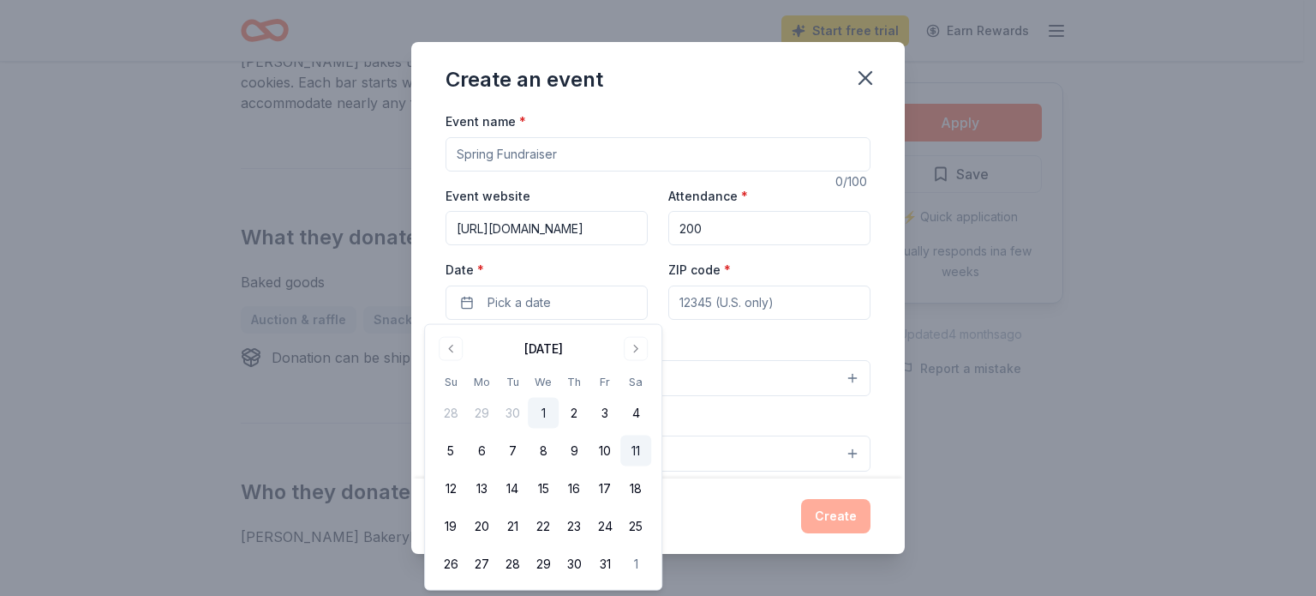
click at [632, 453] on button "11" at bounding box center [635, 450] width 31 height 31
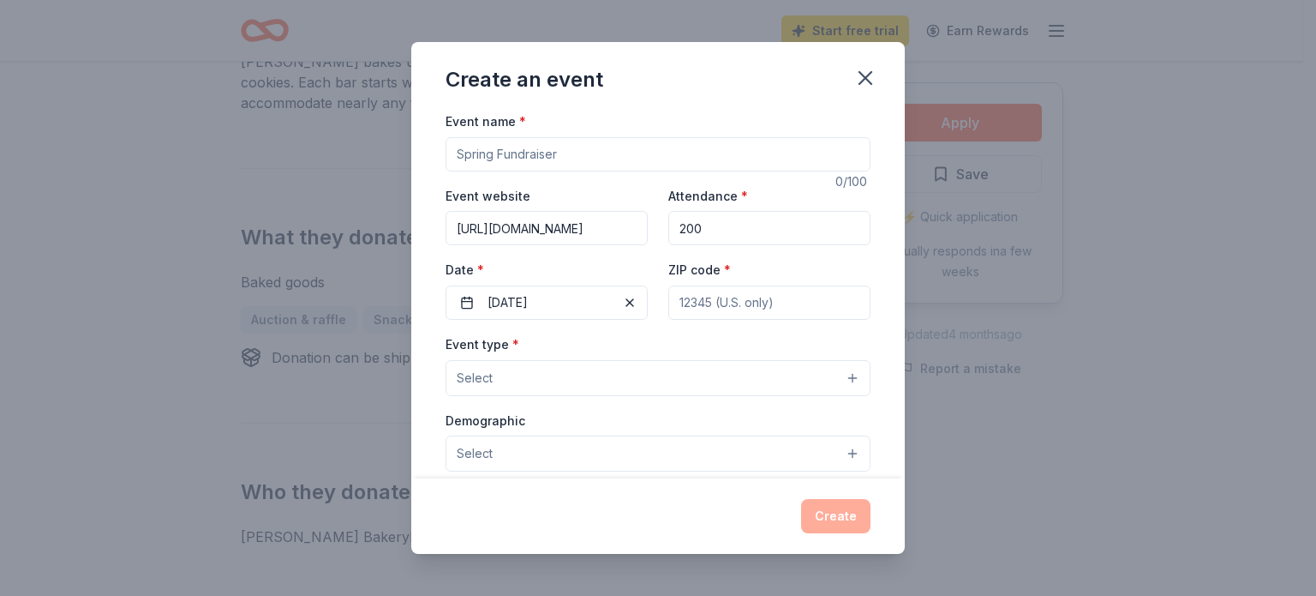
click at [740, 301] on input "ZIP code *" at bounding box center [769, 302] width 202 height 34
type input "95961"
click at [536, 385] on button "Select" at bounding box center [658, 378] width 425 height 36
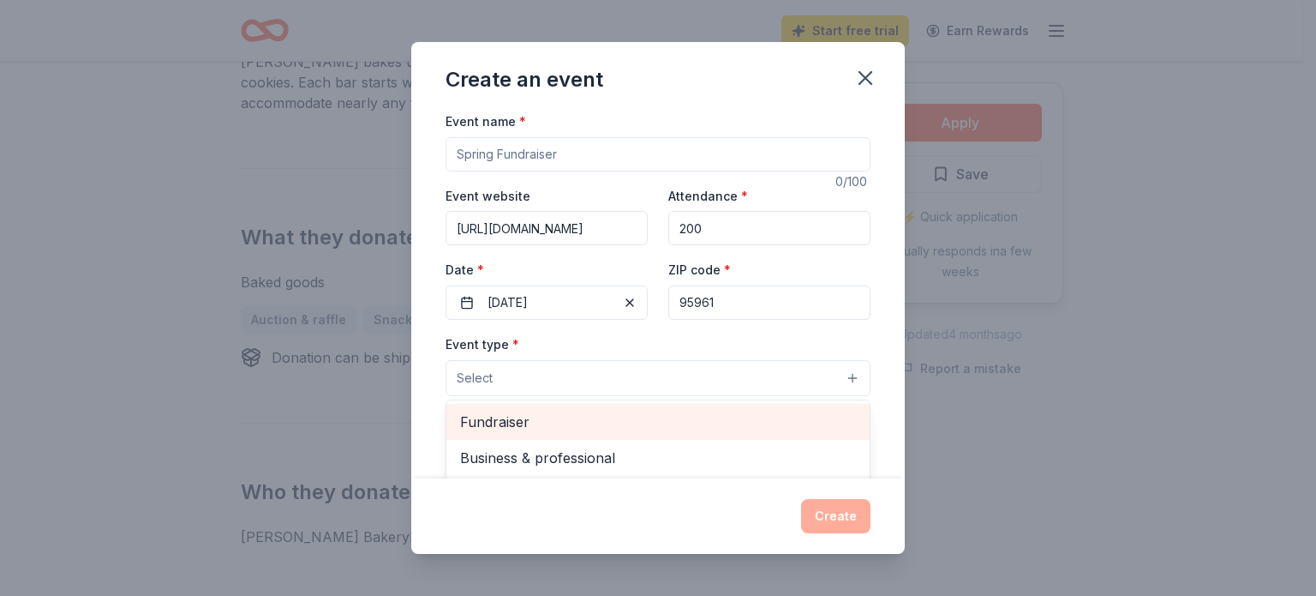
click at [569, 417] on span "Fundraiser" at bounding box center [658, 422] width 396 height 22
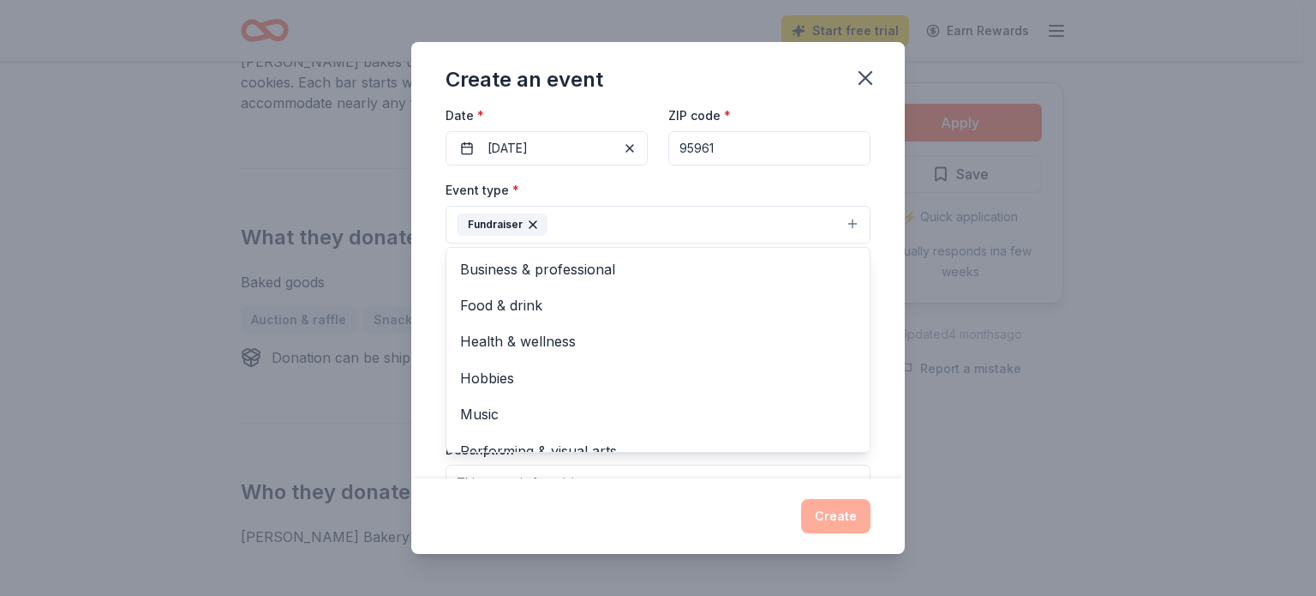
scroll to position [182, 0]
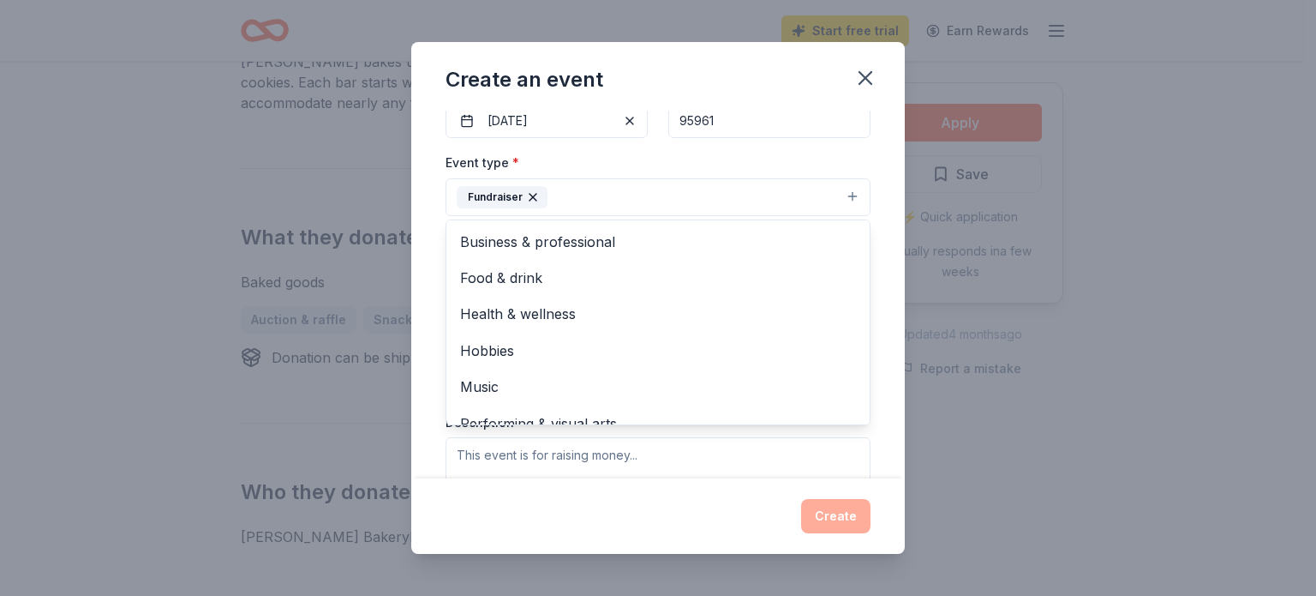
click at [865, 229] on div "Event name * 0 /100 Event website https://jointotem.com/ca/olivehurst/olivehurs…" at bounding box center [658, 295] width 494 height 368
click at [843, 203] on button "Fundraiser" at bounding box center [658, 197] width 425 height 38
click at [756, 260] on div "Food & drink" at bounding box center [658, 278] width 423 height 36
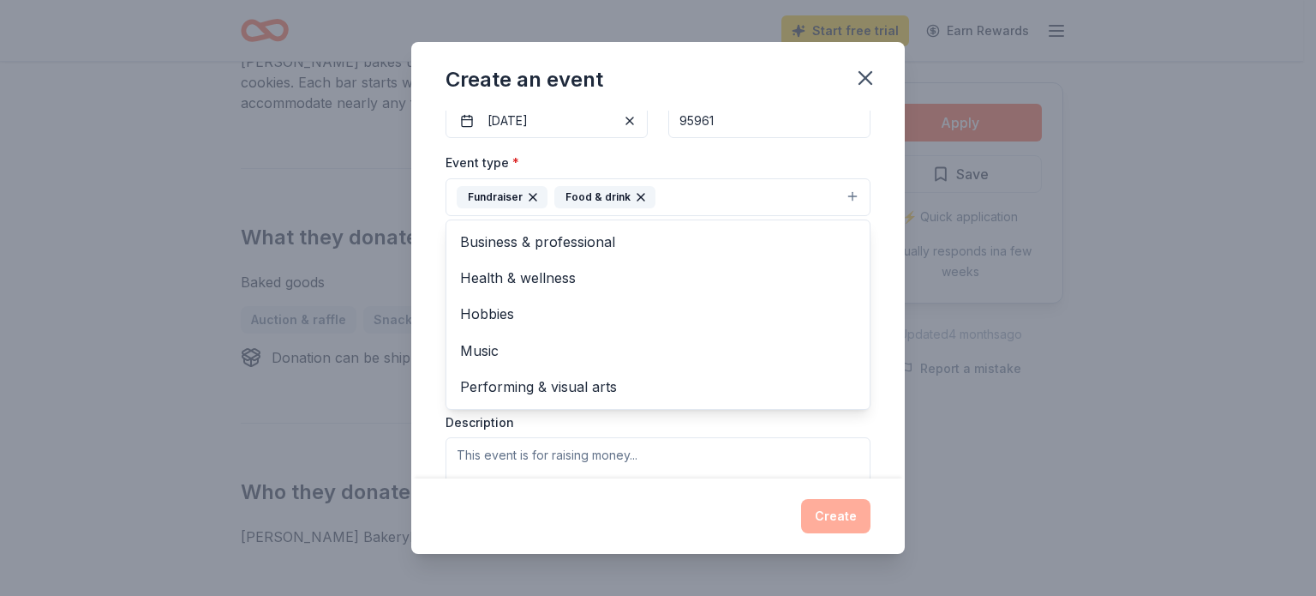
click at [872, 284] on div "Event name * 0 /100 Event website https://jointotem.com/ca/olivehurst/olivehurs…" at bounding box center [658, 295] width 494 height 368
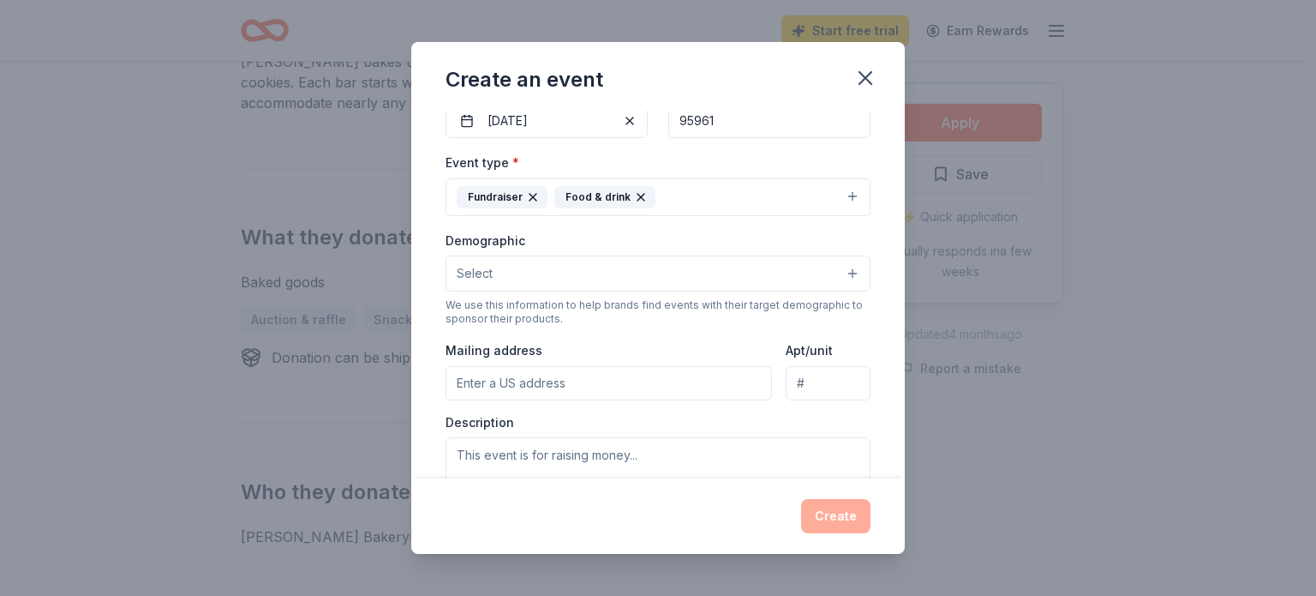
scroll to position [223, 0]
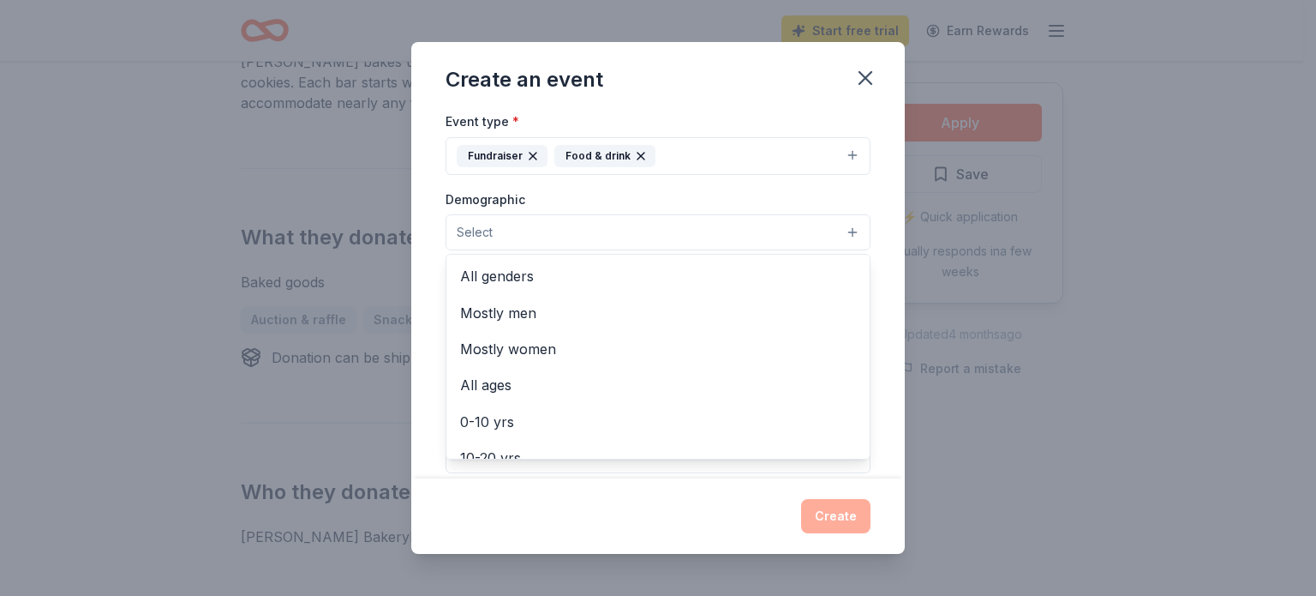
click at [843, 232] on button "Select" at bounding box center [658, 232] width 425 height 36
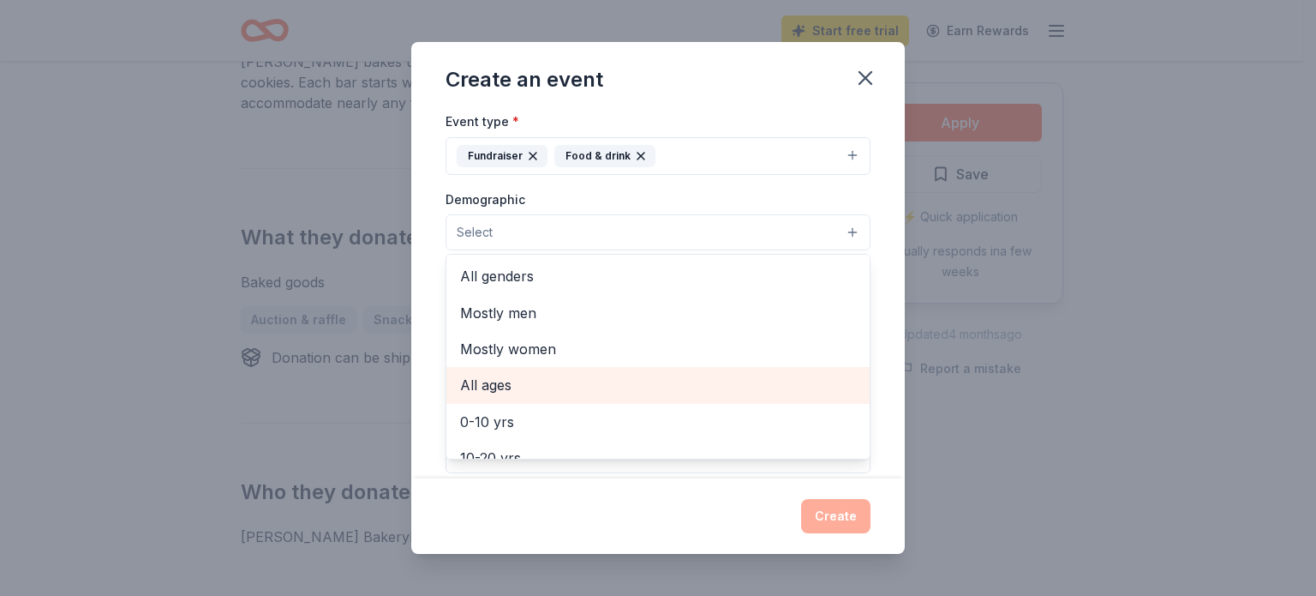
click at [718, 382] on span "All ages" at bounding box center [658, 385] width 396 height 22
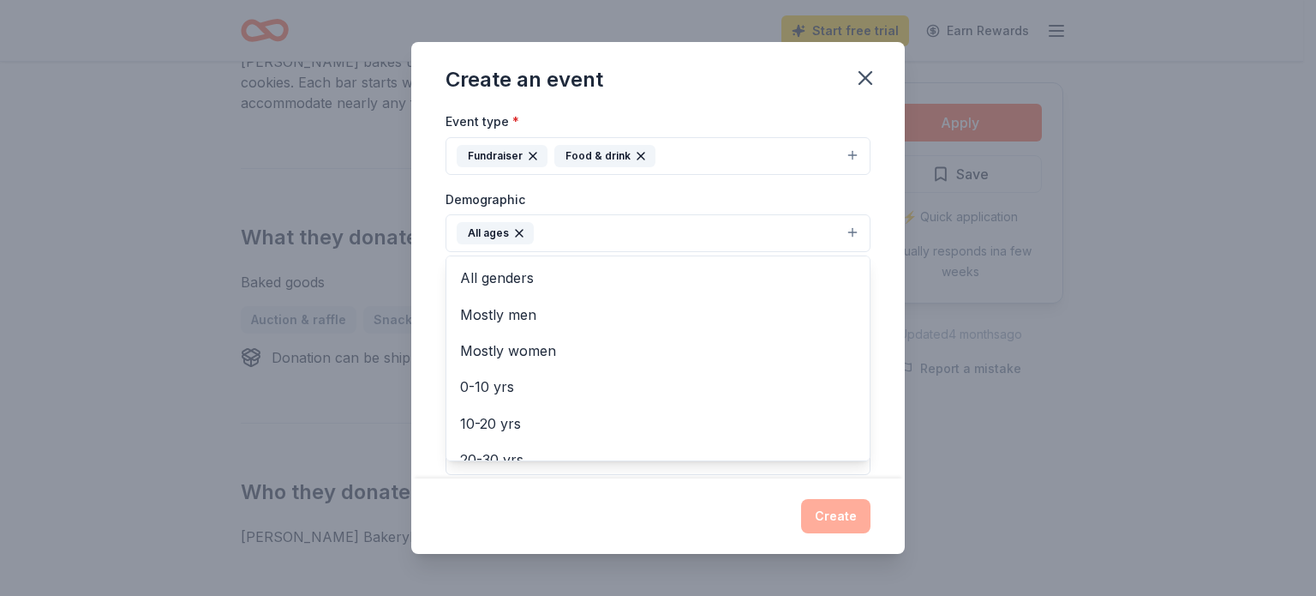
click at [864, 192] on div "Event name * 0 /100 Event website https://jointotem.com/ca/olivehurst/olivehurs…" at bounding box center [658, 295] width 494 height 368
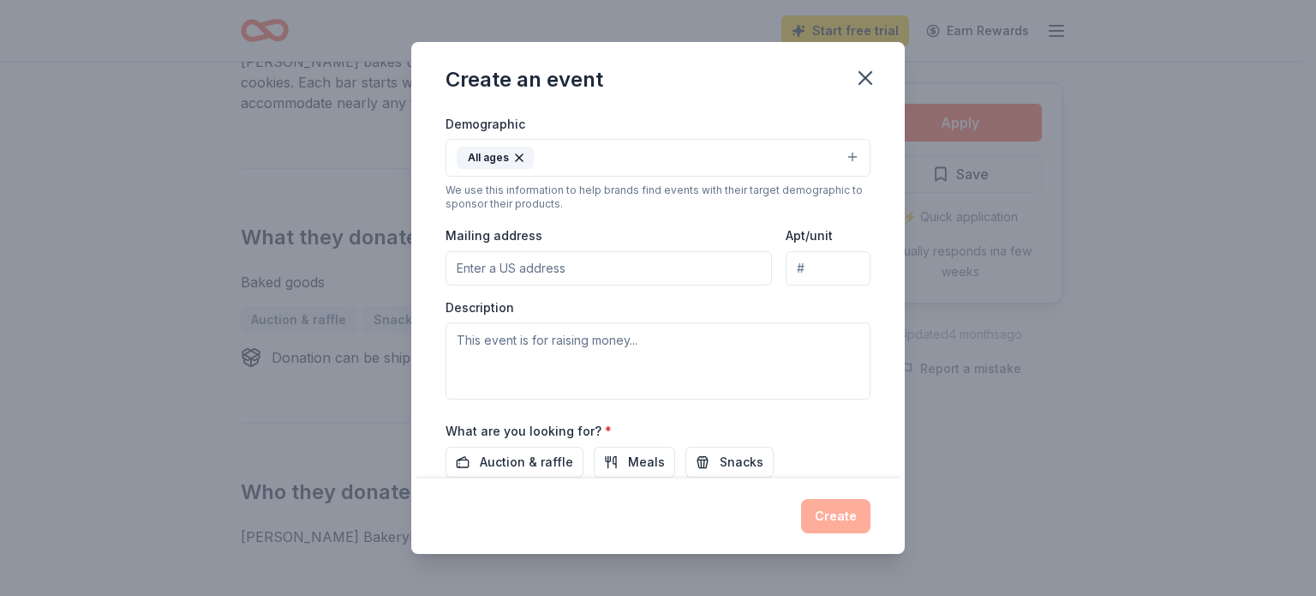
scroll to position [303, 0]
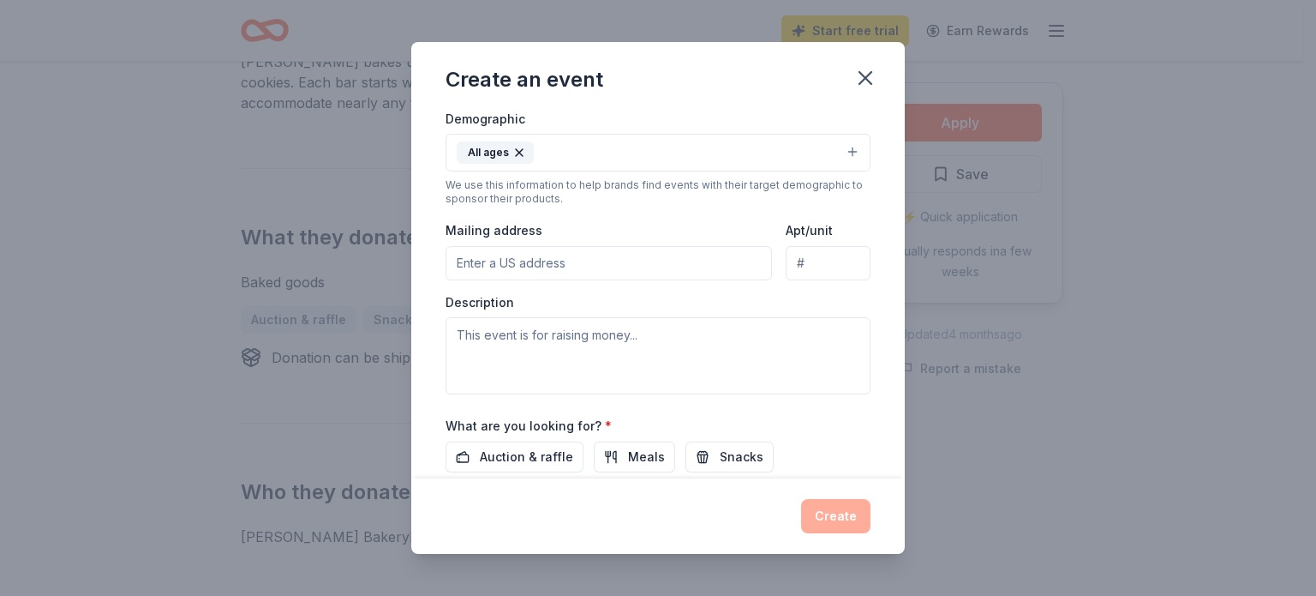
click at [591, 251] on input "Mailing address" at bounding box center [609, 263] width 327 height 34
type input "1778 McGowan Parkway, Olivehurst, CA, 95961"
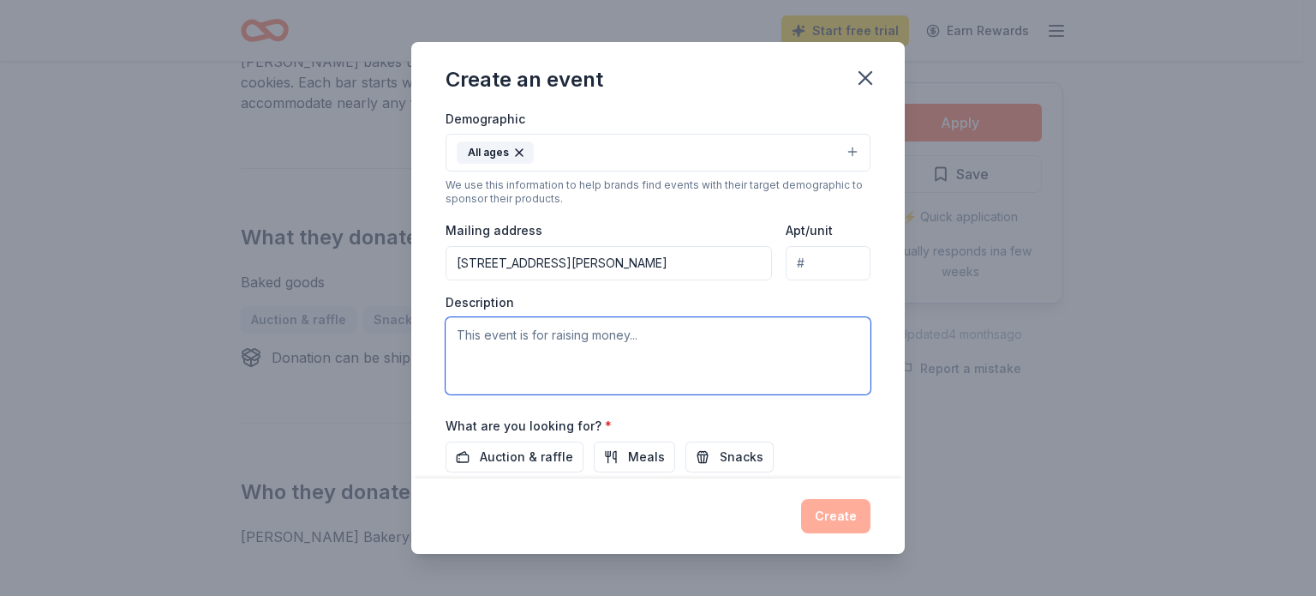
click at [555, 340] on textarea at bounding box center [658, 355] width 425 height 77
type textarea "Annual Ooky Spooky fall festival"
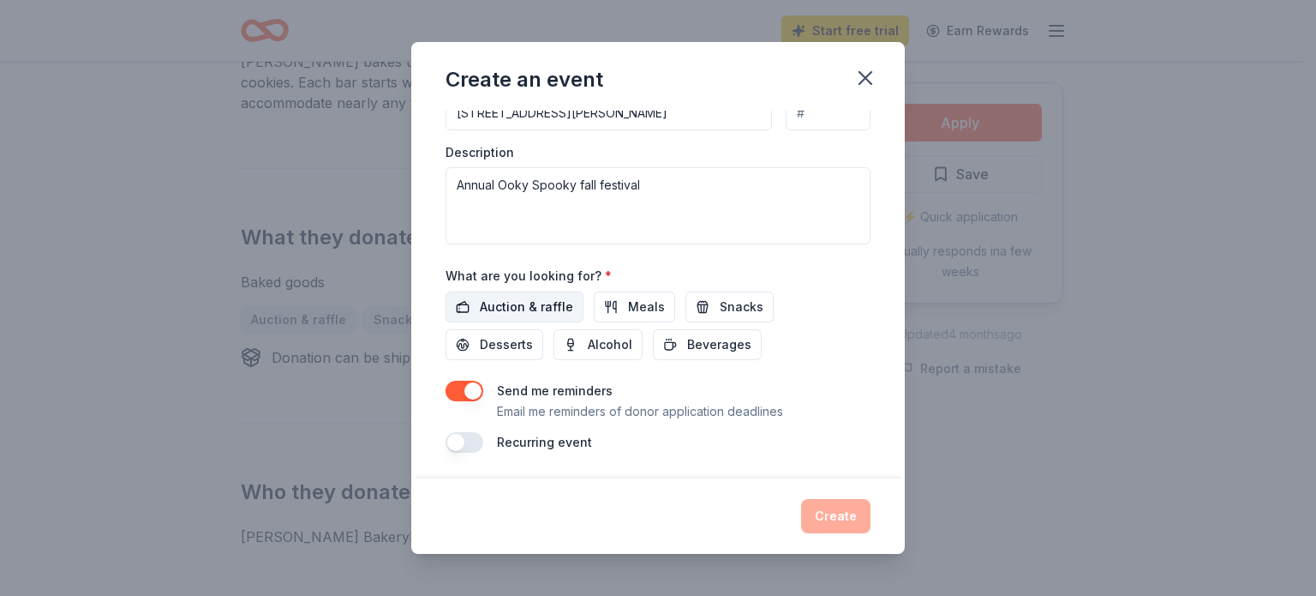
click at [538, 301] on span "Auction & raffle" at bounding box center [526, 307] width 93 height 21
click at [614, 308] on button "Meals" at bounding box center [634, 306] width 81 height 31
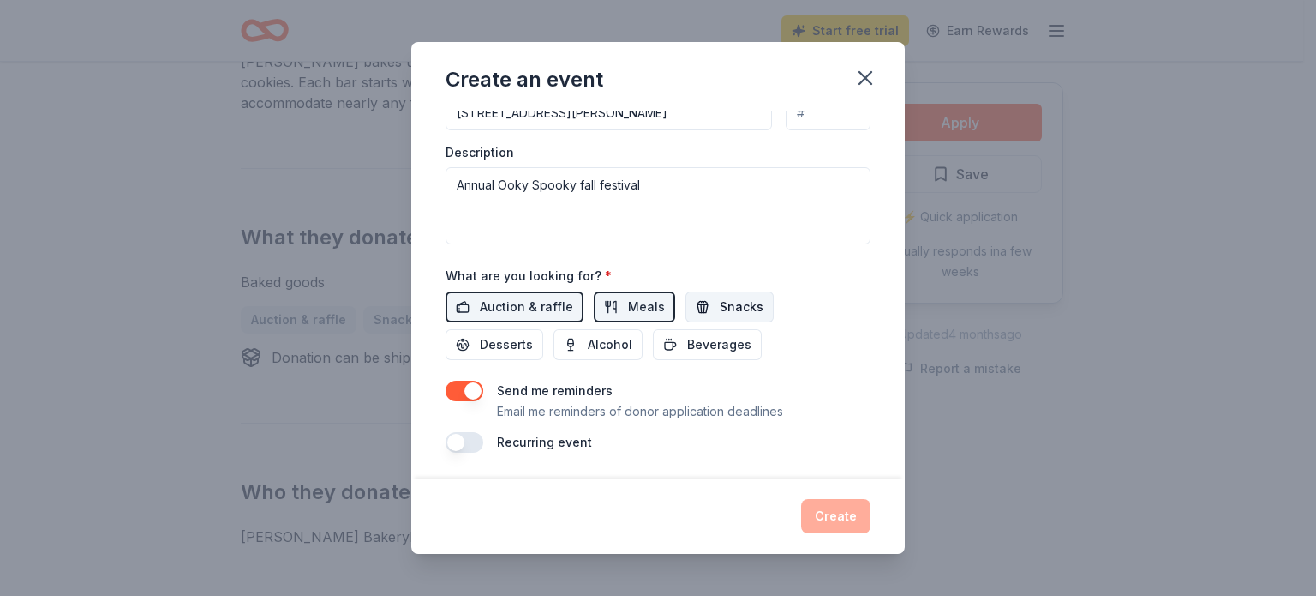
click at [703, 303] on button "Snacks" at bounding box center [730, 306] width 88 height 31
click at [507, 345] on span "Desserts" at bounding box center [506, 344] width 53 height 21
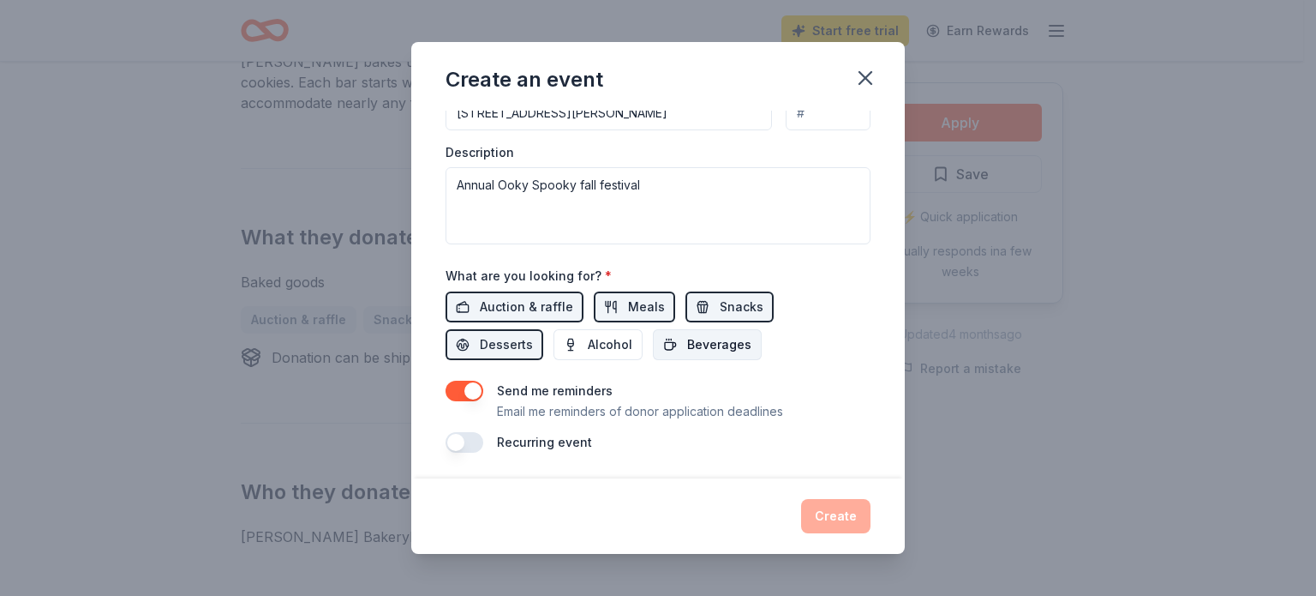
click at [672, 345] on button "Beverages" at bounding box center [707, 344] width 109 height 31
click at [470, 442] on button "button" at bounding box center [465, 442] width 38 height 21
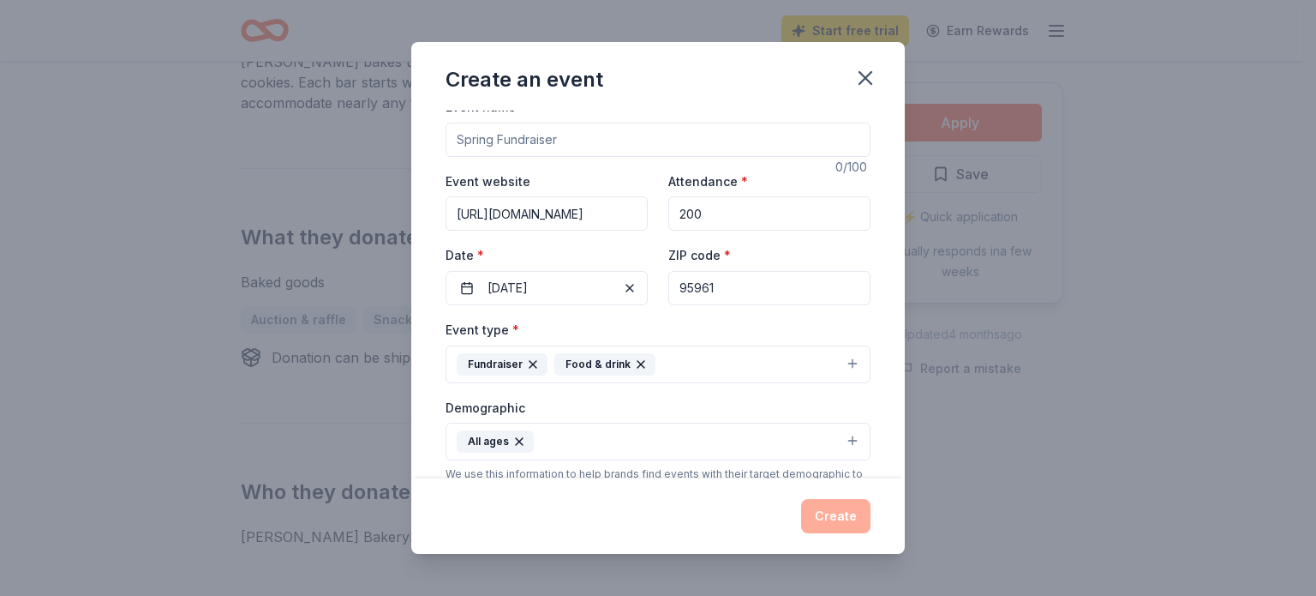
scroll to position [0, 0]
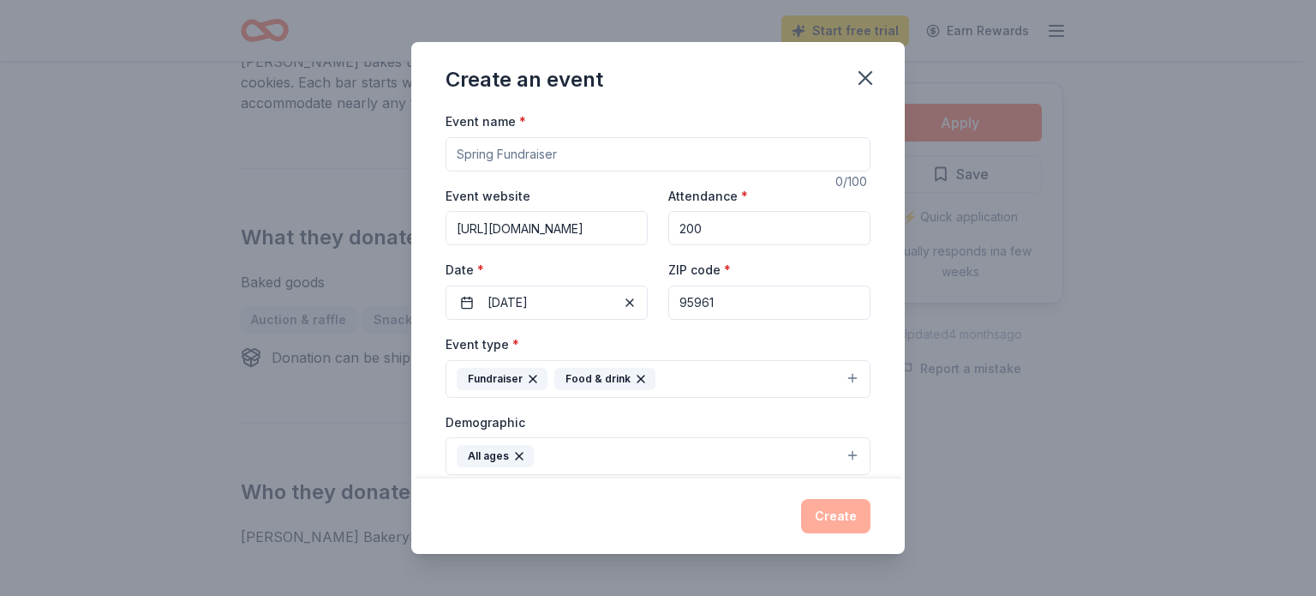
click at [764, 147] on input "Event name *" at bounding box center [658, 154] width 425 height 34
type input "Ooky Spooky Fall Festival"
click at [835, 523] on button "Create" at bounding box center [835, 516] width 69 height 34
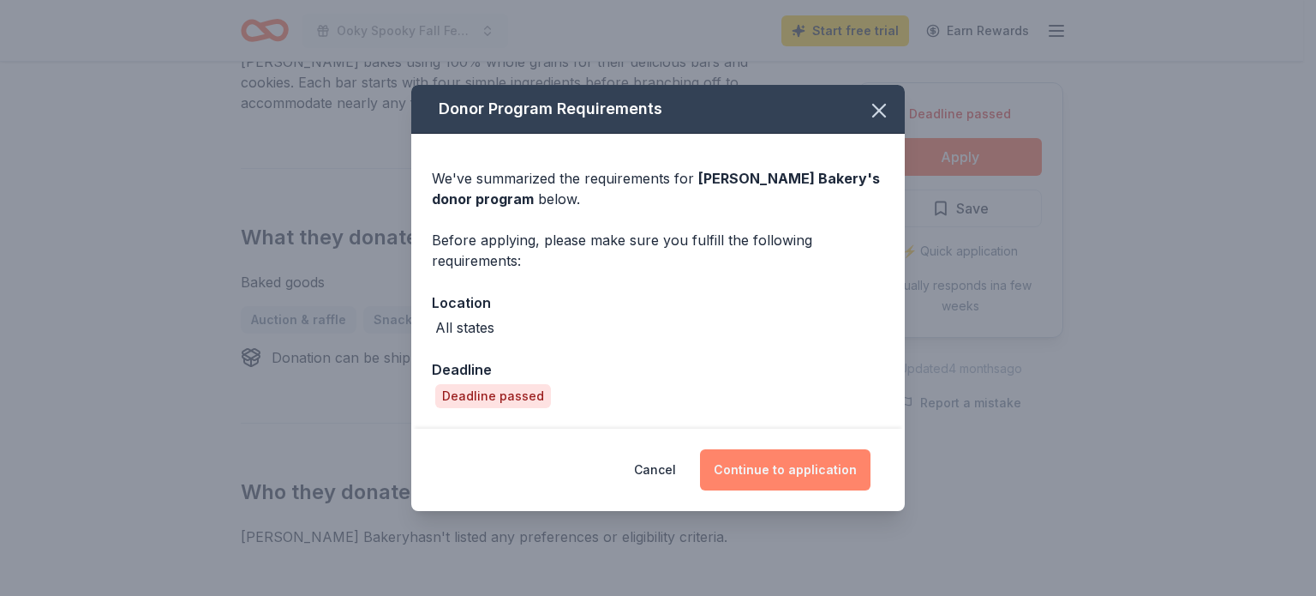
click at [793, 482] on button "Continue to application" at bounding box center [785, 469] width 171 height 41
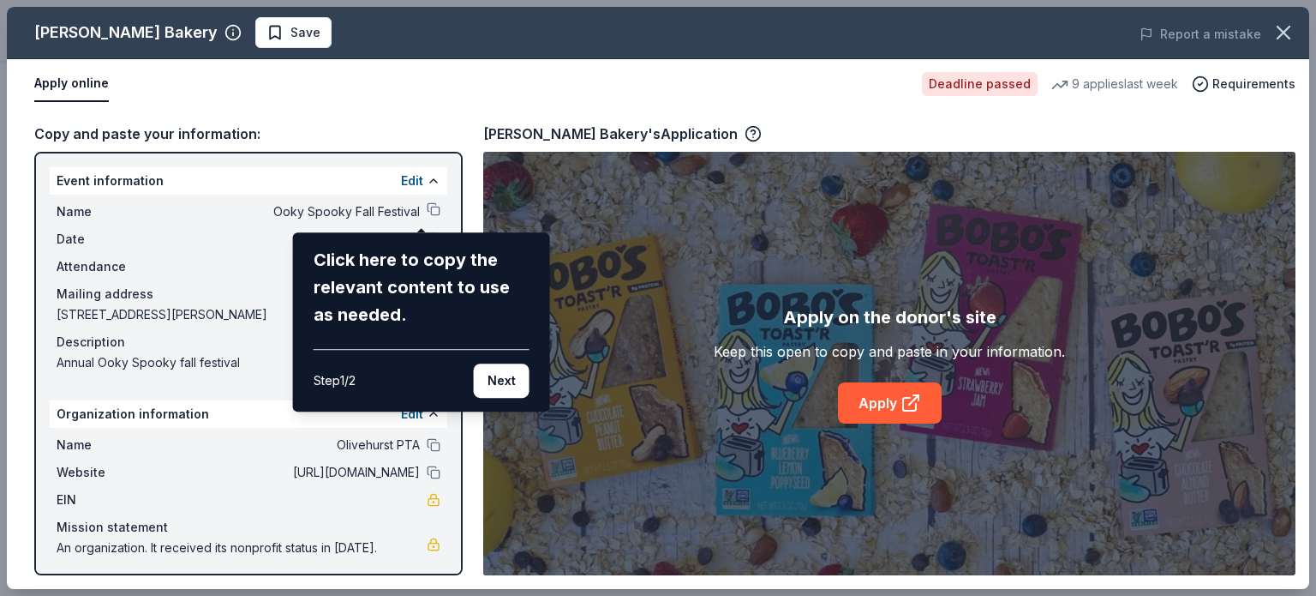
click at [590, 285] on div "Bobo's Bakery Save Report a mistake Apply online Deadline passed 9 applies last…" at bounding box center [658, 298] width 1303 height 582
click at [492, 390] on button "Next" at bounding box center [502, 380] width 56 height 34
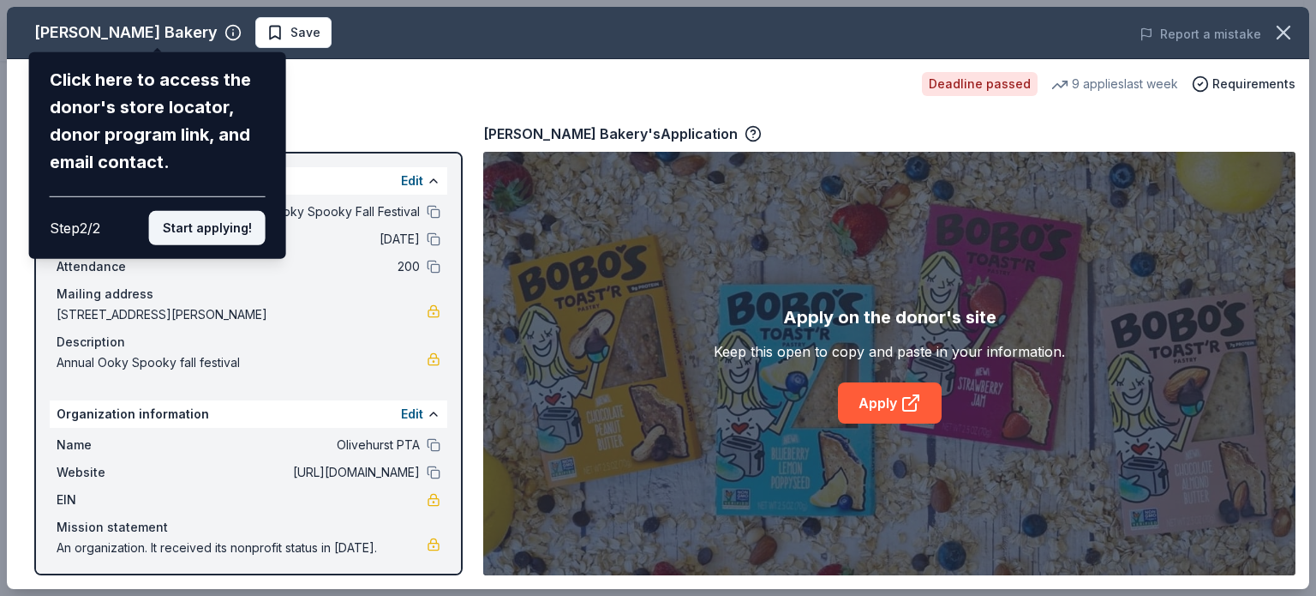
click at [226, 223] on button "Start applying!" at bounding box center [207, 228] width 117 height 34
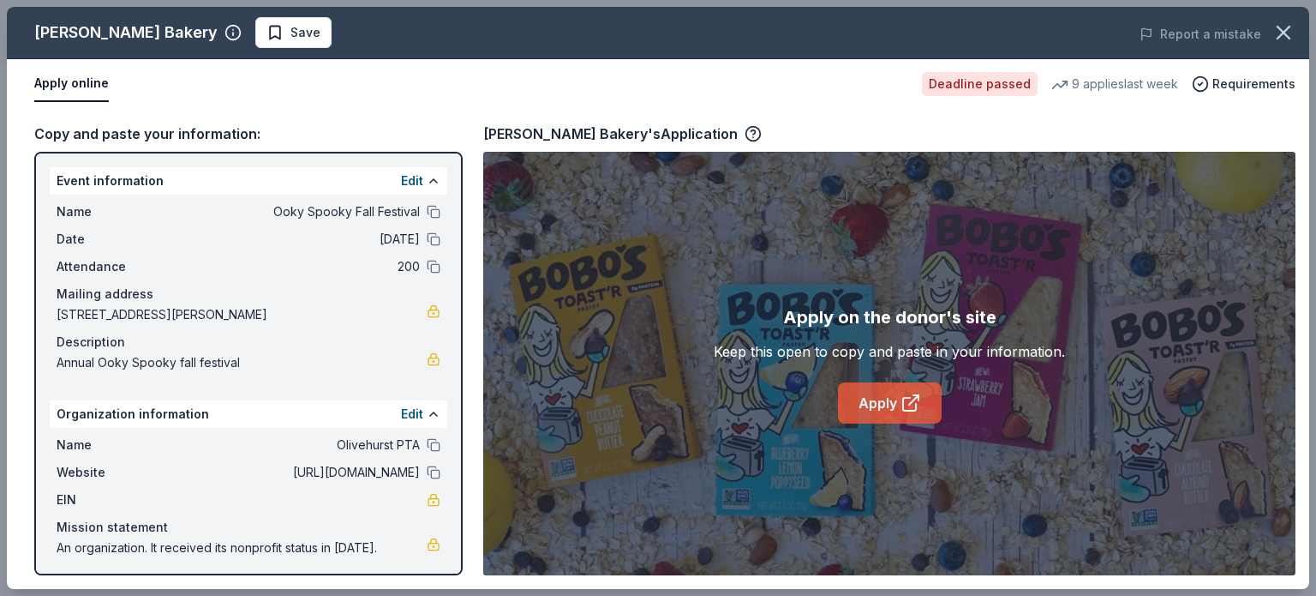
click at [865, 393] on link "Apply" at bounding box center [890, 402] width 104 height 41
click at [87, 83] on button "Apply online" at bounding box center [71, 84] width 75 height 36
click at [1246, 79] on span "Requirements" at bounding box center [1254, 84] width 83 height 21
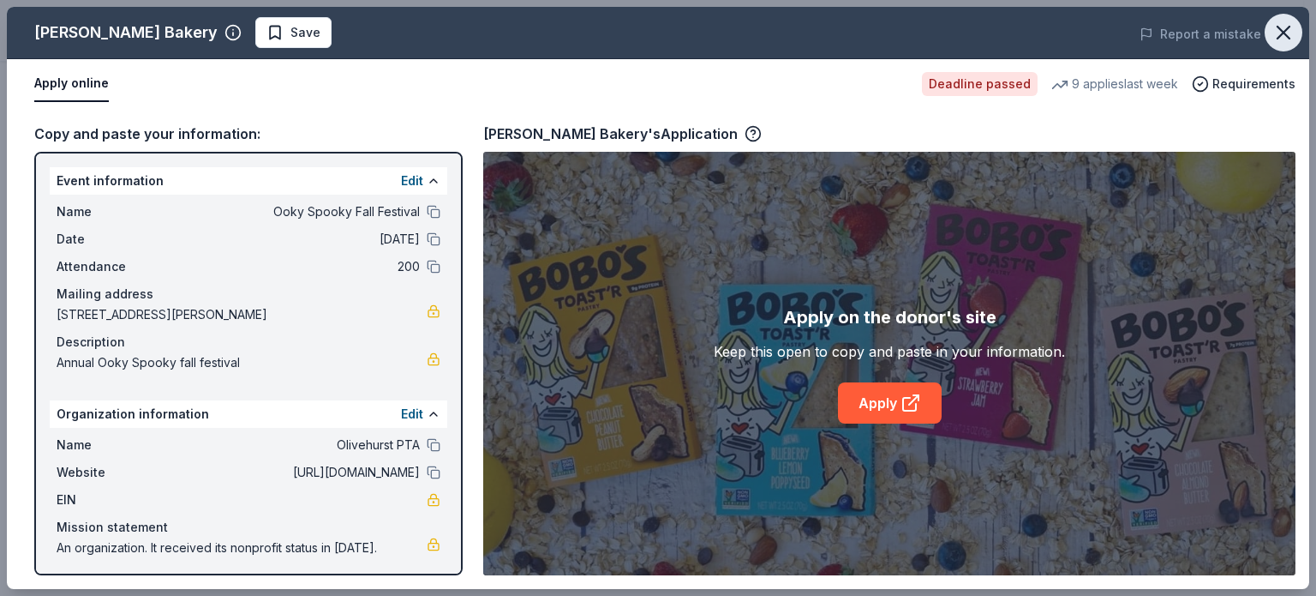
click at [1292, 27] on icon "button" at bounding box center [1284, 33] width 24 height 24
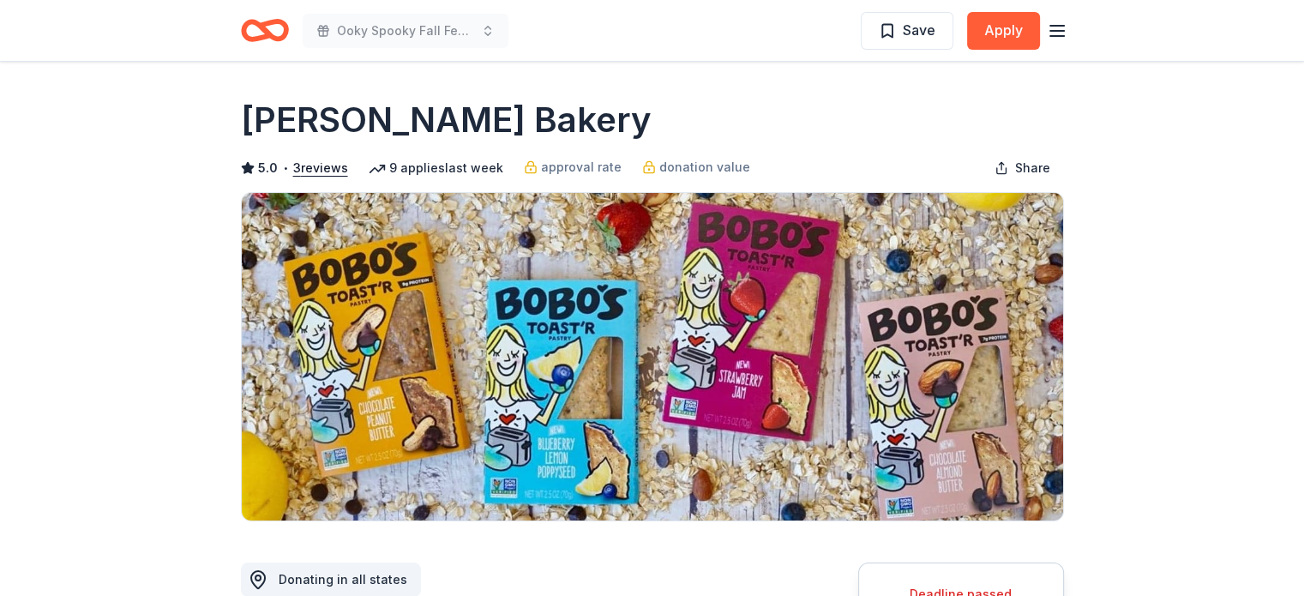
click at [1047, 29] on icon "button" at bounding box center [1056, 31] width 21 height 21
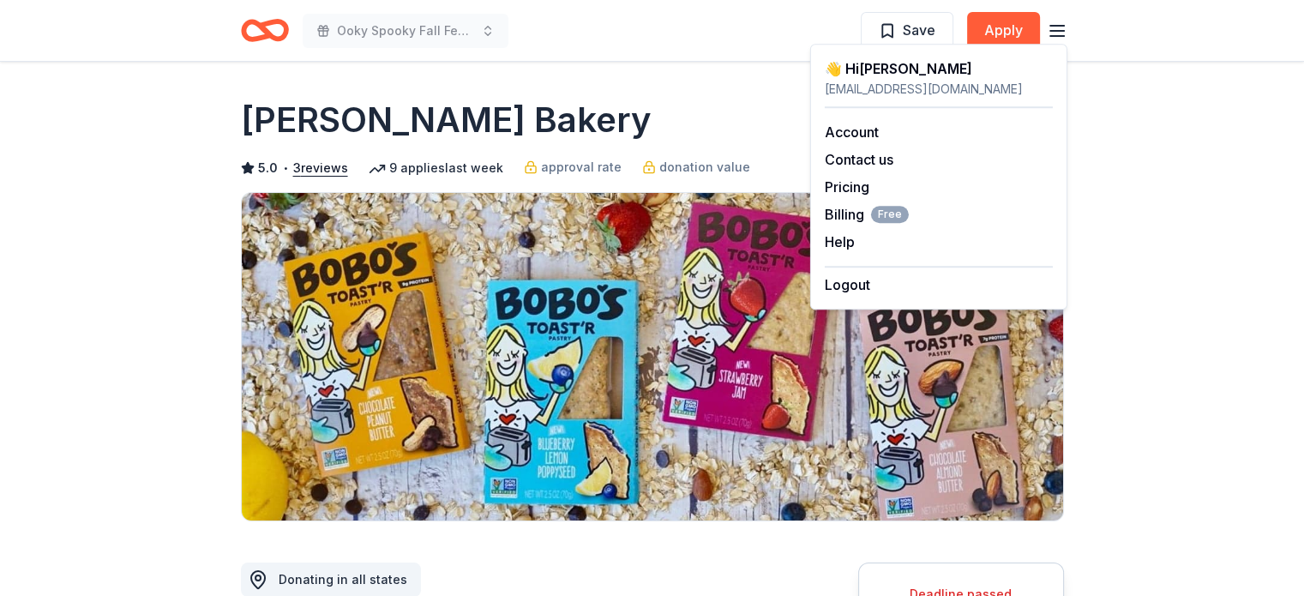
click at [614, 130] on div "Bobo's Bakery" at bounding box center [652, 120] width 823 height 48
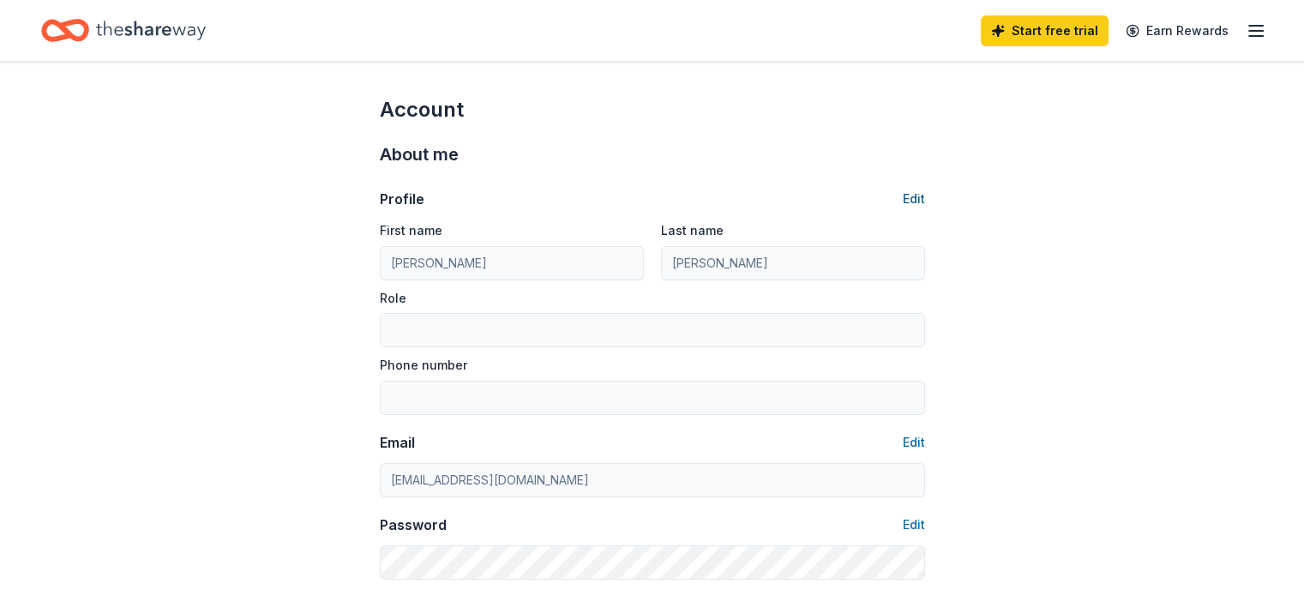
click at [917, 198] on button "Edit" at bounding box center [913, 199] width 22 height 21
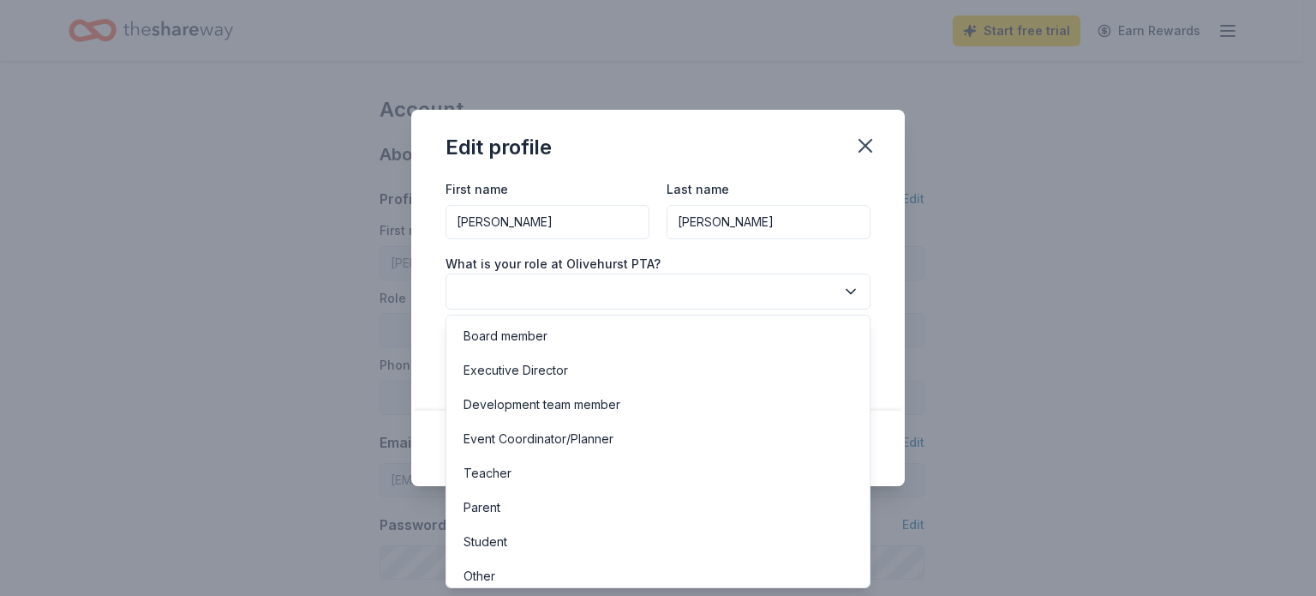
click at [583, 285] on button "button" at bounding box center [658, 291] width 425 height 36
click at [734, 446] on div "Event Coordinator/Planner" at bounding box center [658, 439] width 417 height 34
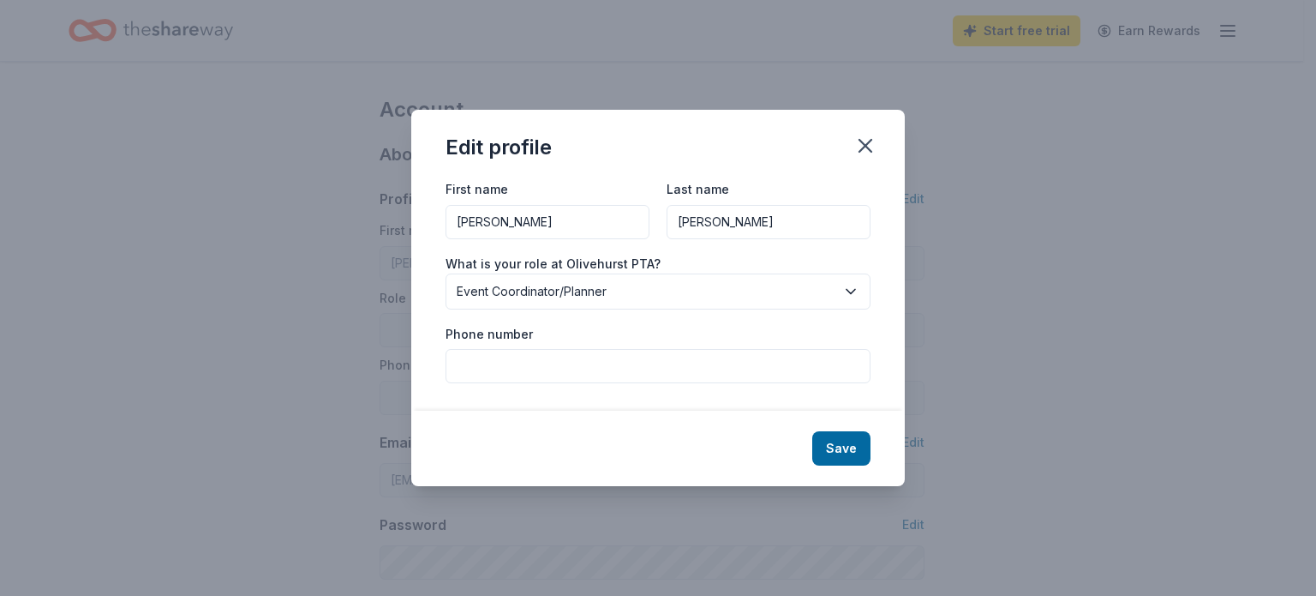
click at [547, 366] on input "Phone number" at bounding box center [658, 366] width 425 height 34
type input "530-741-6191"
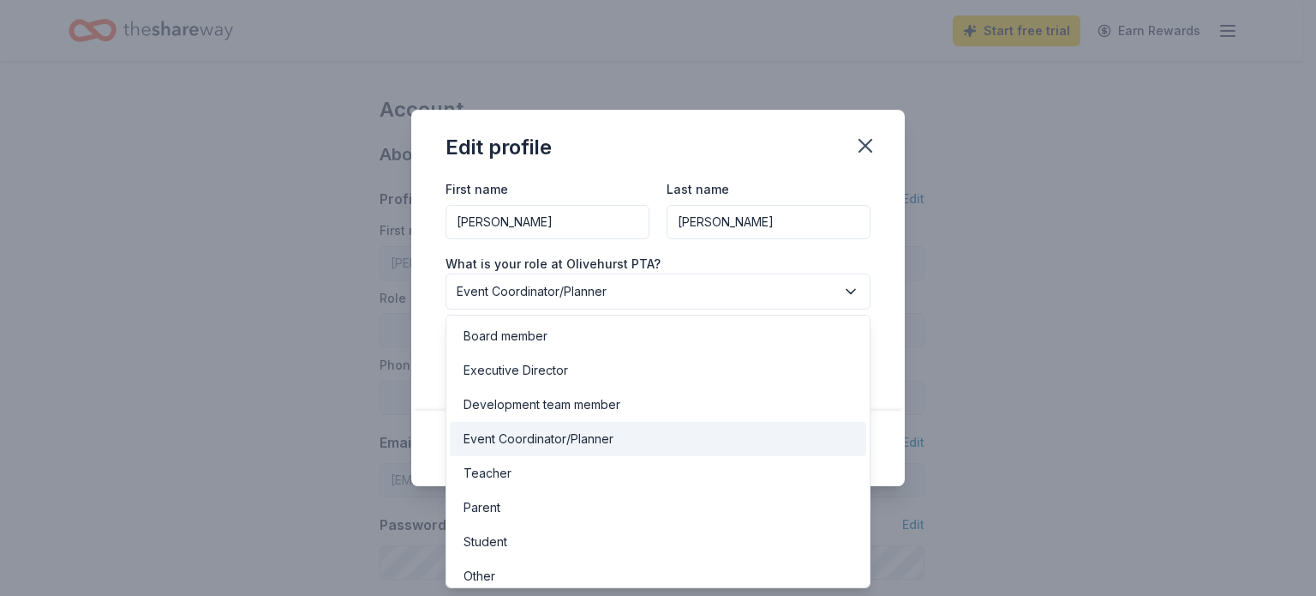
click at [851, 284] on icon "button" at bounding box center [850, 291] width 17 height 17
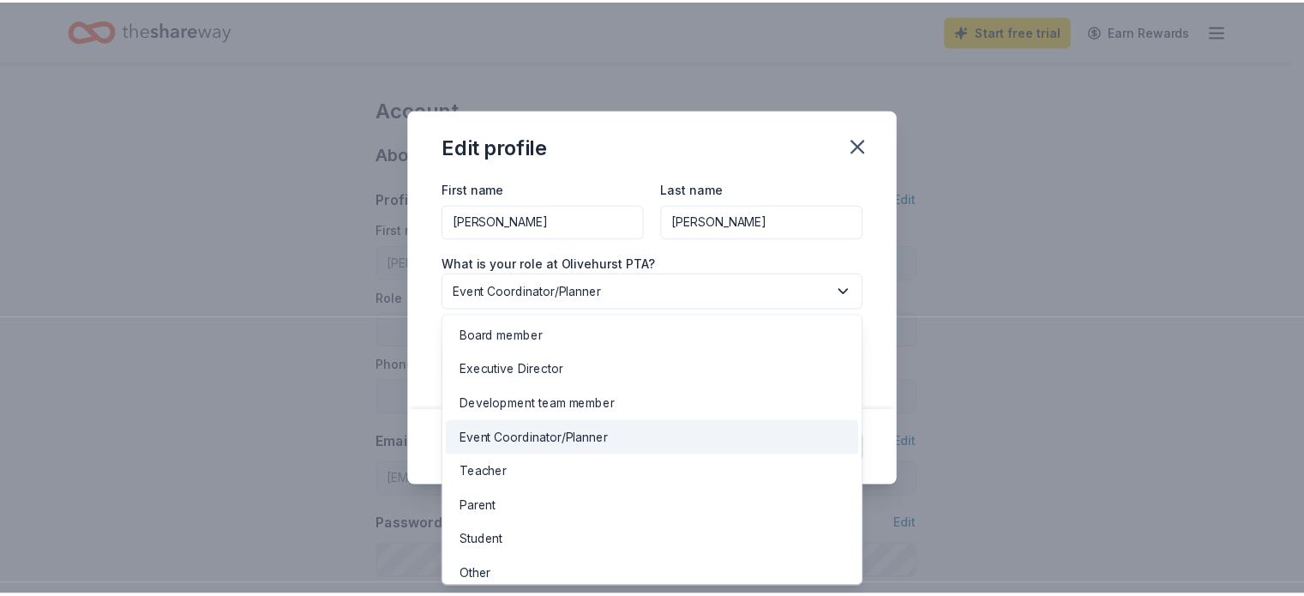
scroll to position [9, 0]
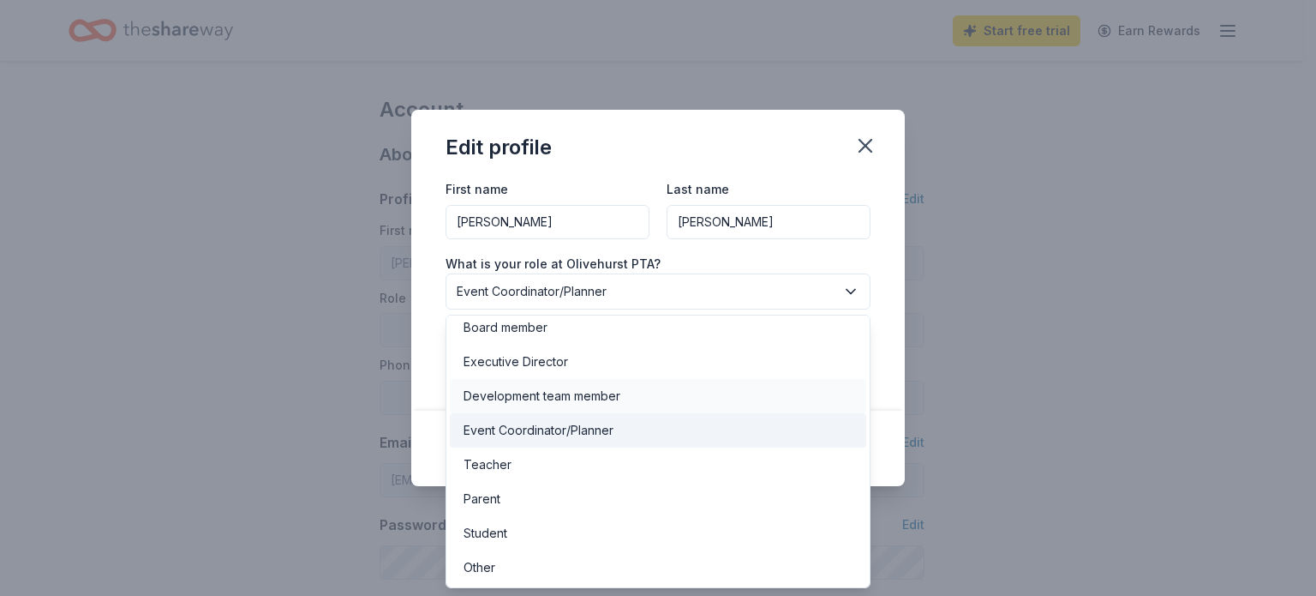
click at [713, 385] on div "Development team member" at bounding box center [658, 396] width 417 height 34
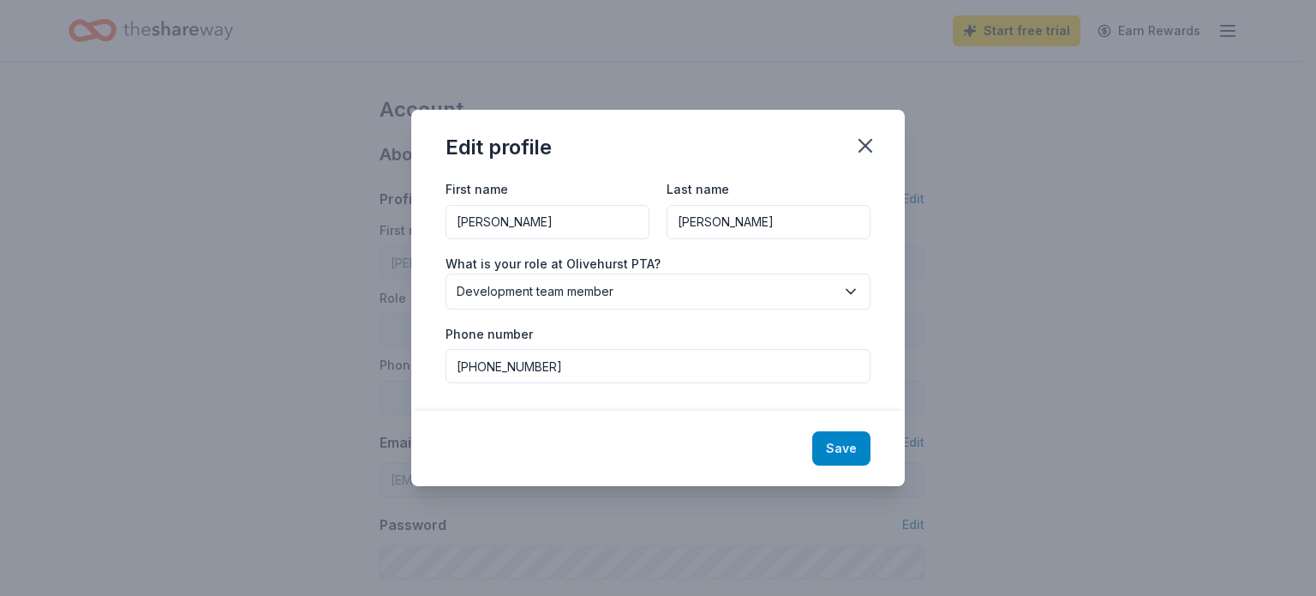
click at [847, 448] on button "Save" at bounding box center [841, 448] width 58 height 34
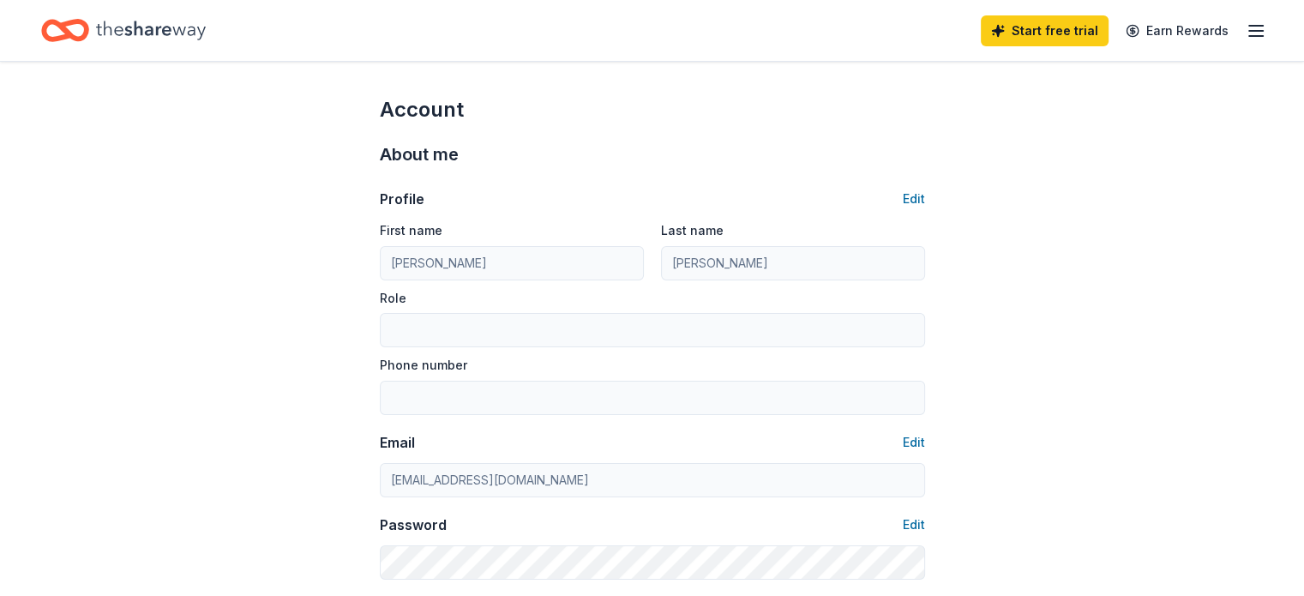
type input "Development team member"
type input "530-741-6191"
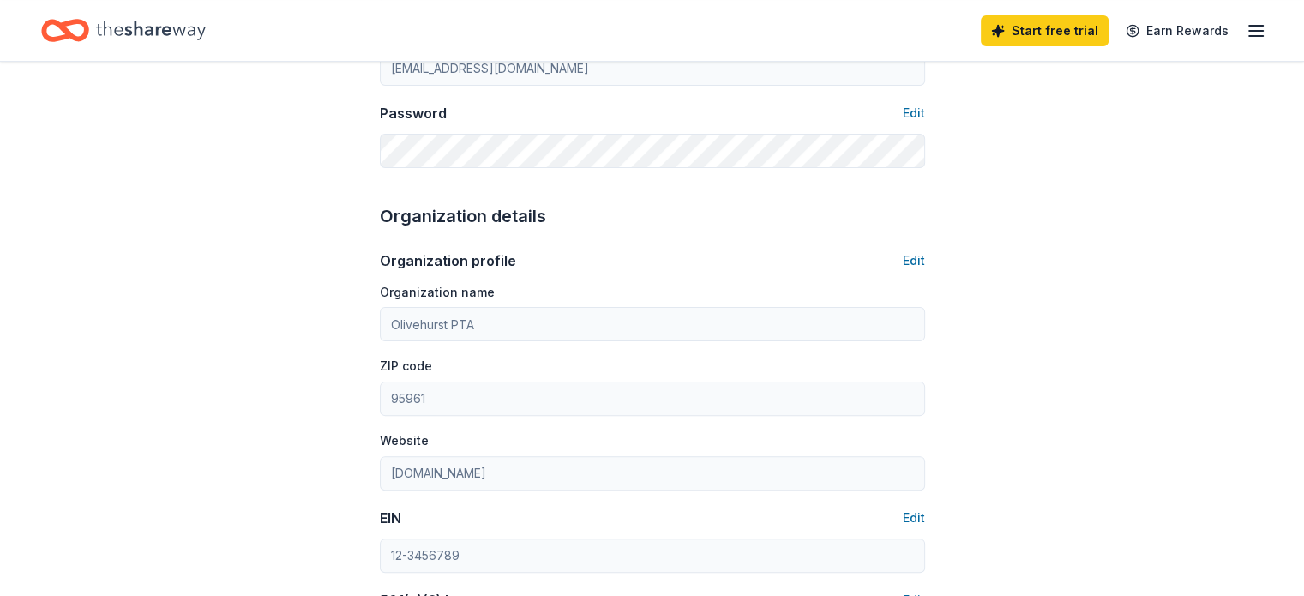
scroll to position [441, 0]
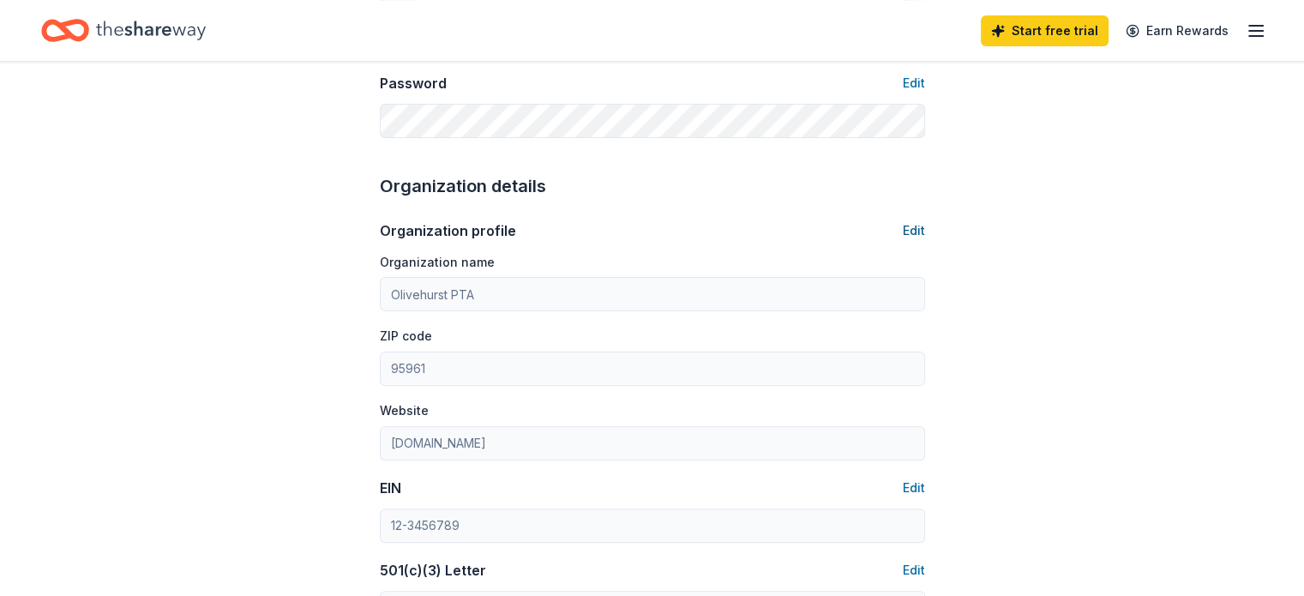
click at [908, 227] on button "Edit" at bounding box center [913, 230] width 22 height 21
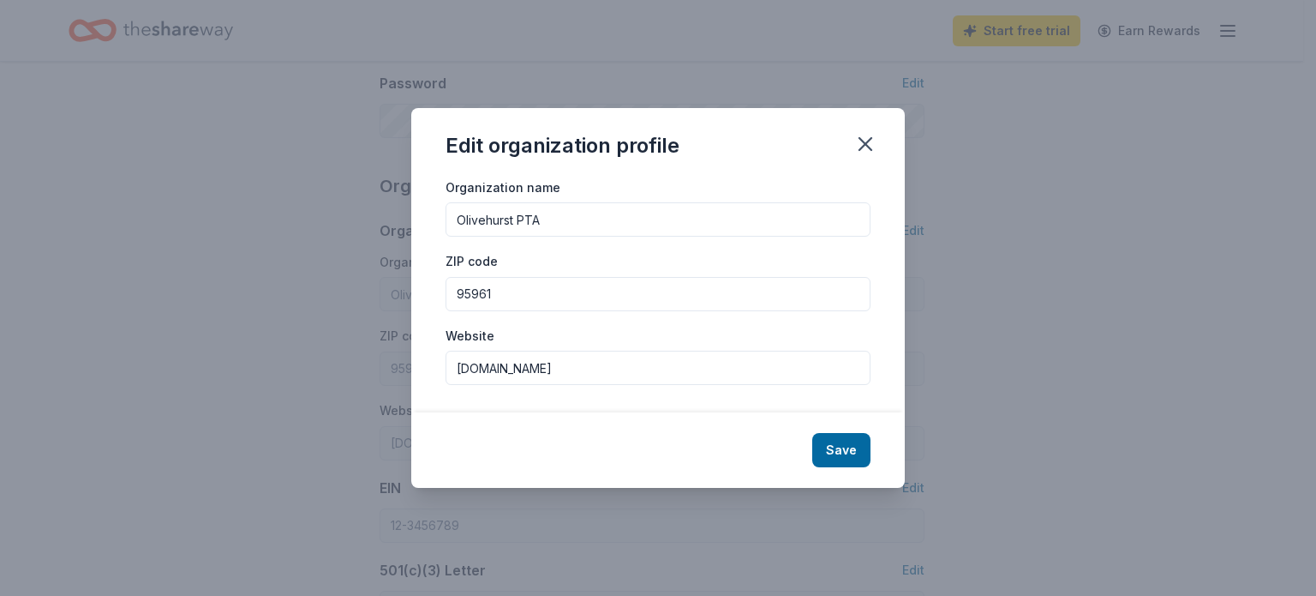
click at [576, 366] on input "olivehurst.mjusd.com" at bounding box center [658, 368] width 425 height 34
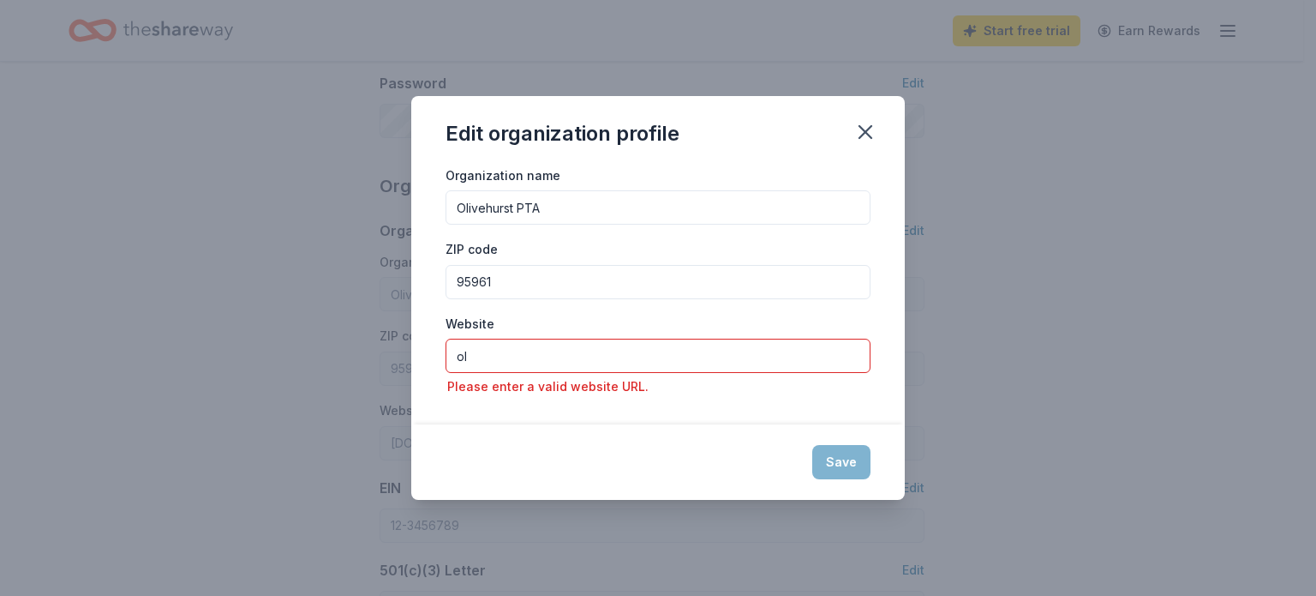
type input "o"
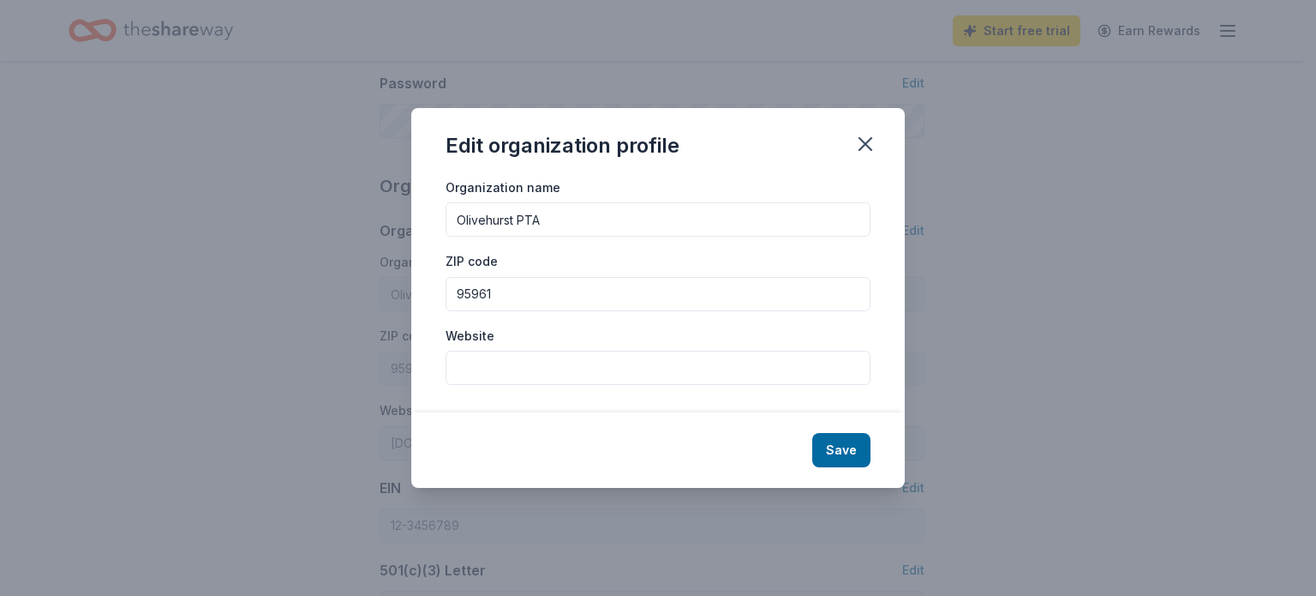
paste input "https://jointotem.com/ca/olivehurst/olivehurst-eagles-pta"
type input "https://jointotem.com/ca/olivehurst/olivehurst-eagles-pta"
click at [854, 453] on button "Save" at bounding box center [841, 450] width 58 height 34
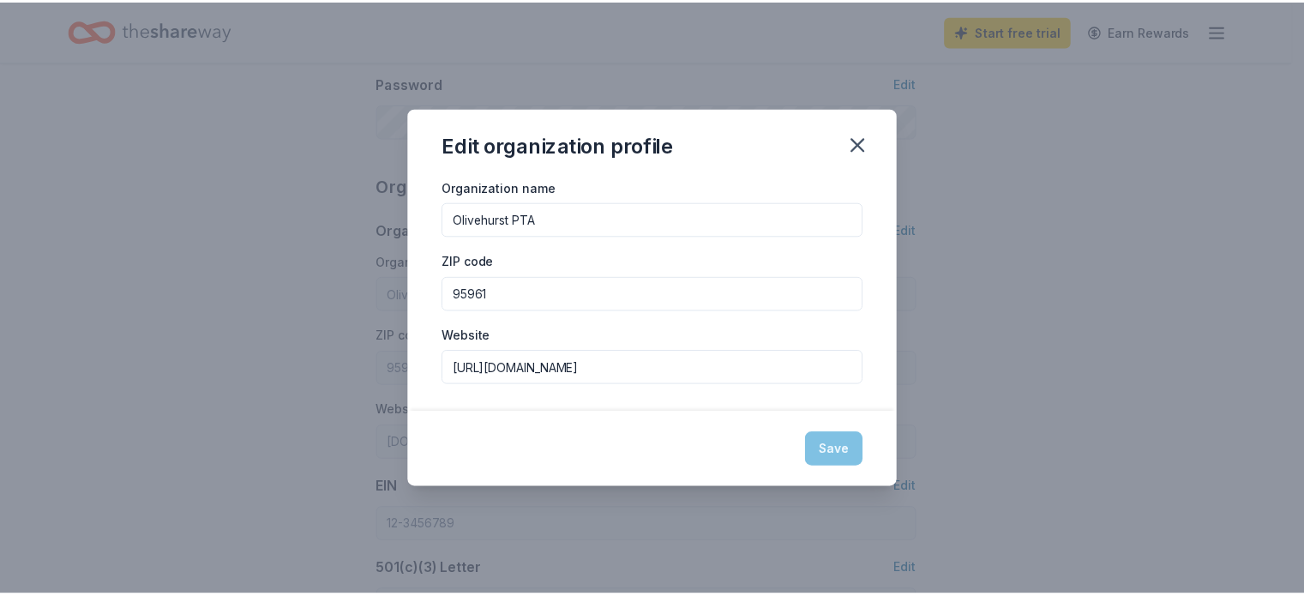
type input "https://jointotem.com/ca/olivehurst/olivehurst-eagles-pta"
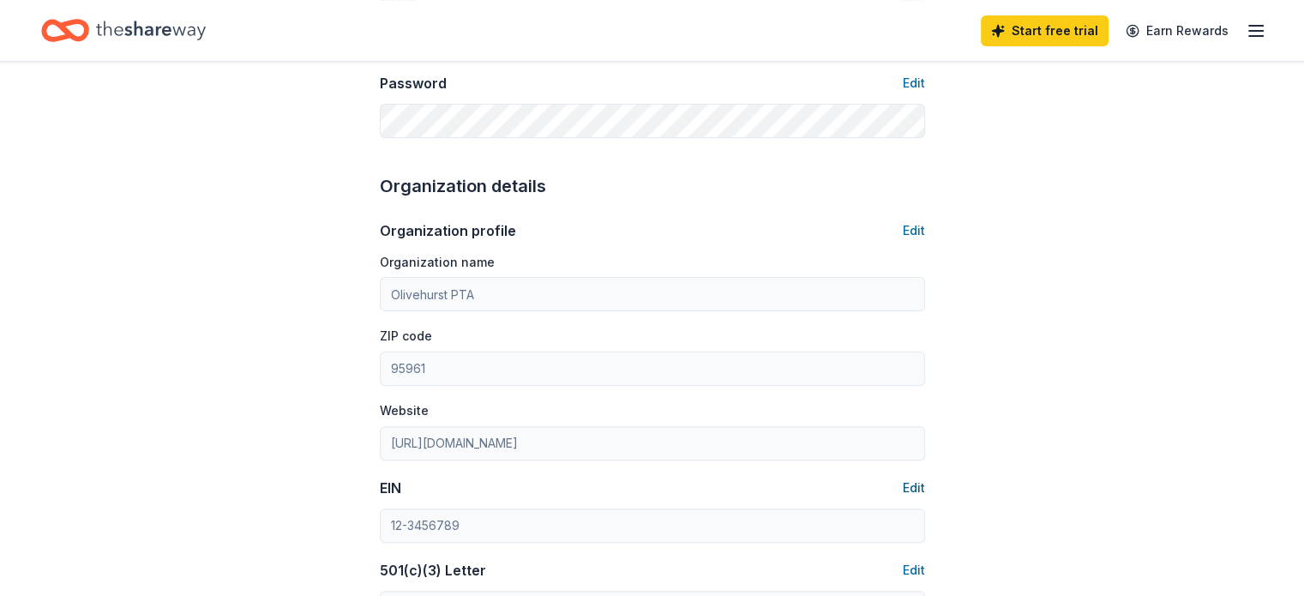
click at [915, 485] on button "Edit" at bounding box center [913, 487] width 22 height 21
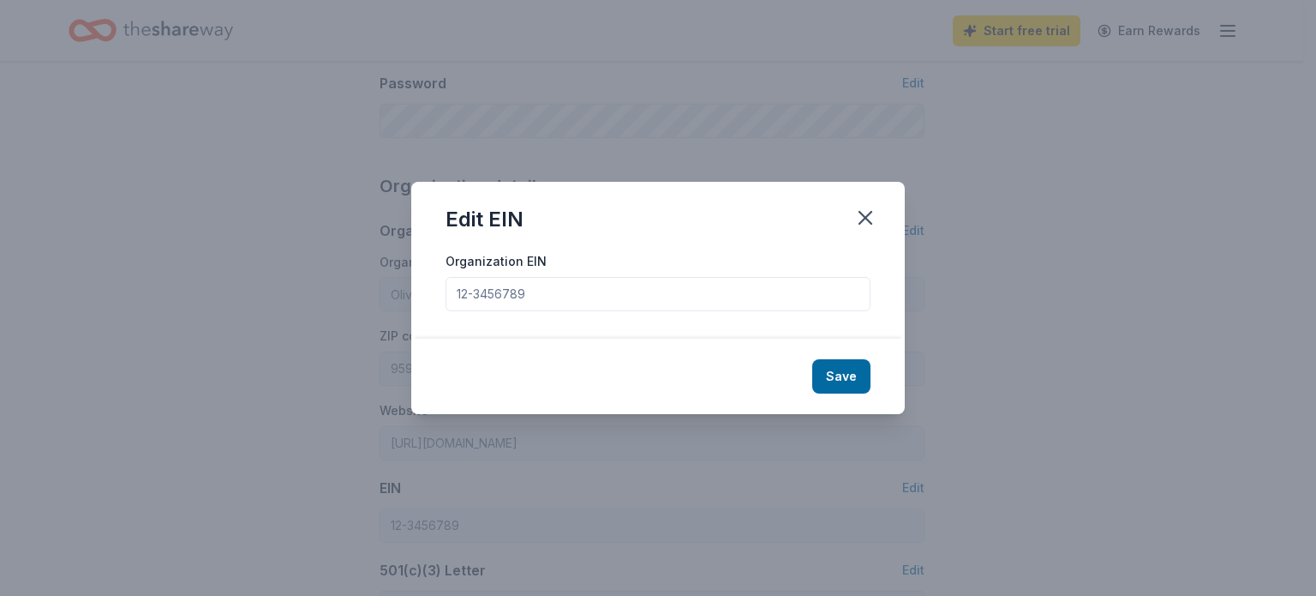
click at [578, 294] on input "Organization EIN" at bounding box center [658, 294] width 425 height 34
type input "93-1651419"
click at [829, 368] on button "Save" at bounding box center [841, 376] width 58 height 34
type input "93-1651419"
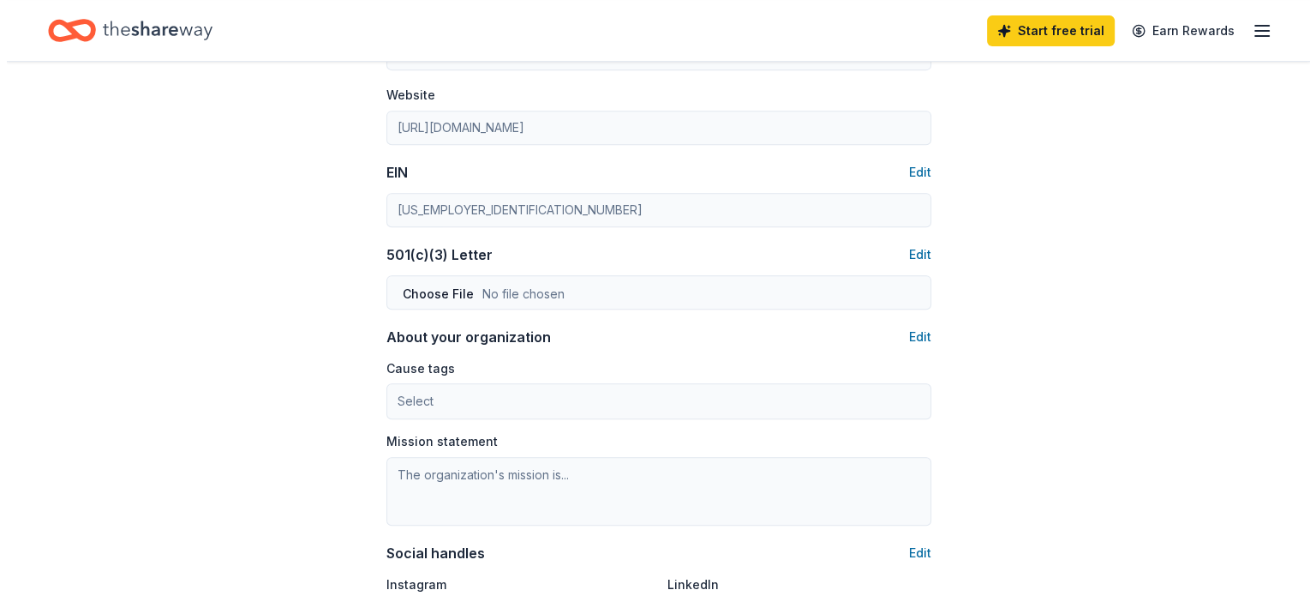
scroll to position [758, 0]
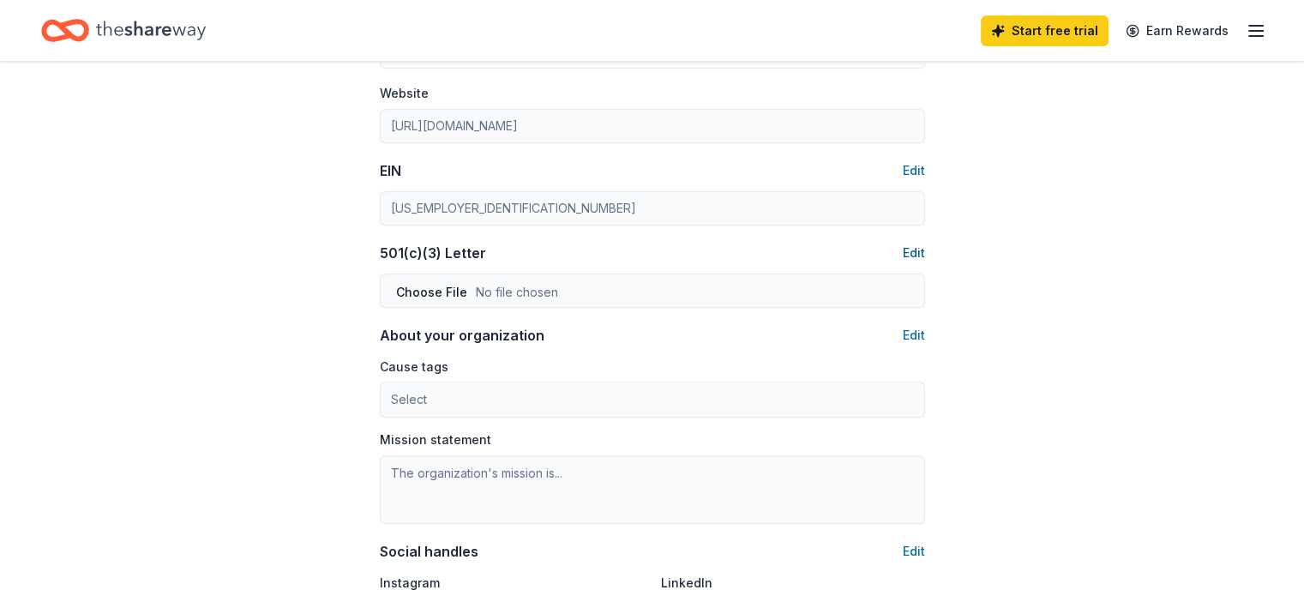
click at [908, 251] on button "Edit" at bounding box center [913, 253] width 22 height 21
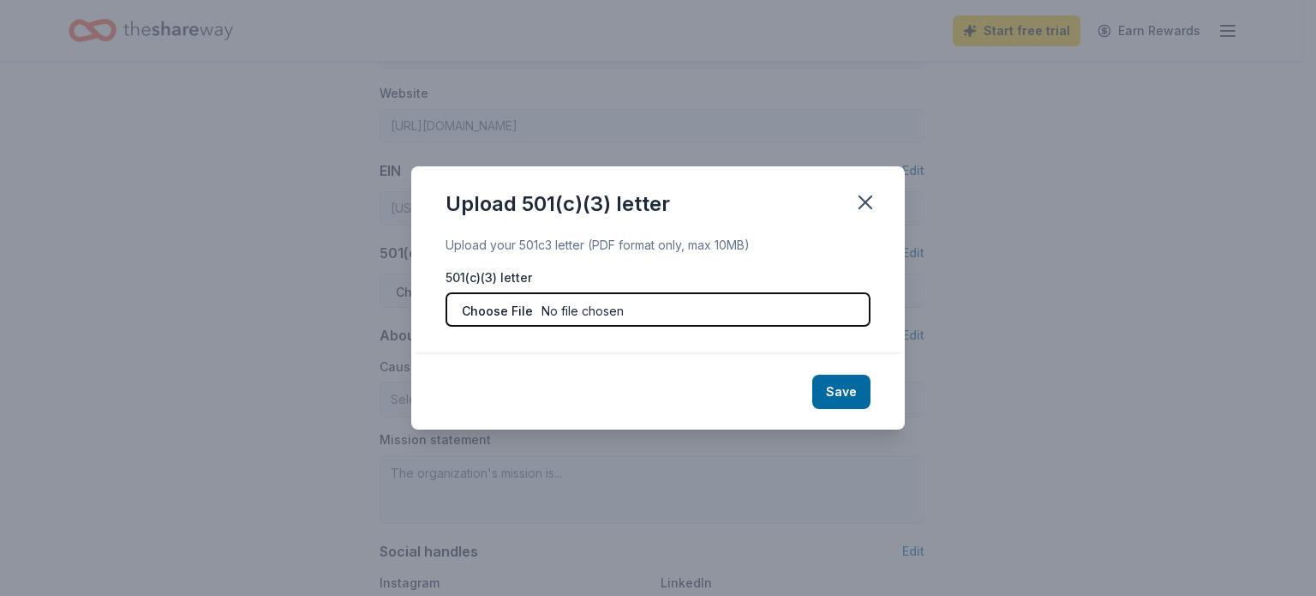
click at [662, 302] on input "file" at bounding box center [658, 309] width 425 height 34
type input "C:\fakepath\_Donation Letter 2025.pdf"
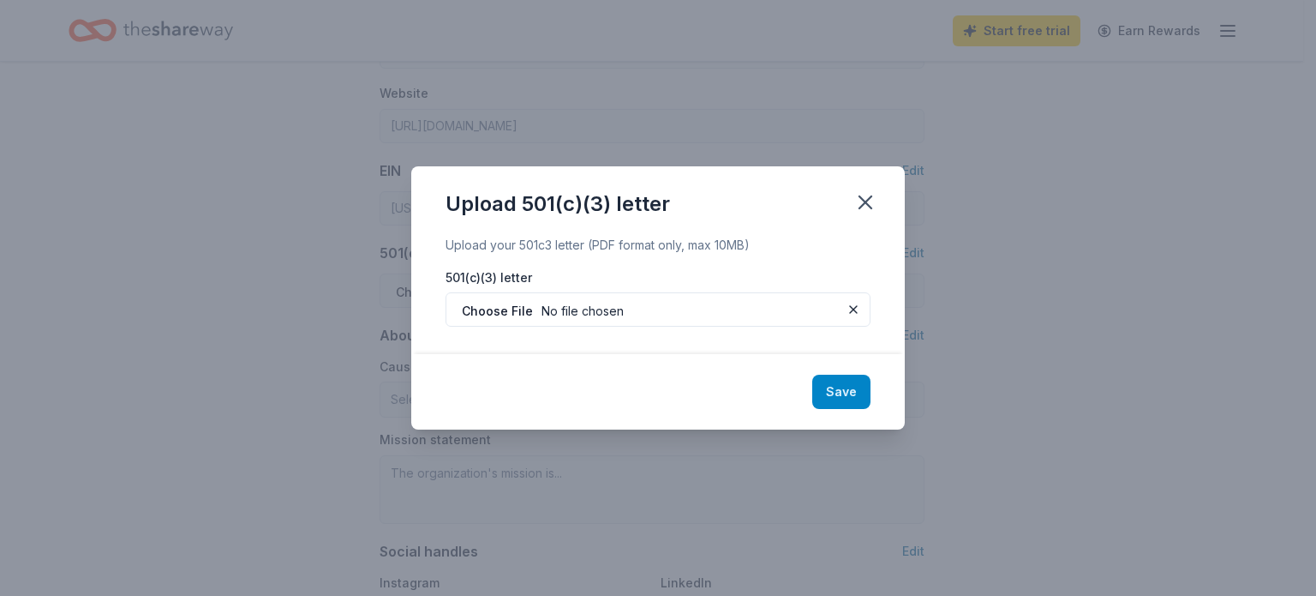
click at [842, 397] on button "Save" at bounding box center [841, 392] width 58 height 34
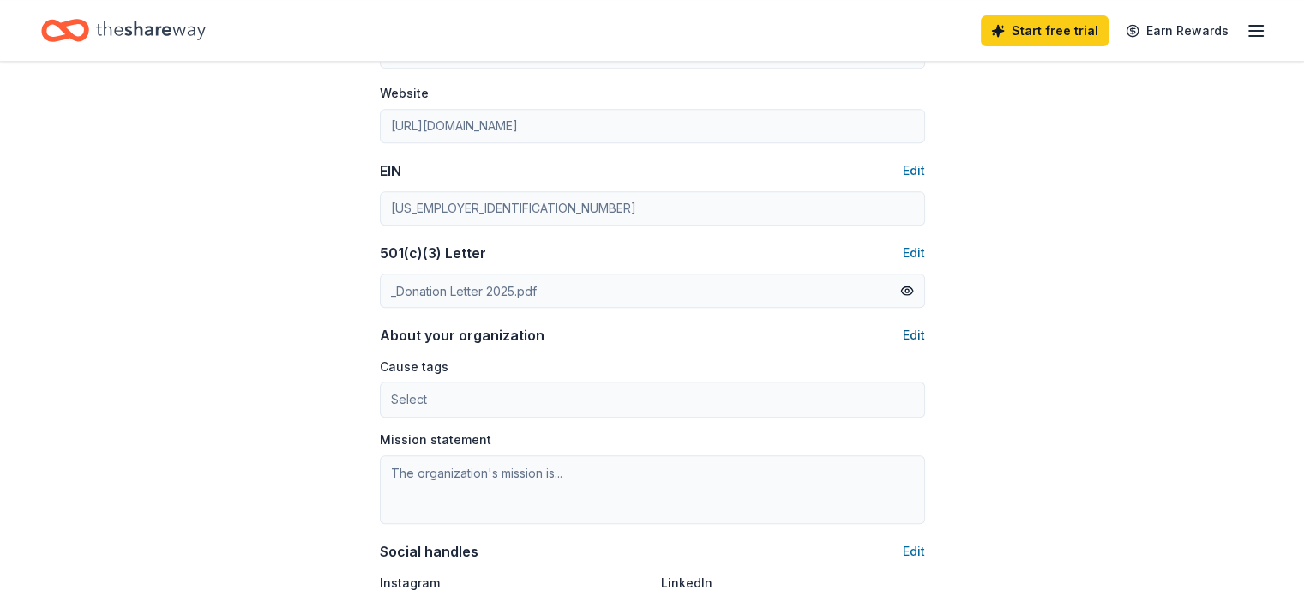
click at [918, 330] on button "Edit" at bounding box center [913, 335] width 22 height 21
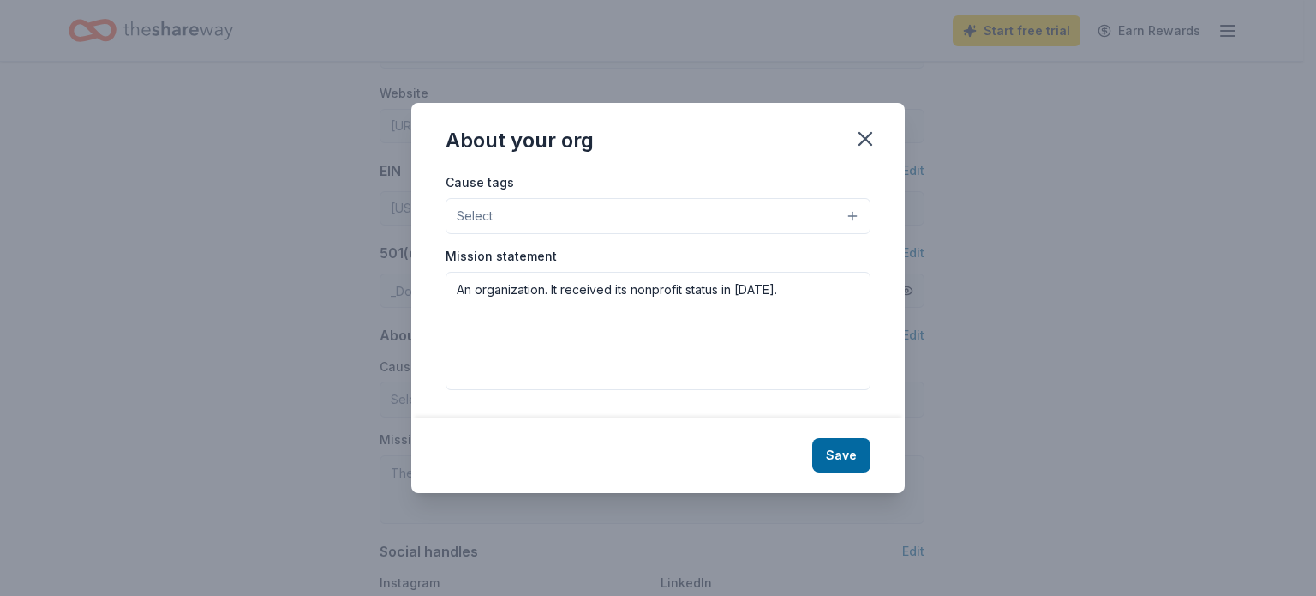
click at [852, 209] on button "Select" at bounding box center [658, 216] width 425 height 36
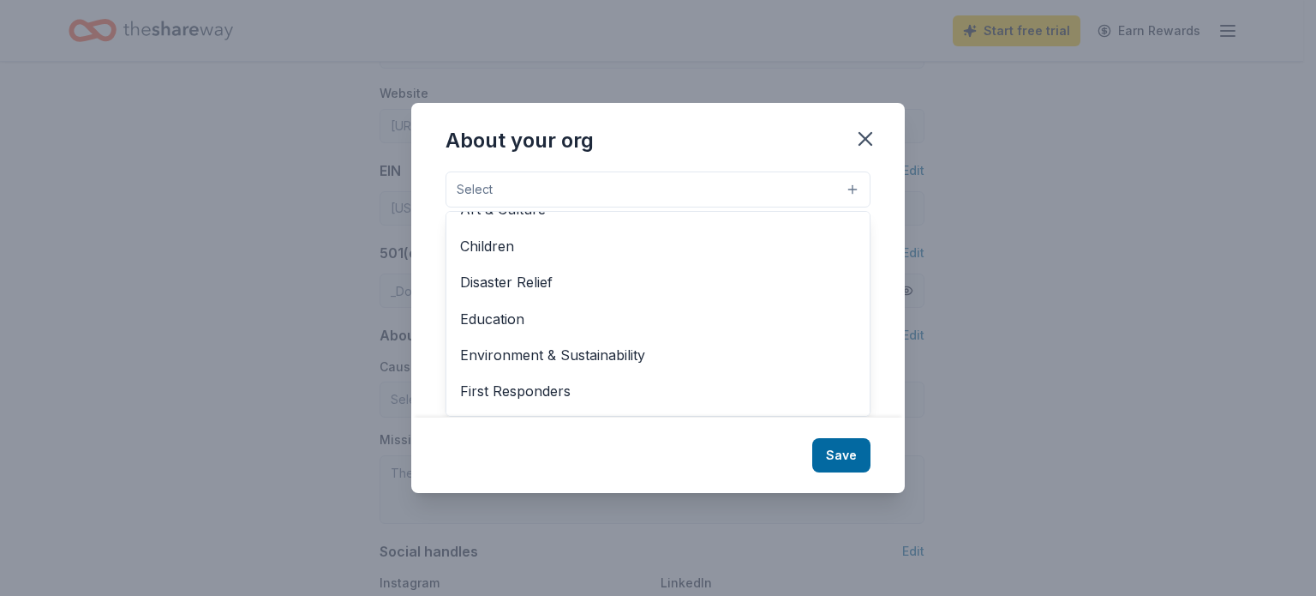
scroll to position [65, 0]
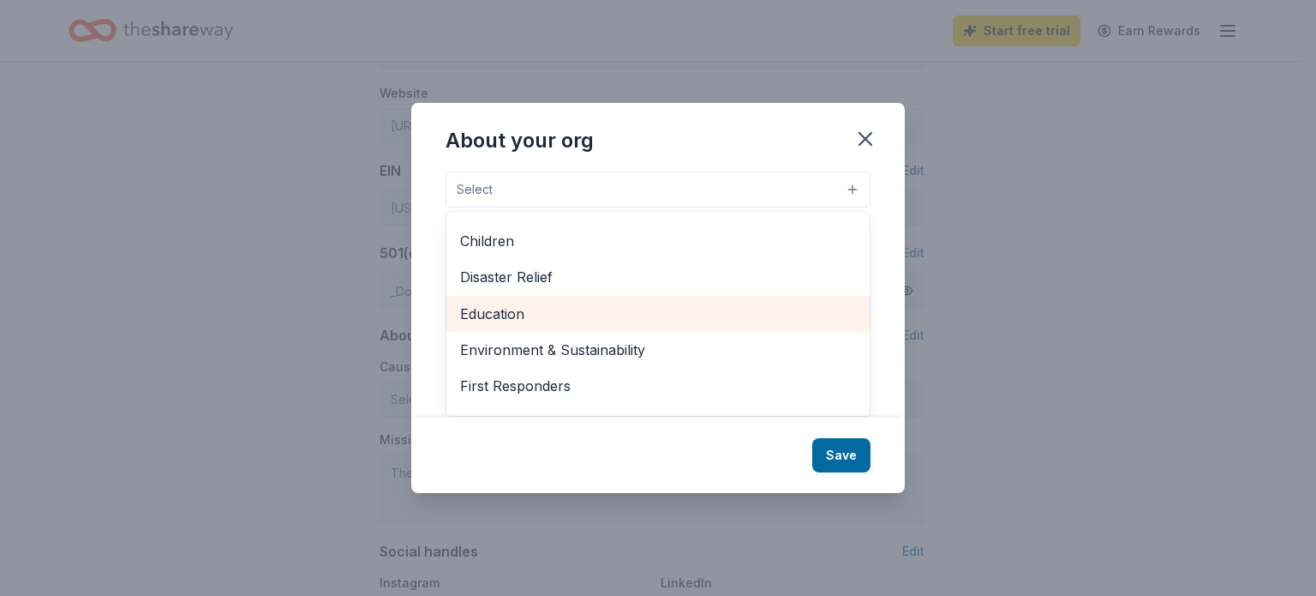
click at [668, 297] on div "Education" at bounding box center [658, 314] width 423 height 36
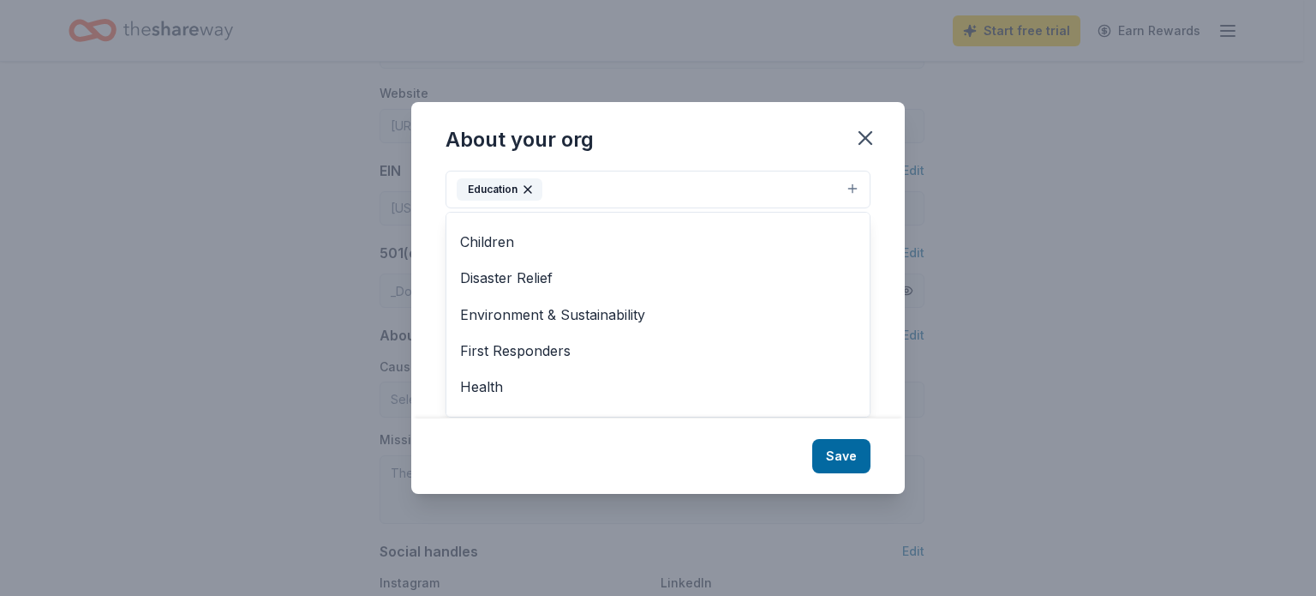
click at [848, 459] on div "About your org Cause tags Education Animals Art & Culture Children Disaster Rel…" at bounding box center [658, 297] width 494 height 391
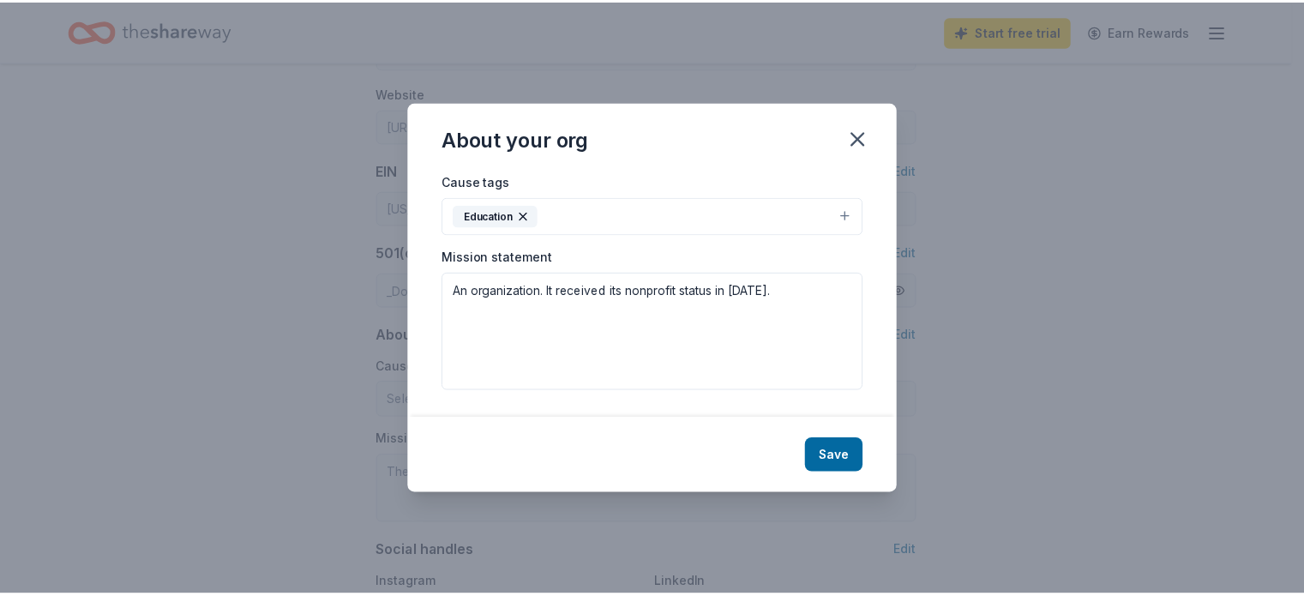
scroll to position [0, 0]
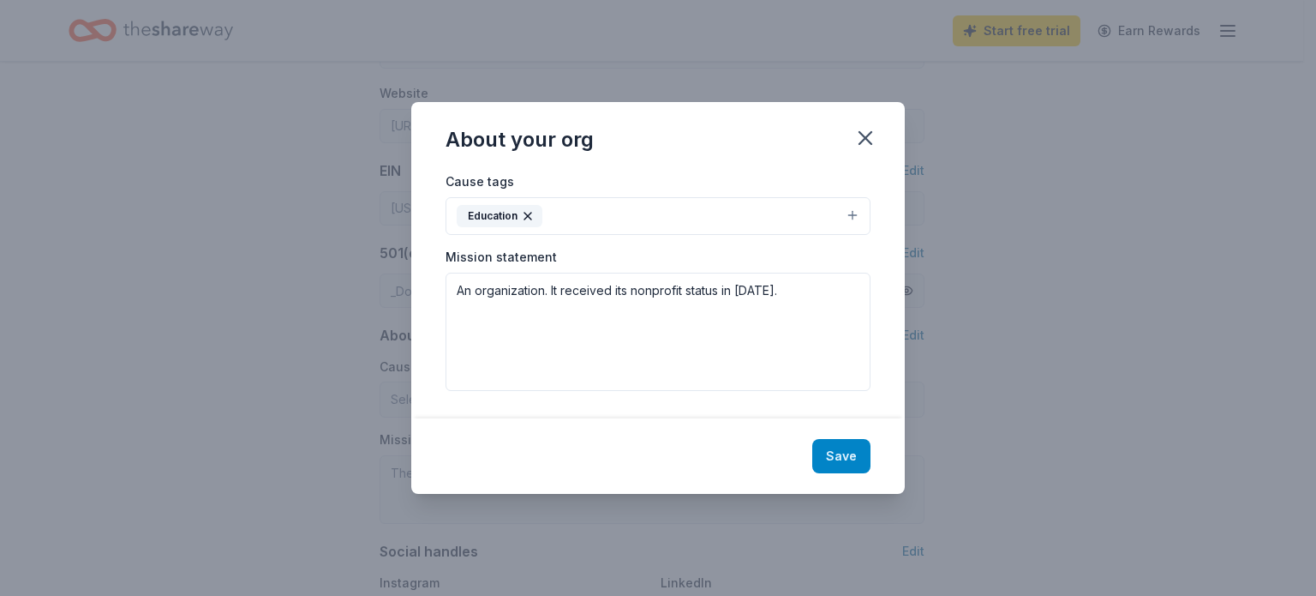
click at [839, 453] on button "Save" at bounding box center [841, 456] width 58 height 34
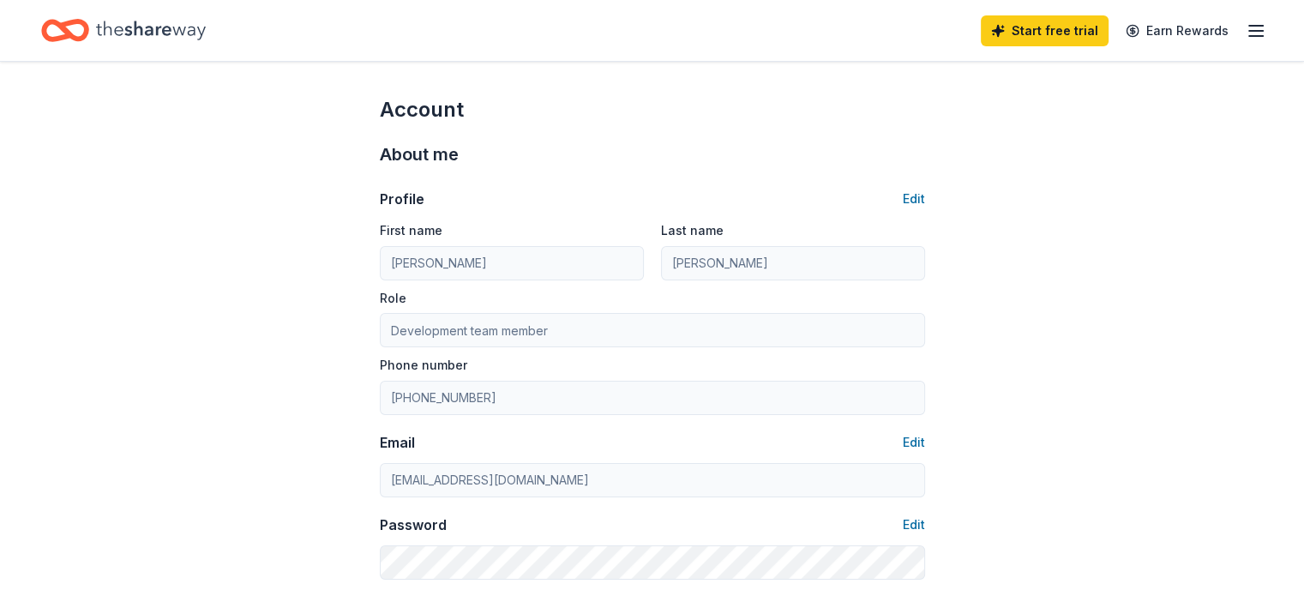
click at [1249, 31] on line "button" at bounding box center [1256, 31] width 14 height 0
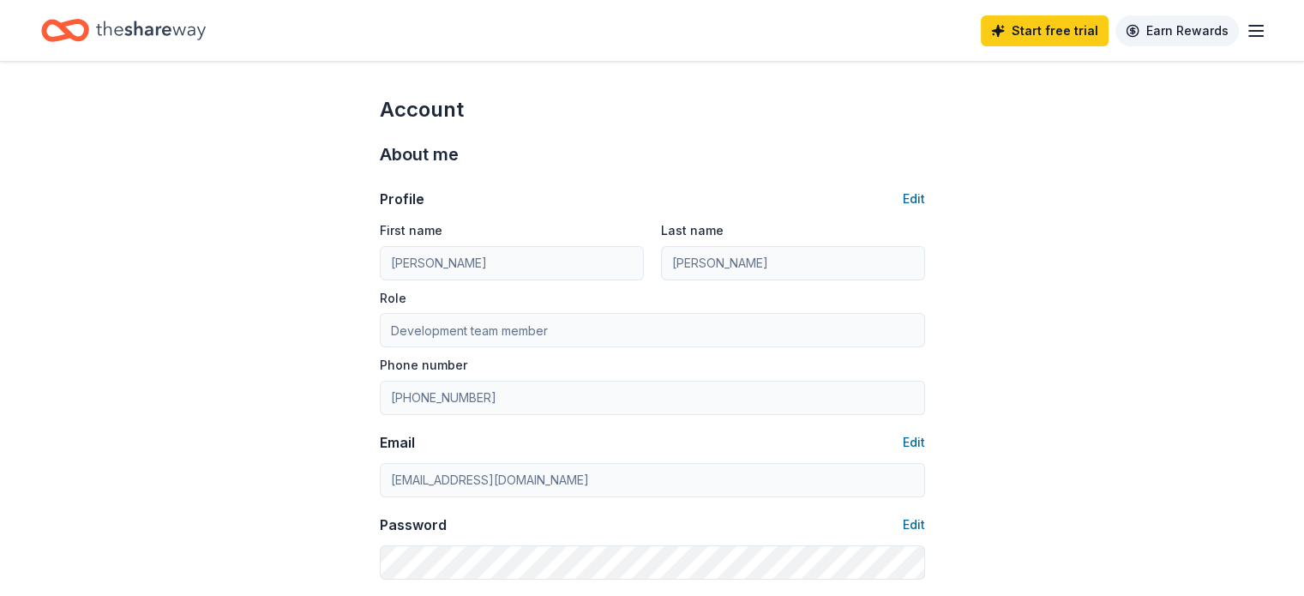
click at [1130, 33] on link "Earn Rewards" at bounding box center [1176, 30] width 123 height 31
